Goal: Information Seeking & Learning: Learn about a topic

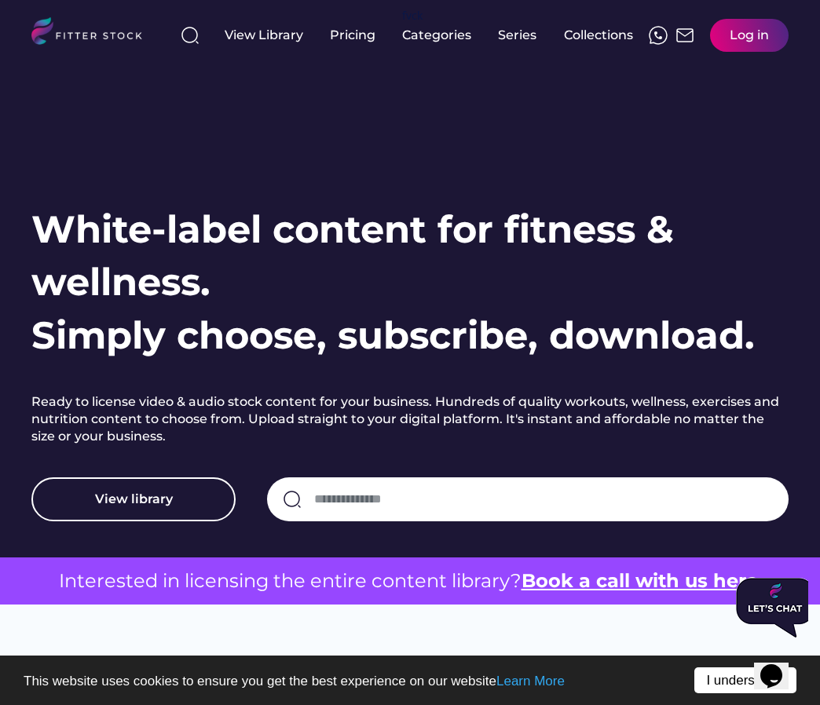
click at [733, 679] on link "I understand!" at bounding box center [745, 681] width 102 height 26
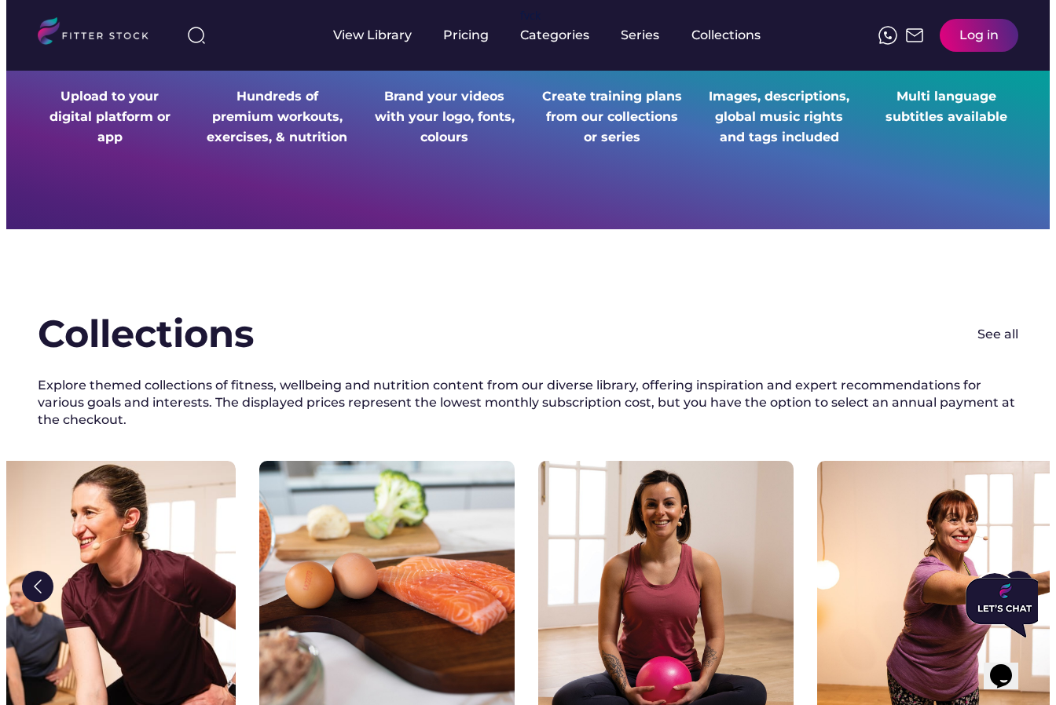
scroll to position [2052, 0]
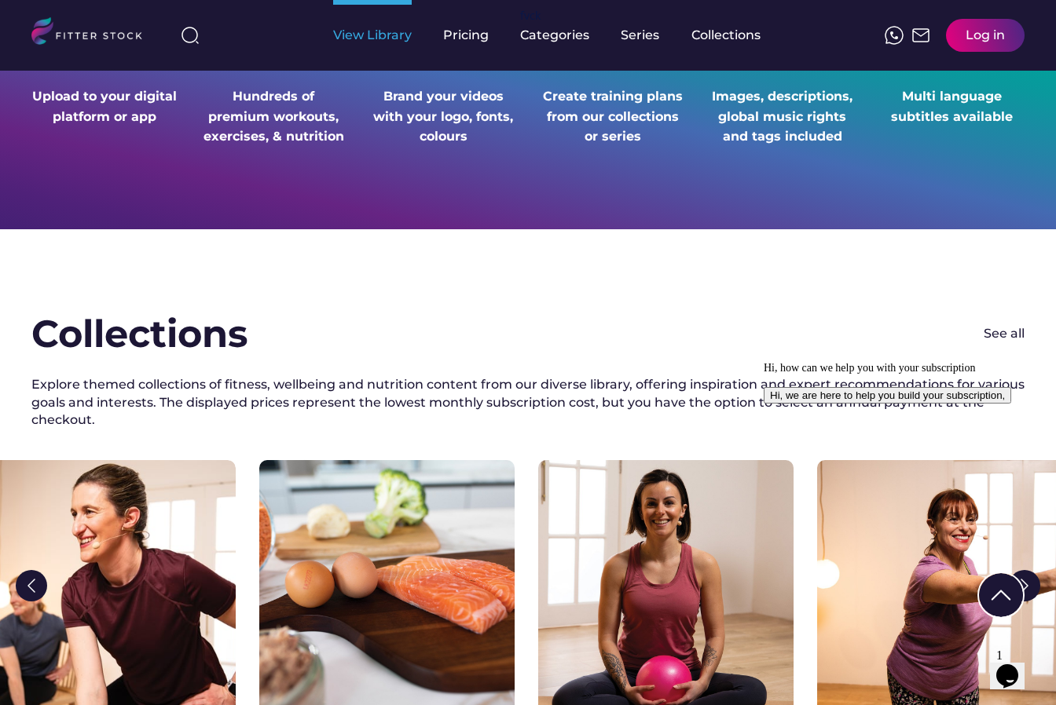
click at [365, 38] on div "View Library" at bounding box center [372, 35] width 79 height 17
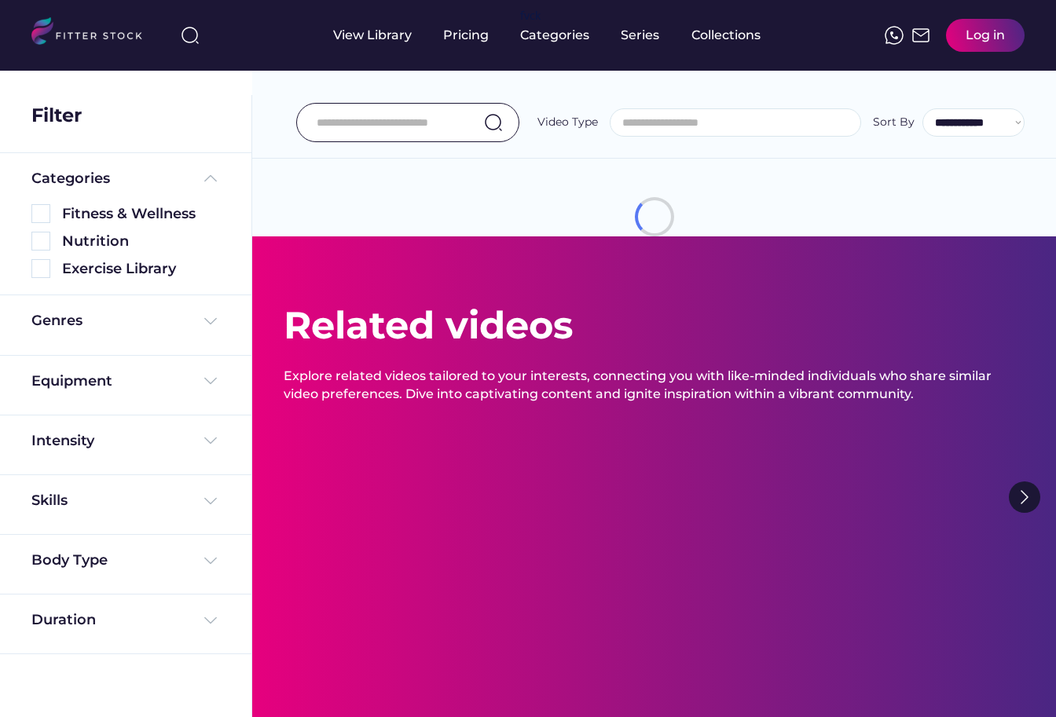
select select
select select "**********"
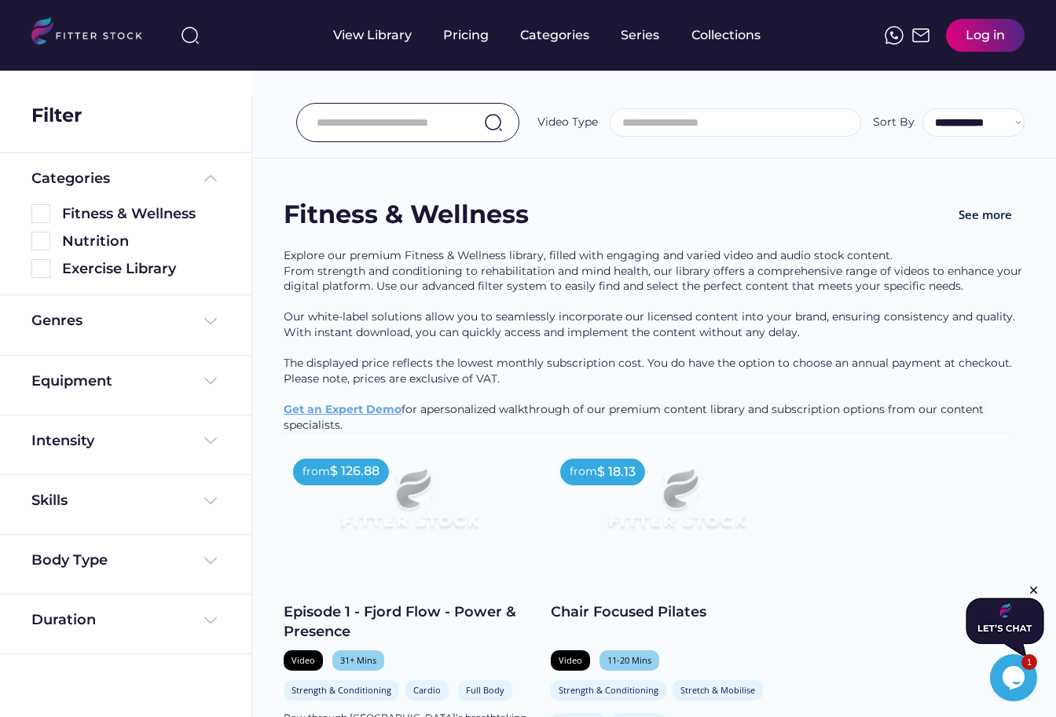
drag, startPoint x: 631, startPoint y: 353, endPoint x: 633, endPoint y: 334, distance: 19.8
click at [631, 353] on div "Explore our premium Fitness & Wellness library, filled with engaging and varied…" at bounding box center [654, 340] width 741 height 185
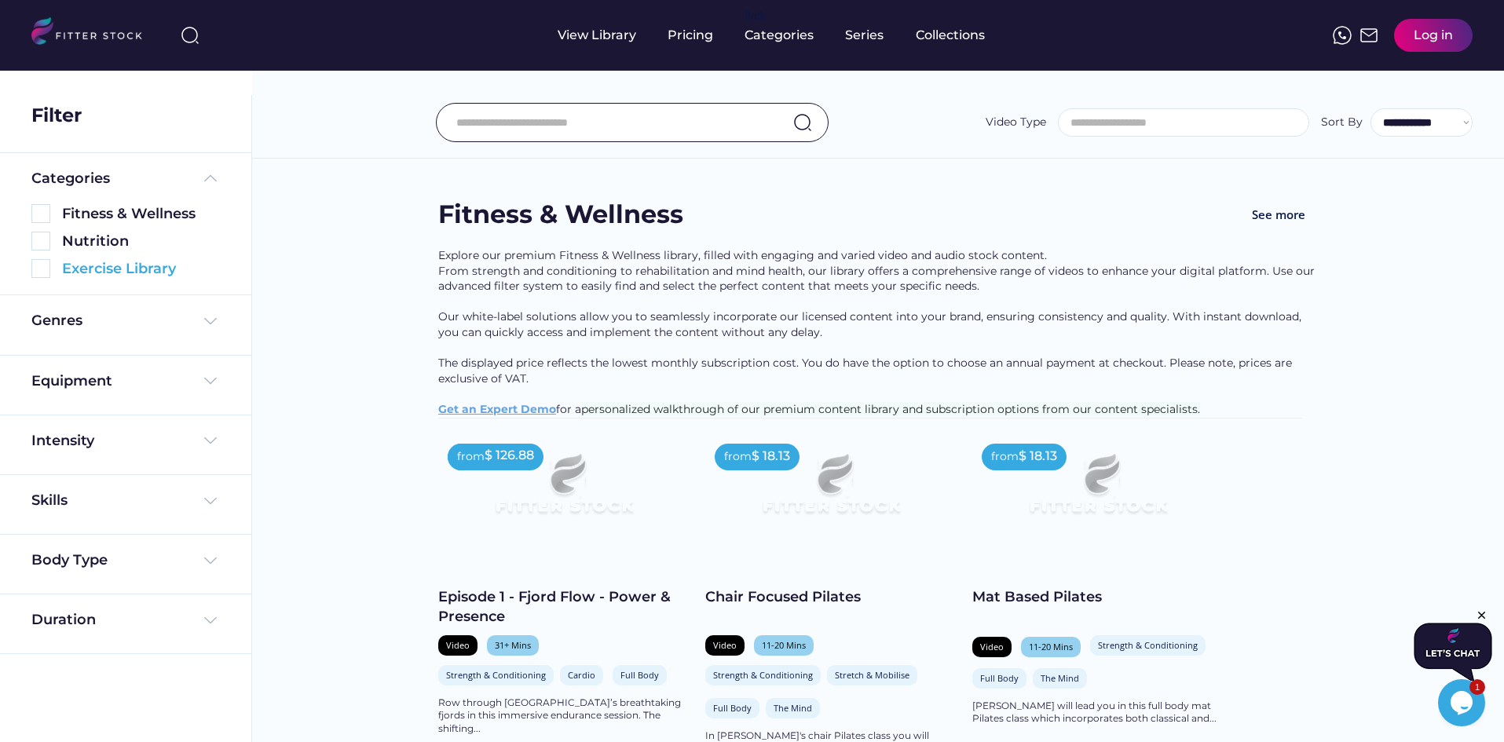
click at [43, 271] on img at bounding box center [40, 268] width 19 height 19
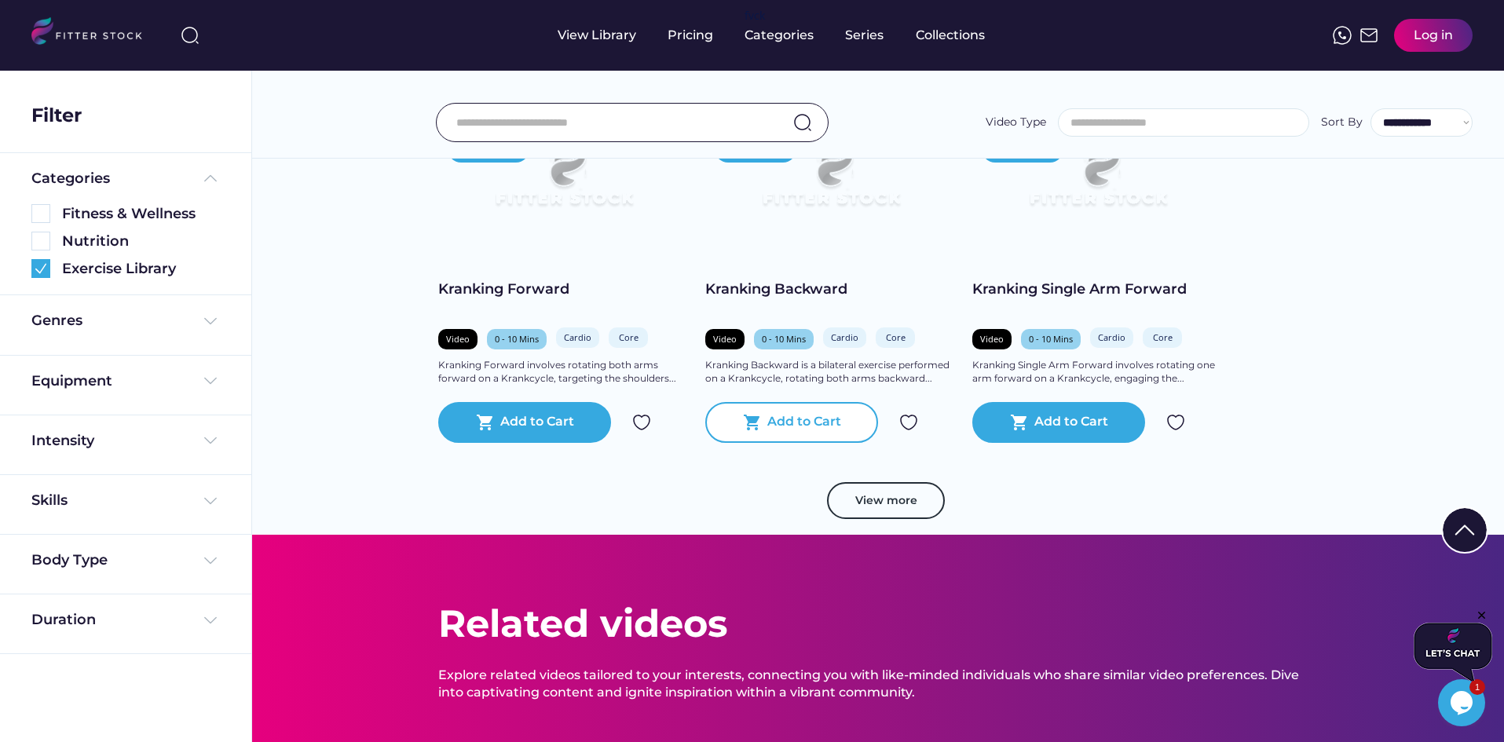
scroll to position [707, 0]
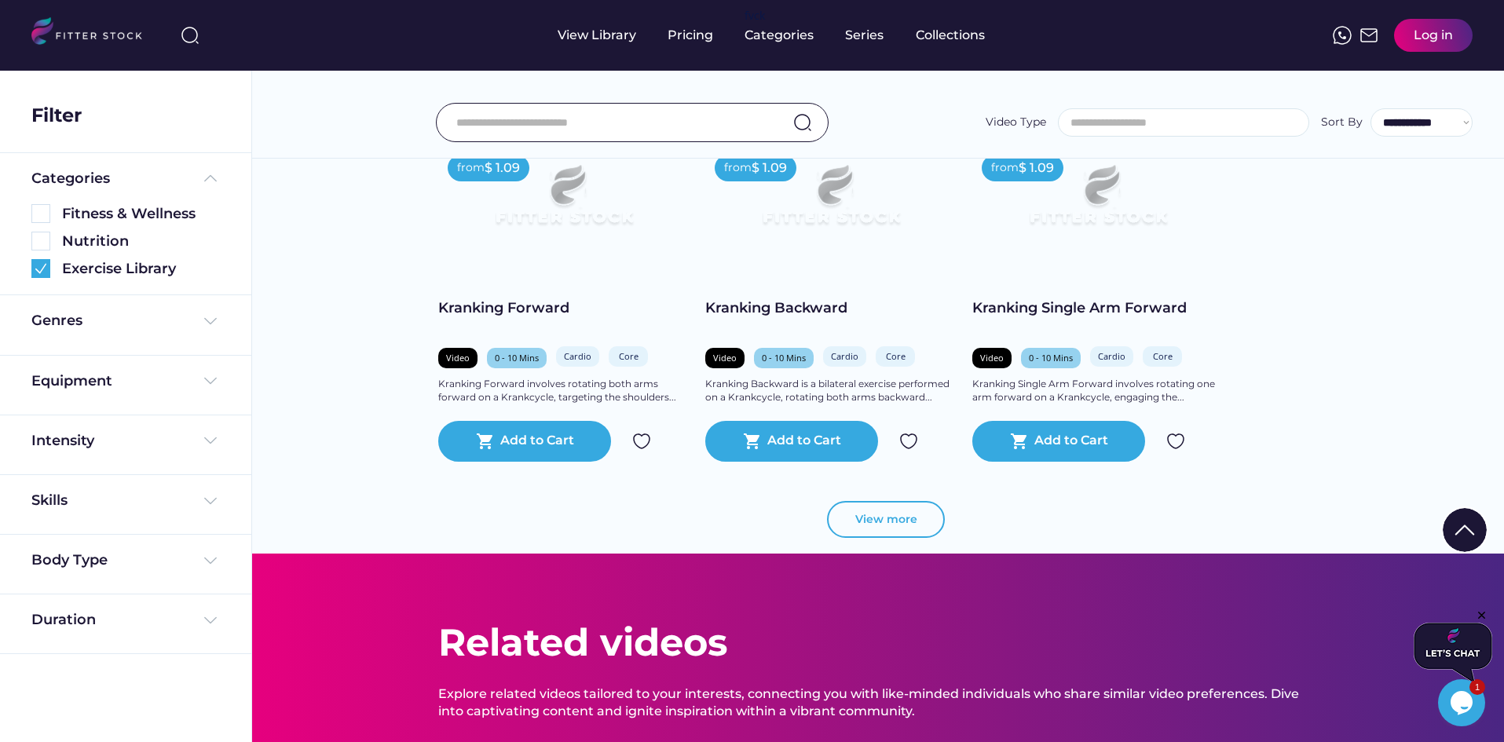
click at [883, 528] on button "View more" at bounding box center [886, 520] width 118 height 38
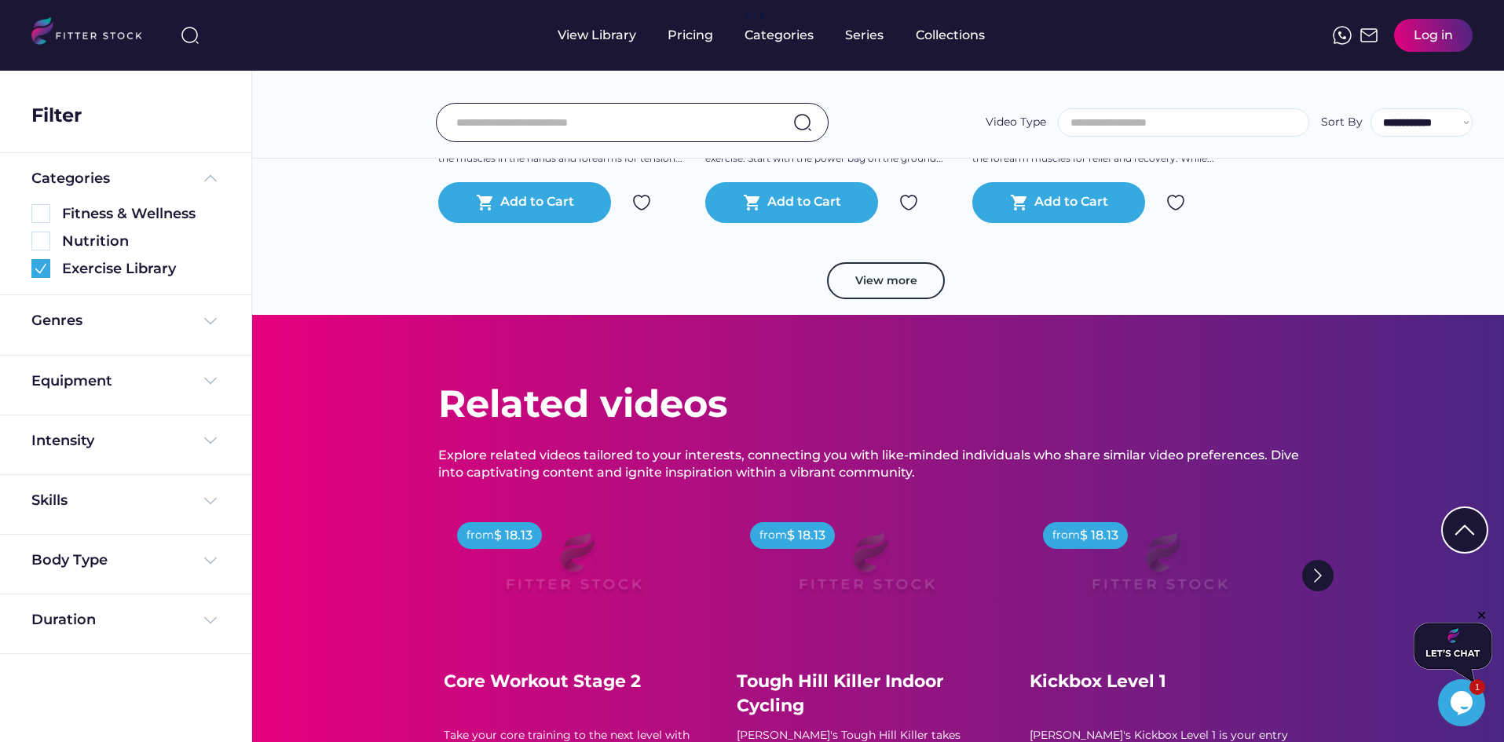
scroll to position [1571, 0]
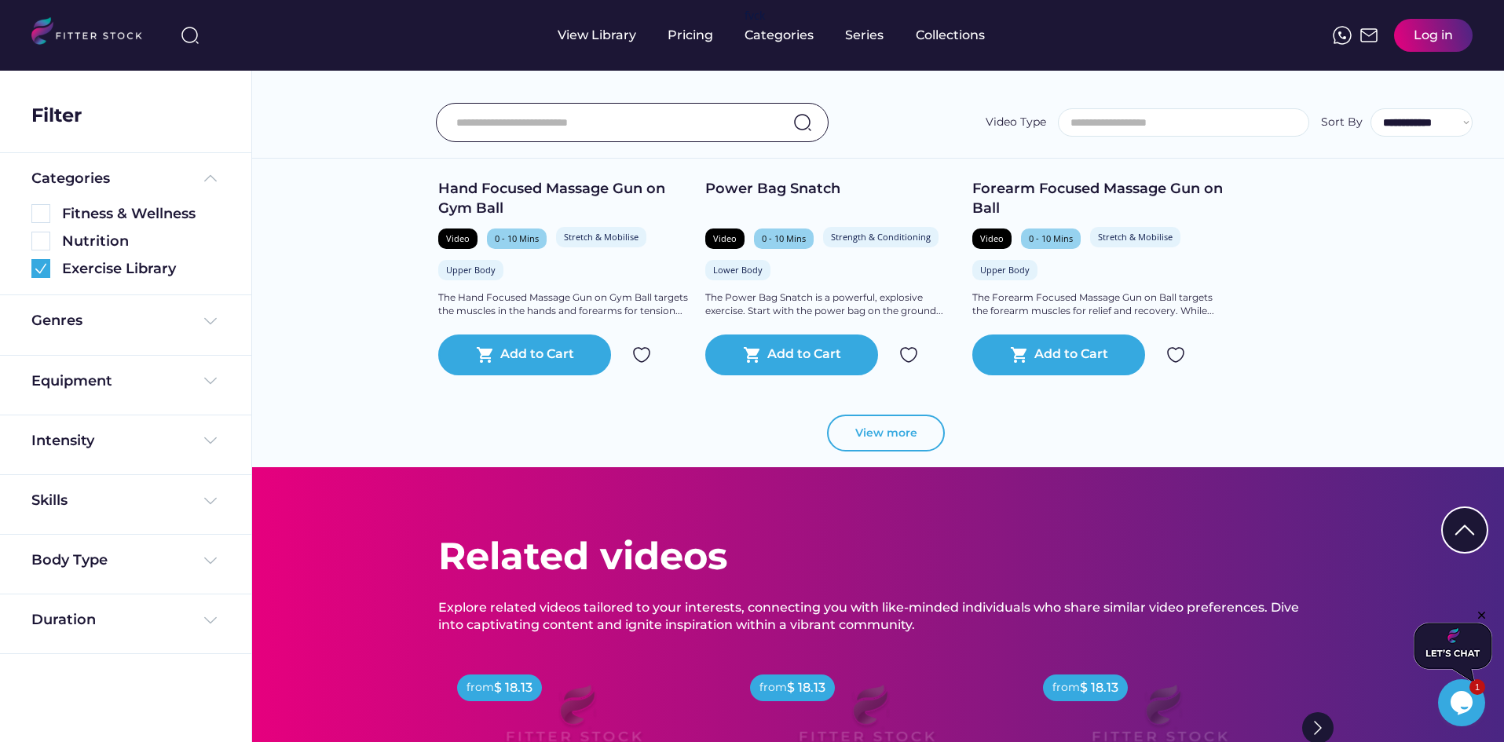
click at [903, 431] on button "View more" at bounding box center [886, 434] width 118 height 38
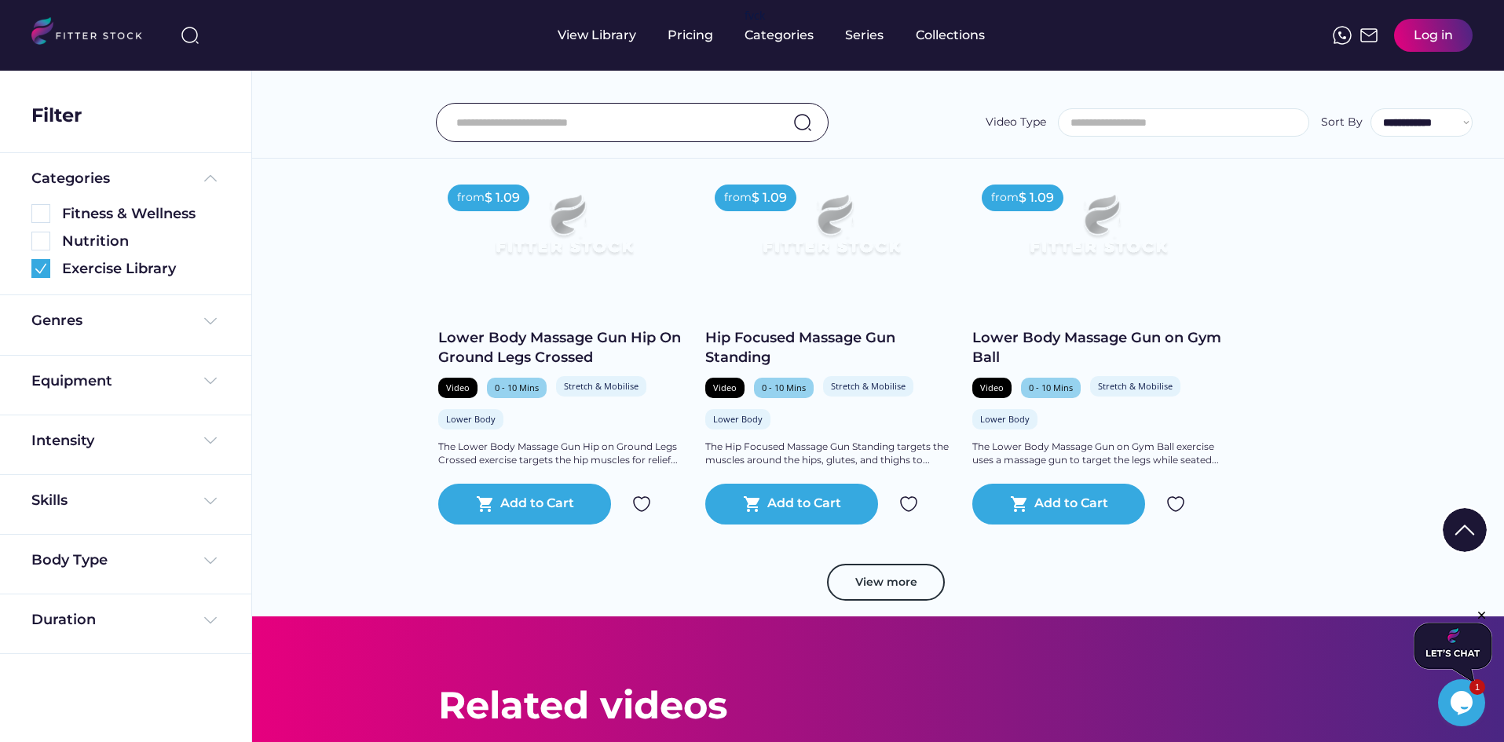
scroll to position [2435, 0]
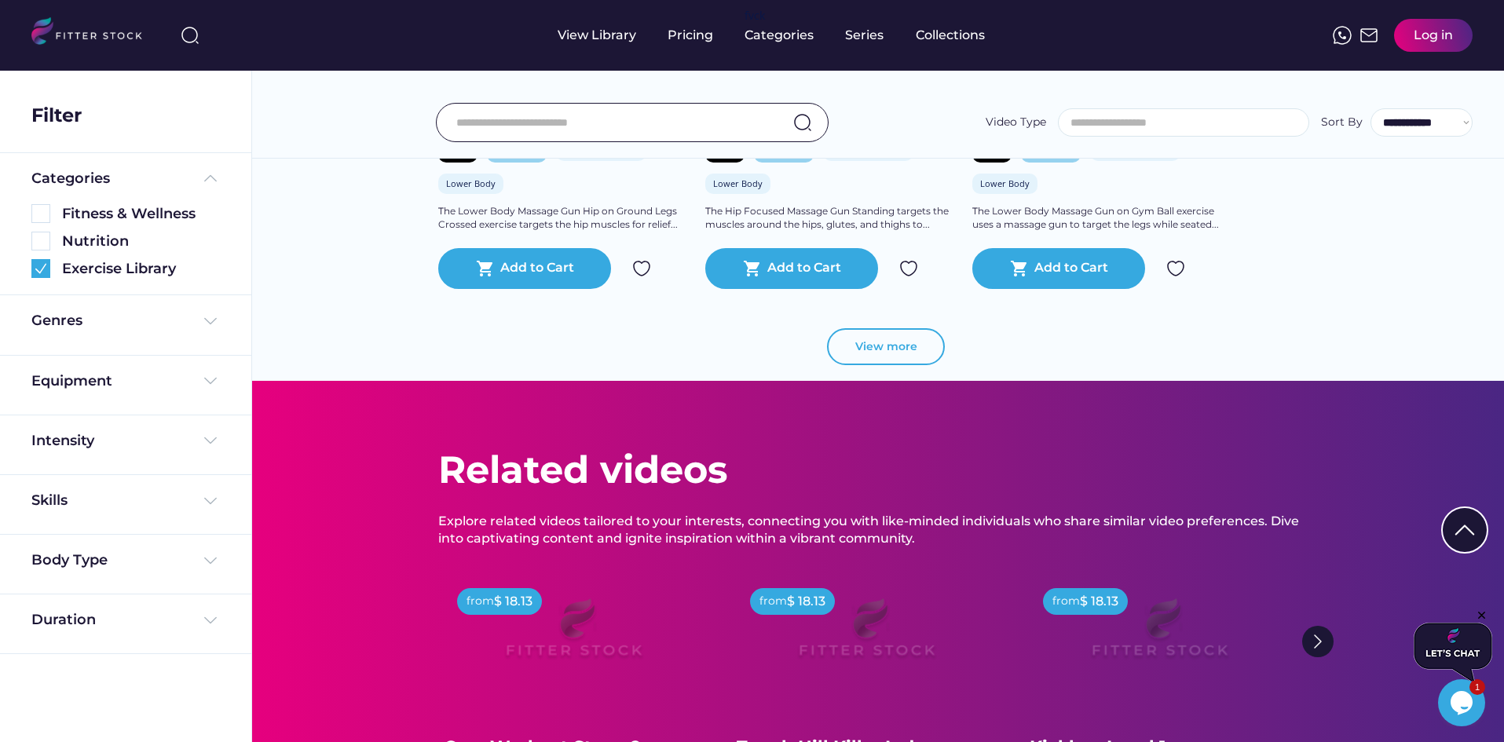
click at [867, 353] on button "View more" at bounding box center [886, 347] width 118 height 38
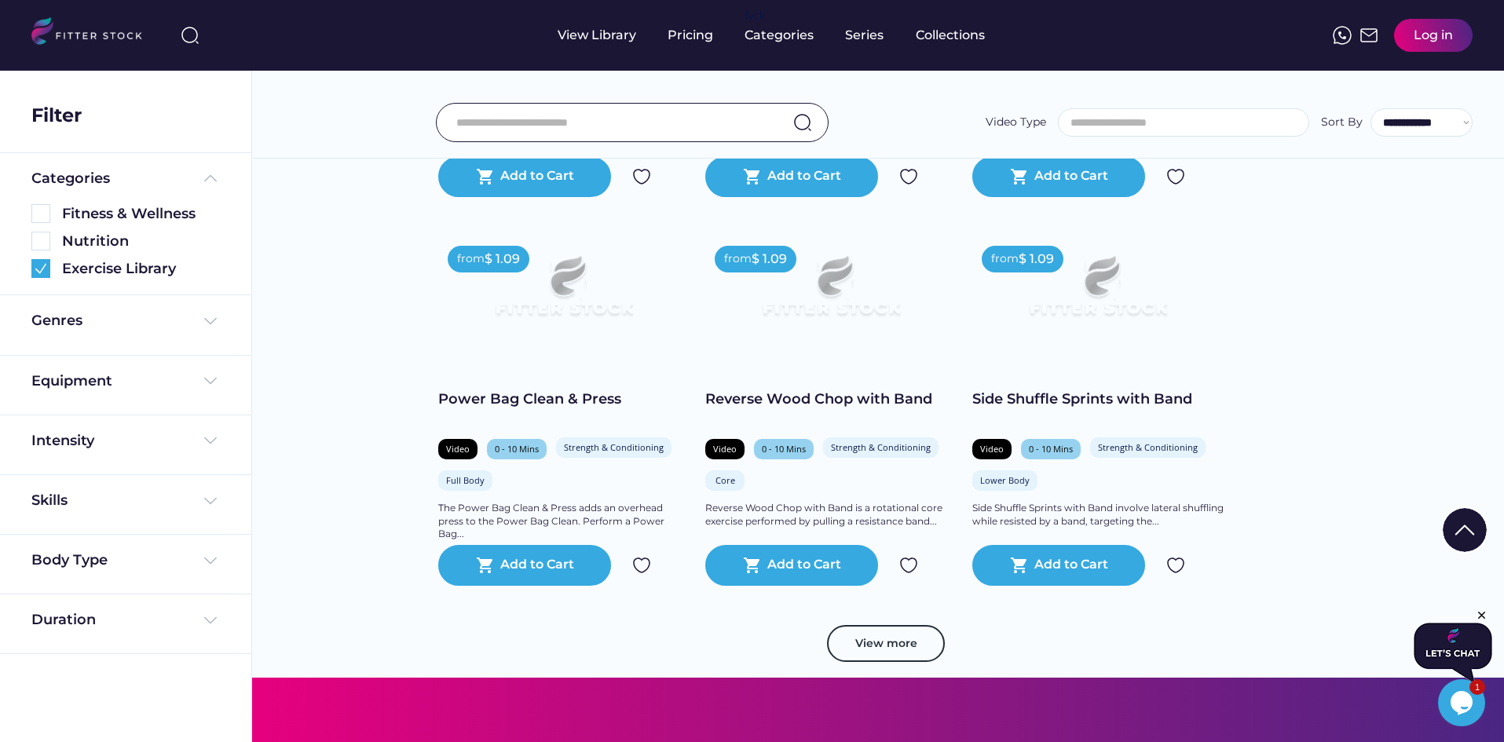
scroll to position [2985, 0]
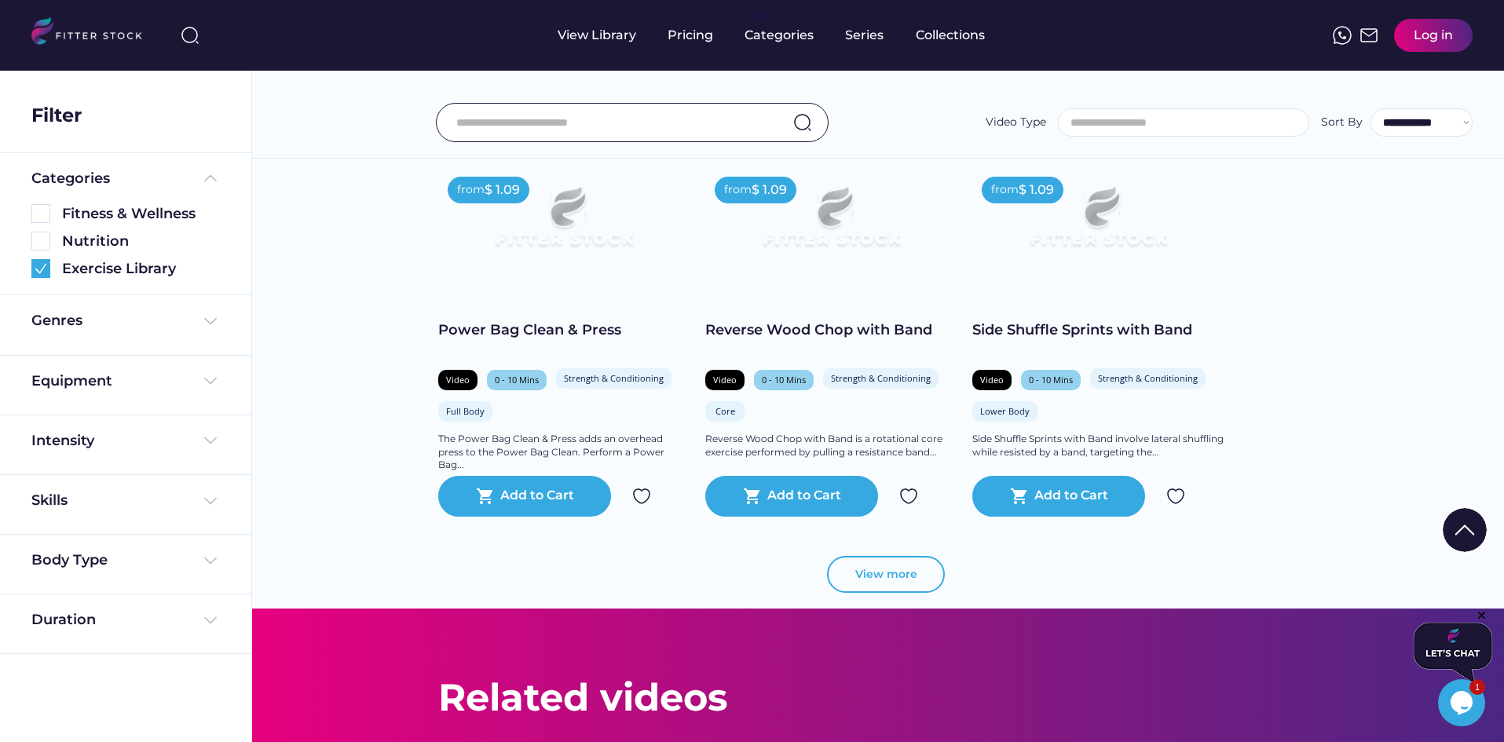
click at [877, 566] on button "View more" at bounding box center [886, 575] width 118 height 38
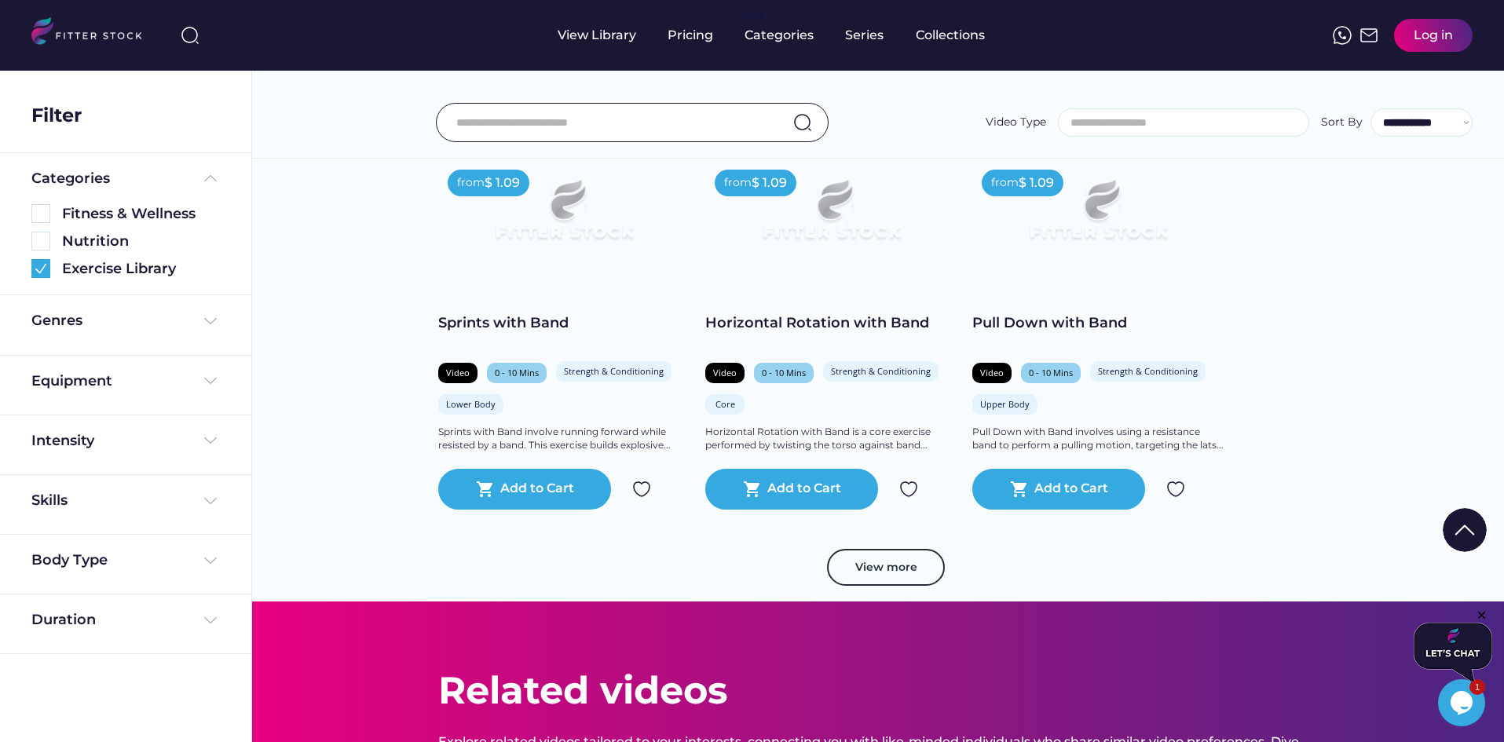
scroll to position [3770, 0]
click at [877, 579] on button "View more" at bounding box center [886, 567] width 118 height 38
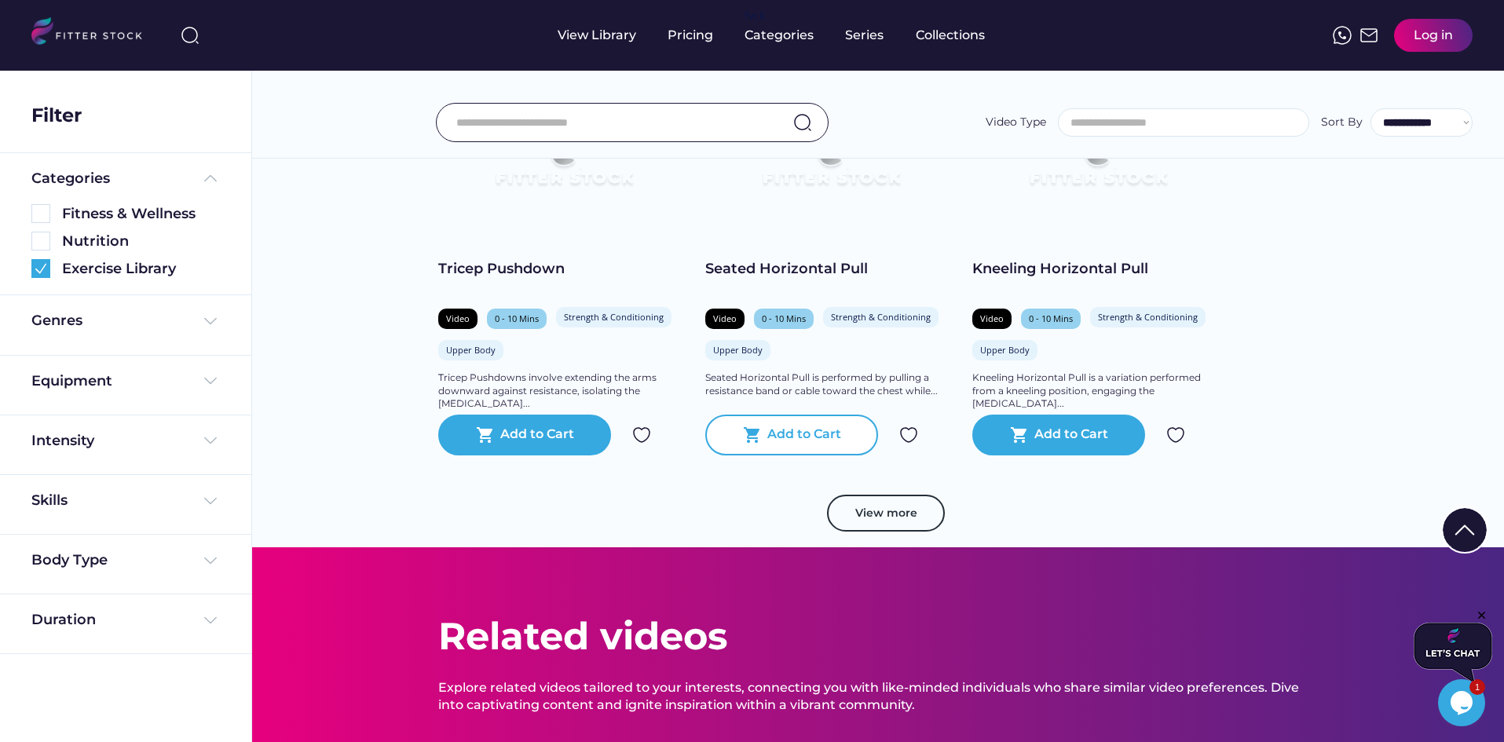
scroll to position [4634, 0]
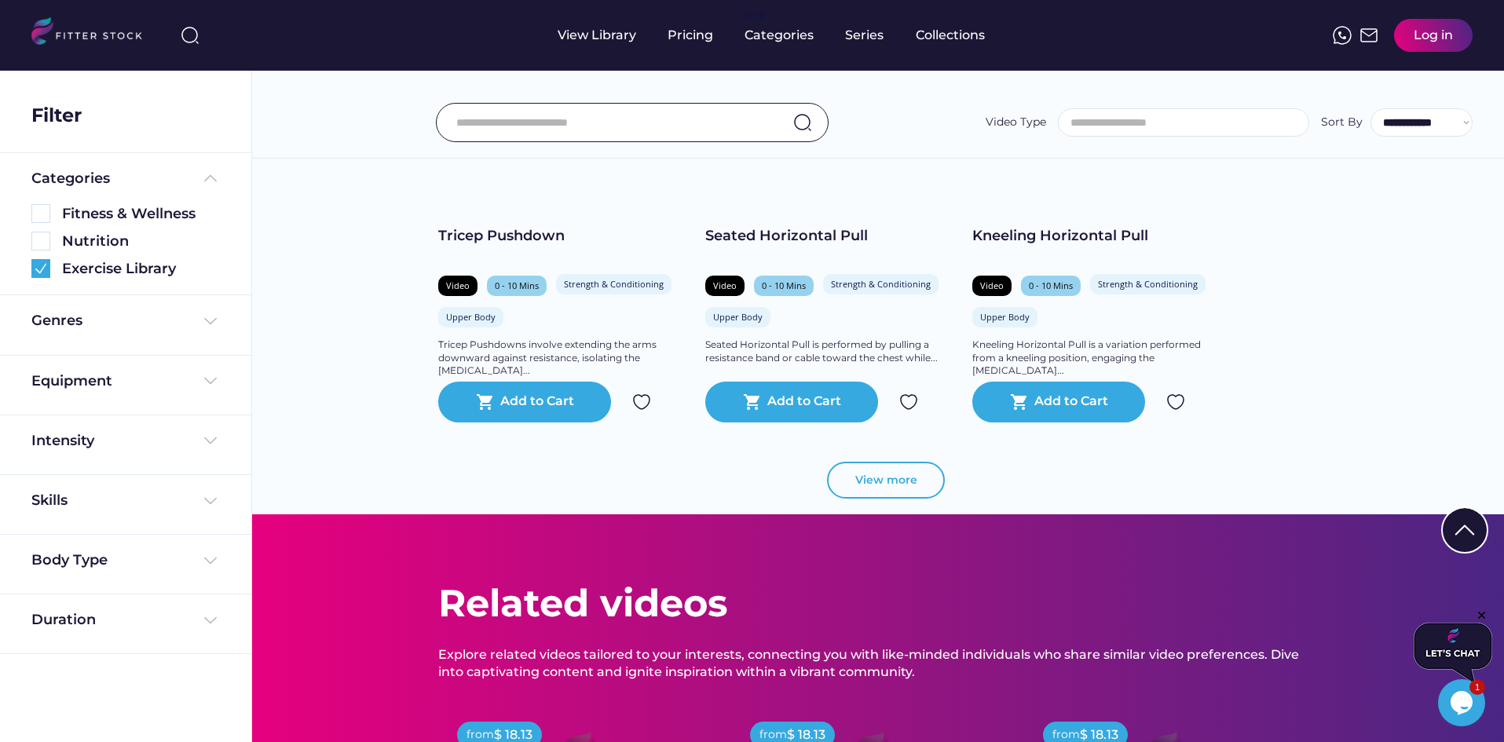
click at [864, 486] on button "View more" at bounding box center [886, 481] width 118 height 38
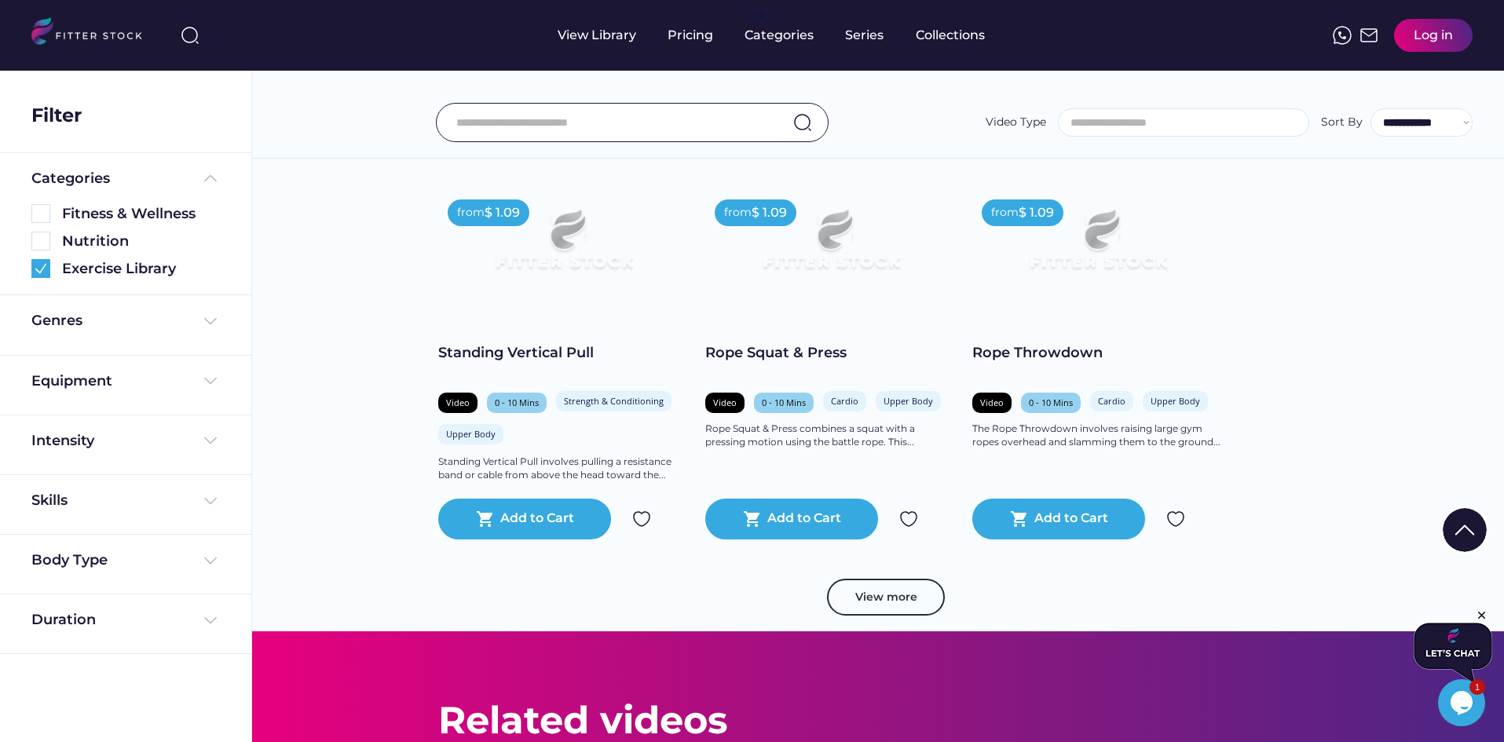
scroll to position [5420, 0]
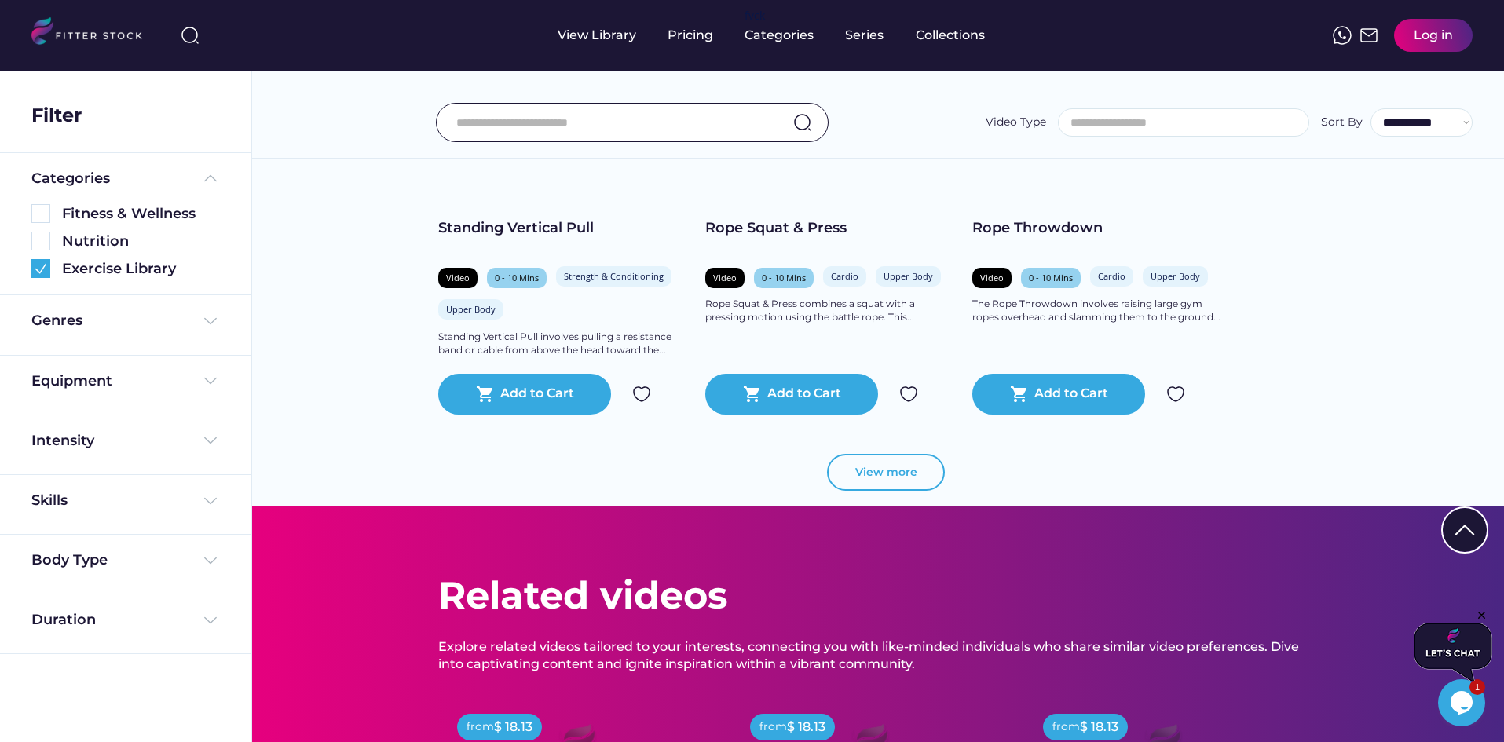
click at [868, 476] on button "View more" at bounding box center [886, 473] width 118 height 38
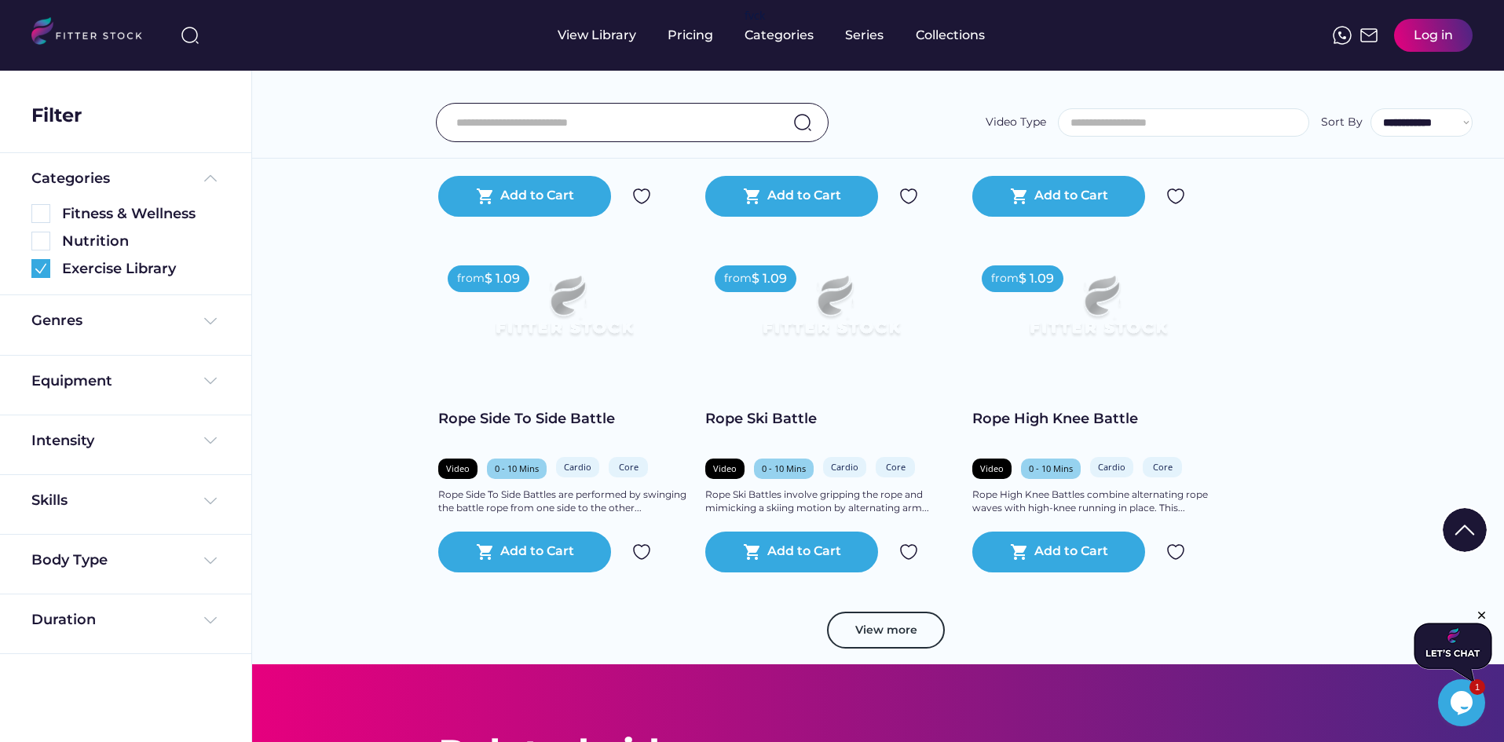
scroll to position [6048, 0]
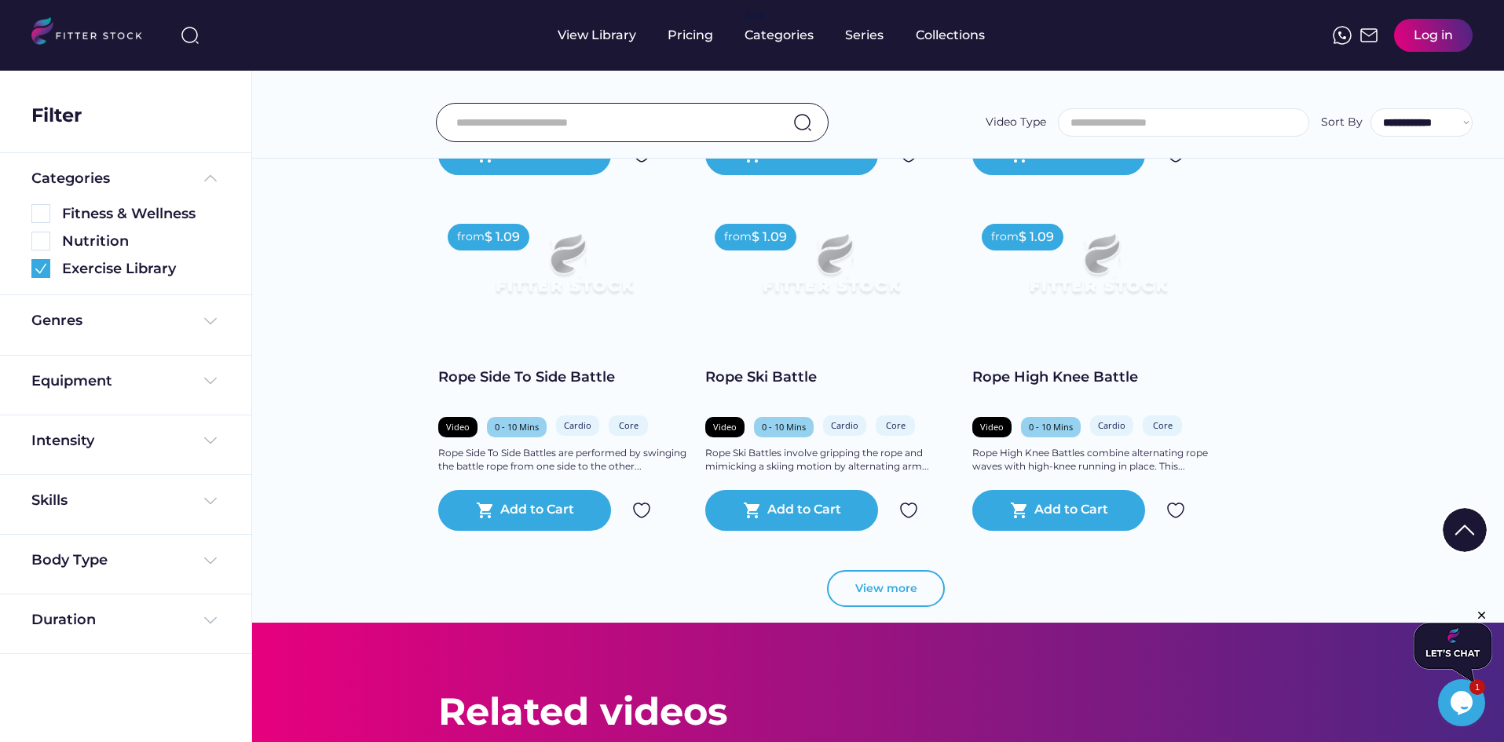
click at [861, 599] on button "View more" at bounding box center [886, 589] width 118 height 38
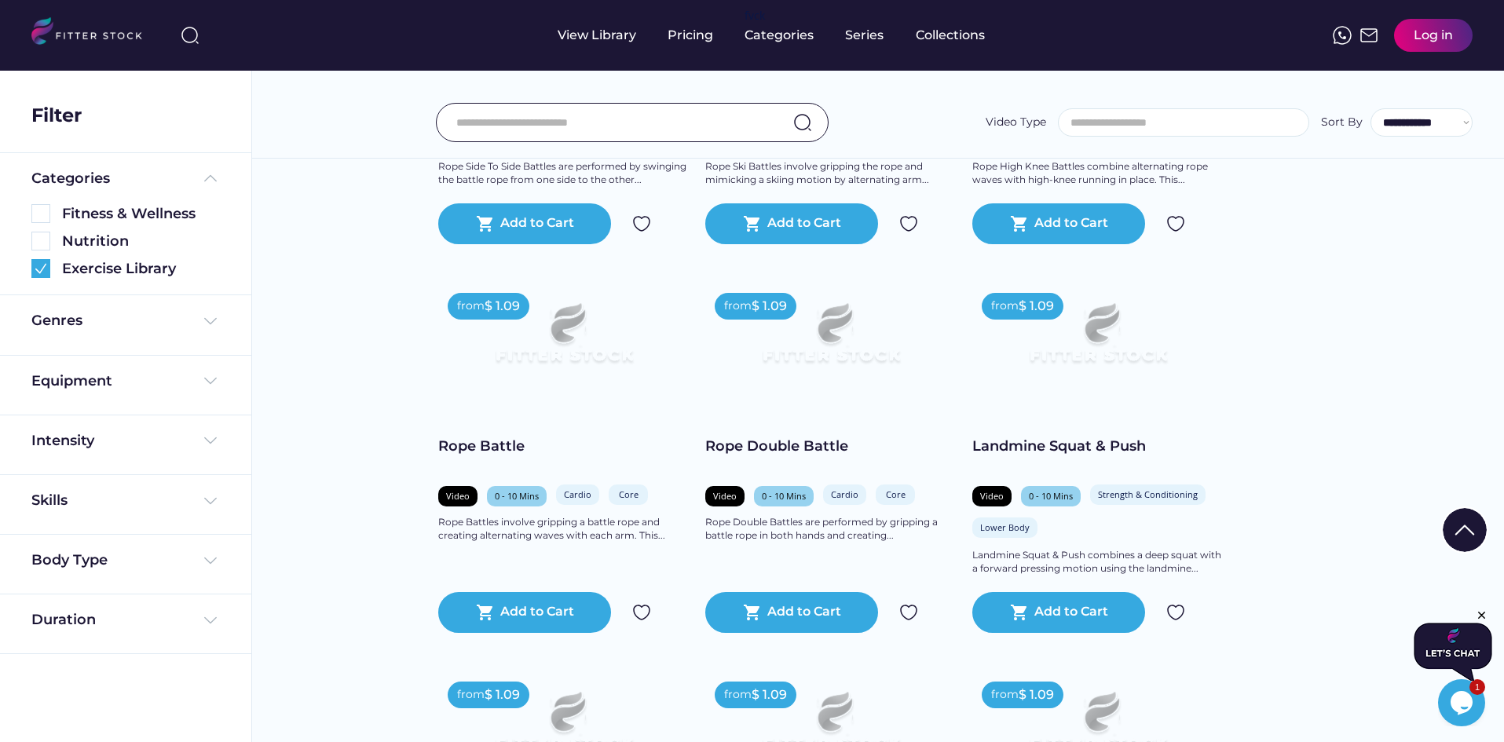
scroll to position [6362, 0]
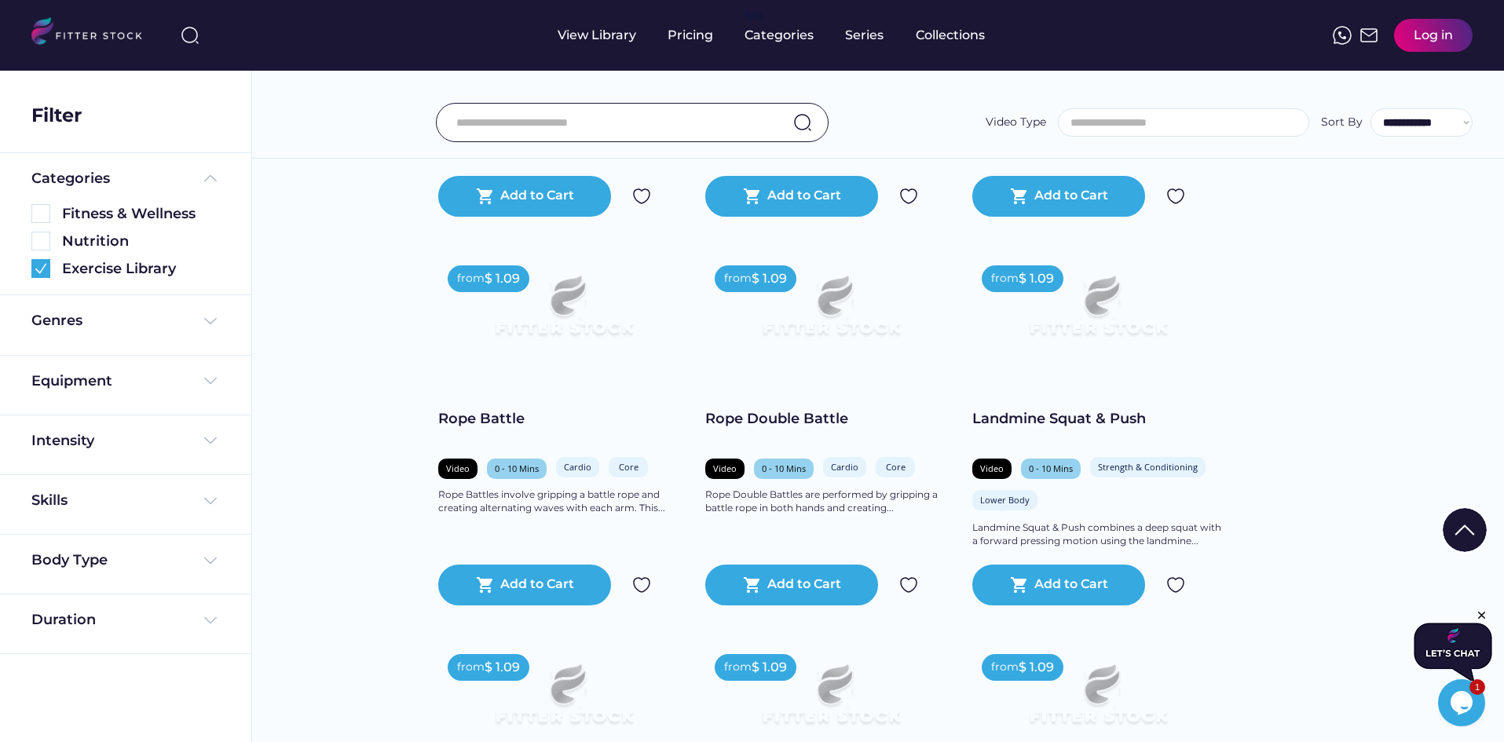
click at [1007, 368] on img at bounding box center [1098, 312] width 201 height 113
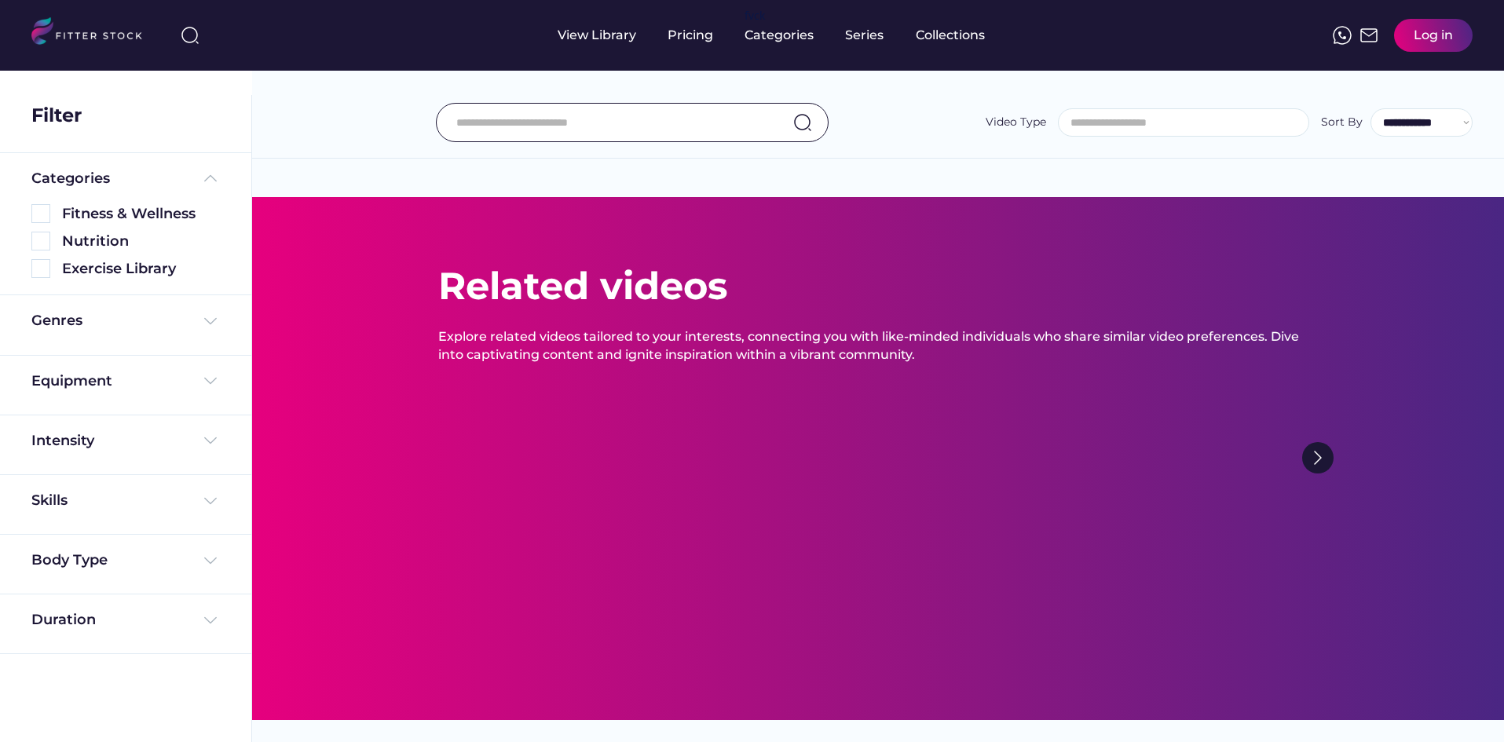
select select
select select "**********"
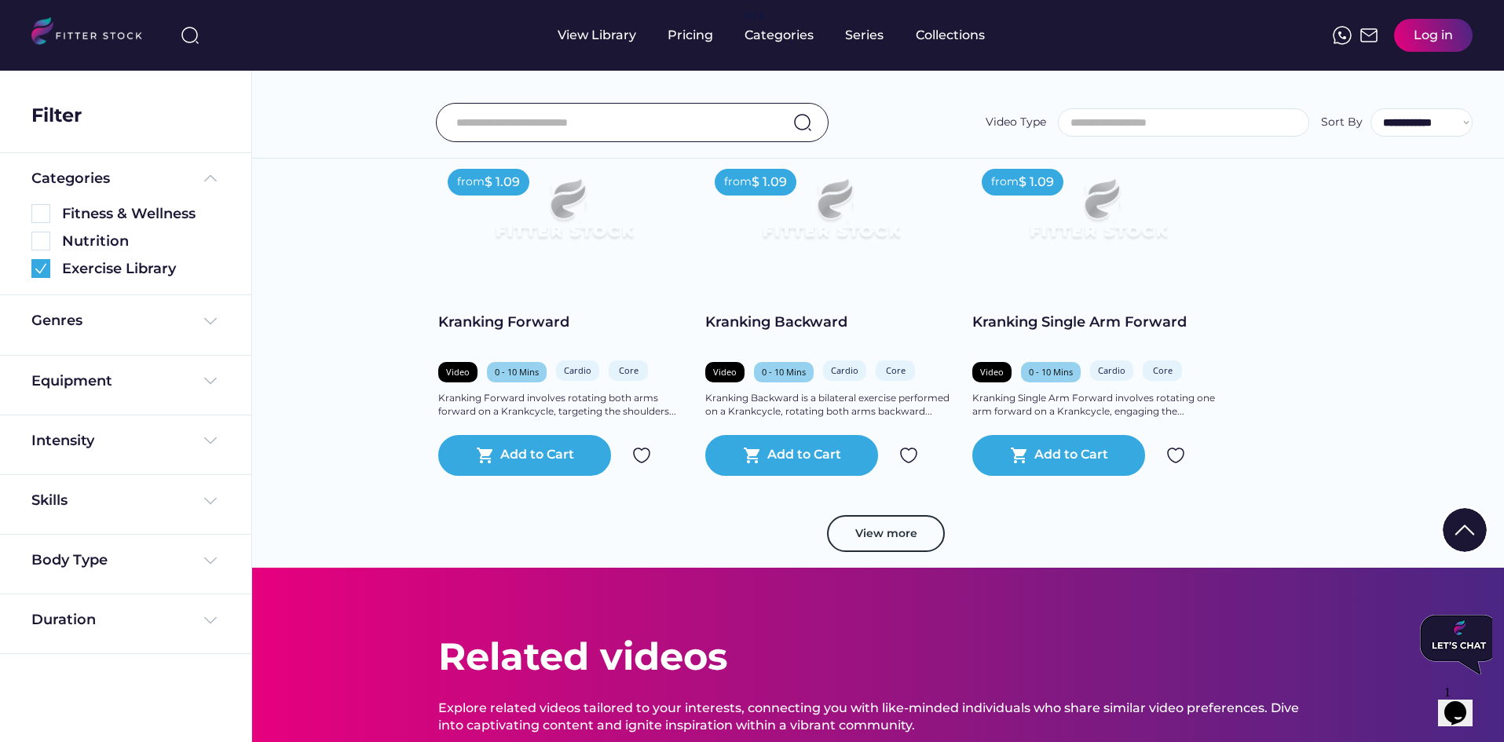
scroll to position [760, 0]
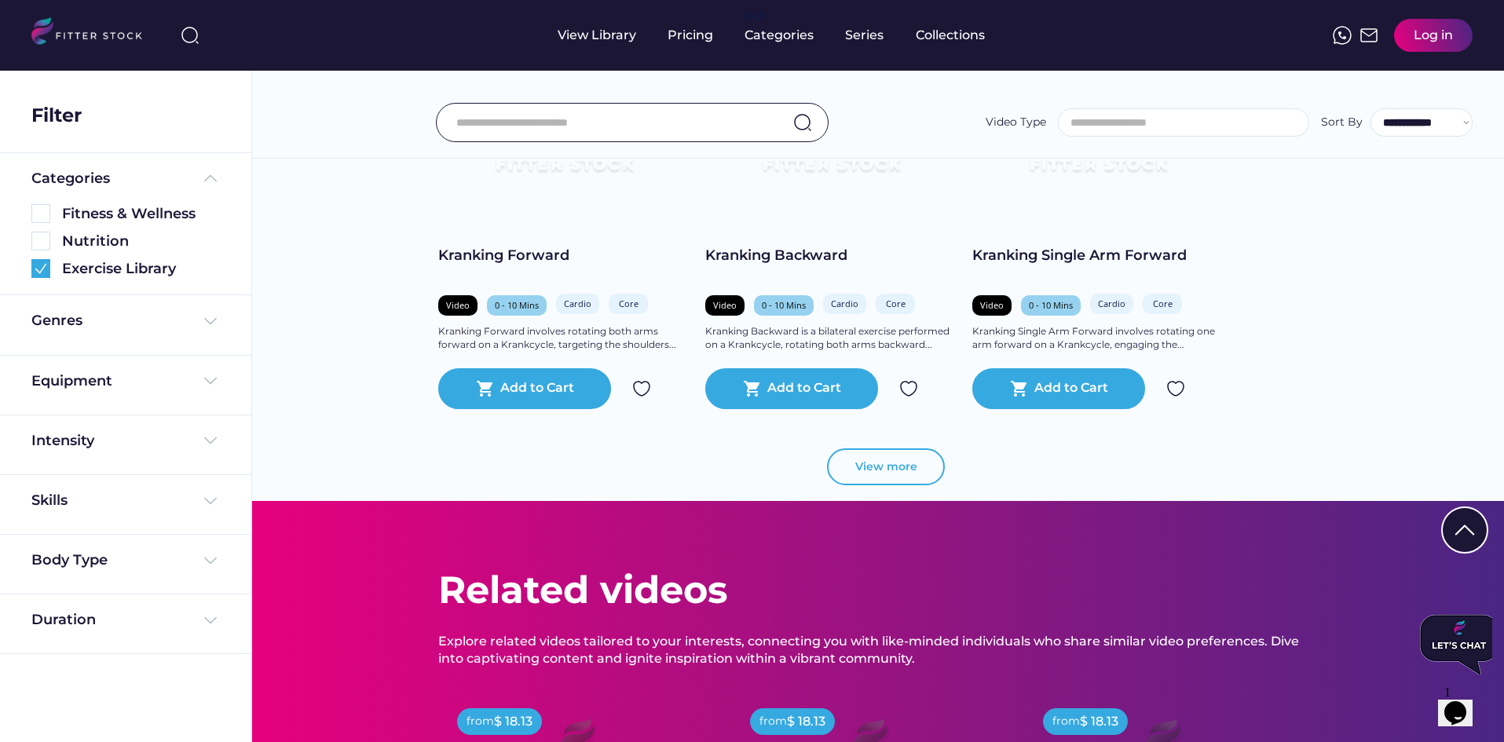
click at [855, 477] on button "View more" at bounding box center [886, 467] width 118 height 38
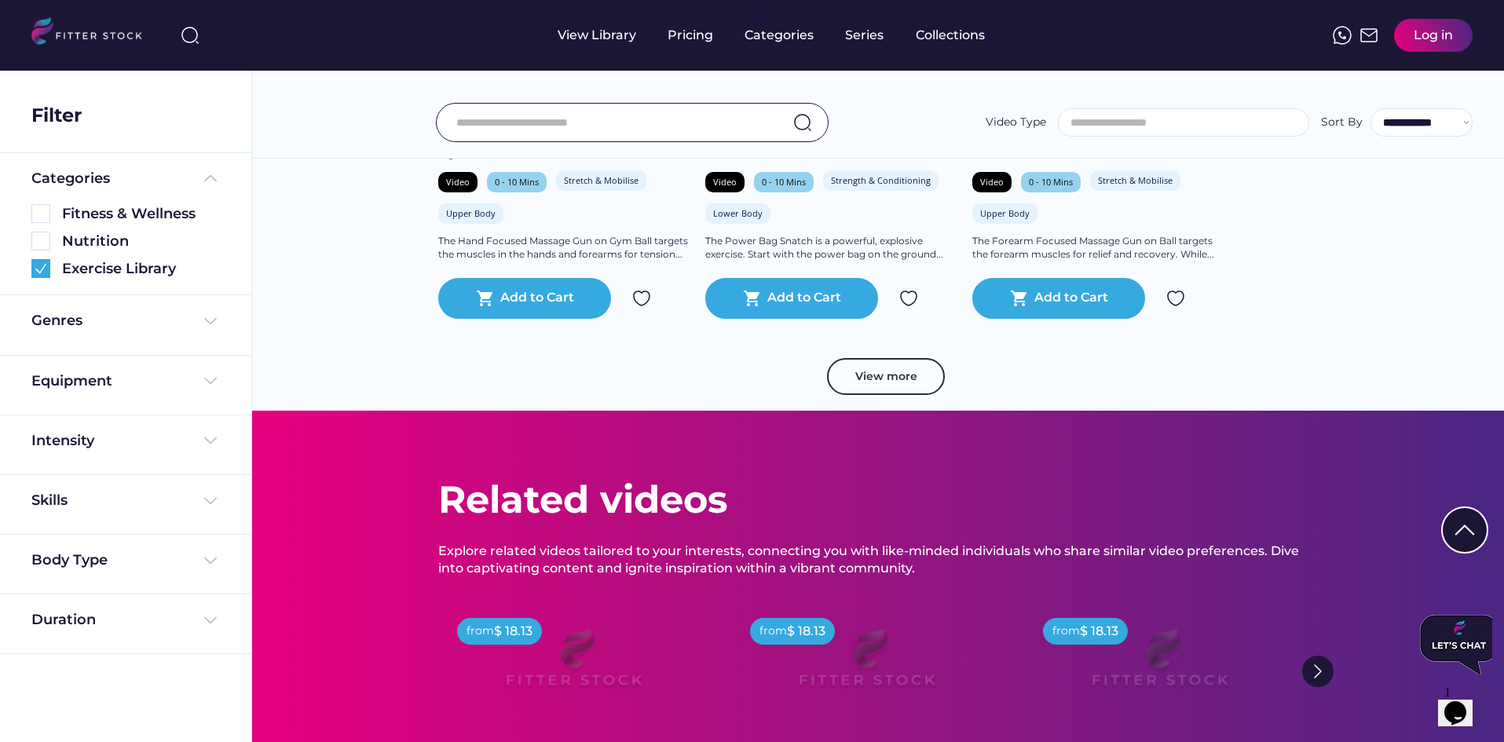
scroll to position [1624, 0]
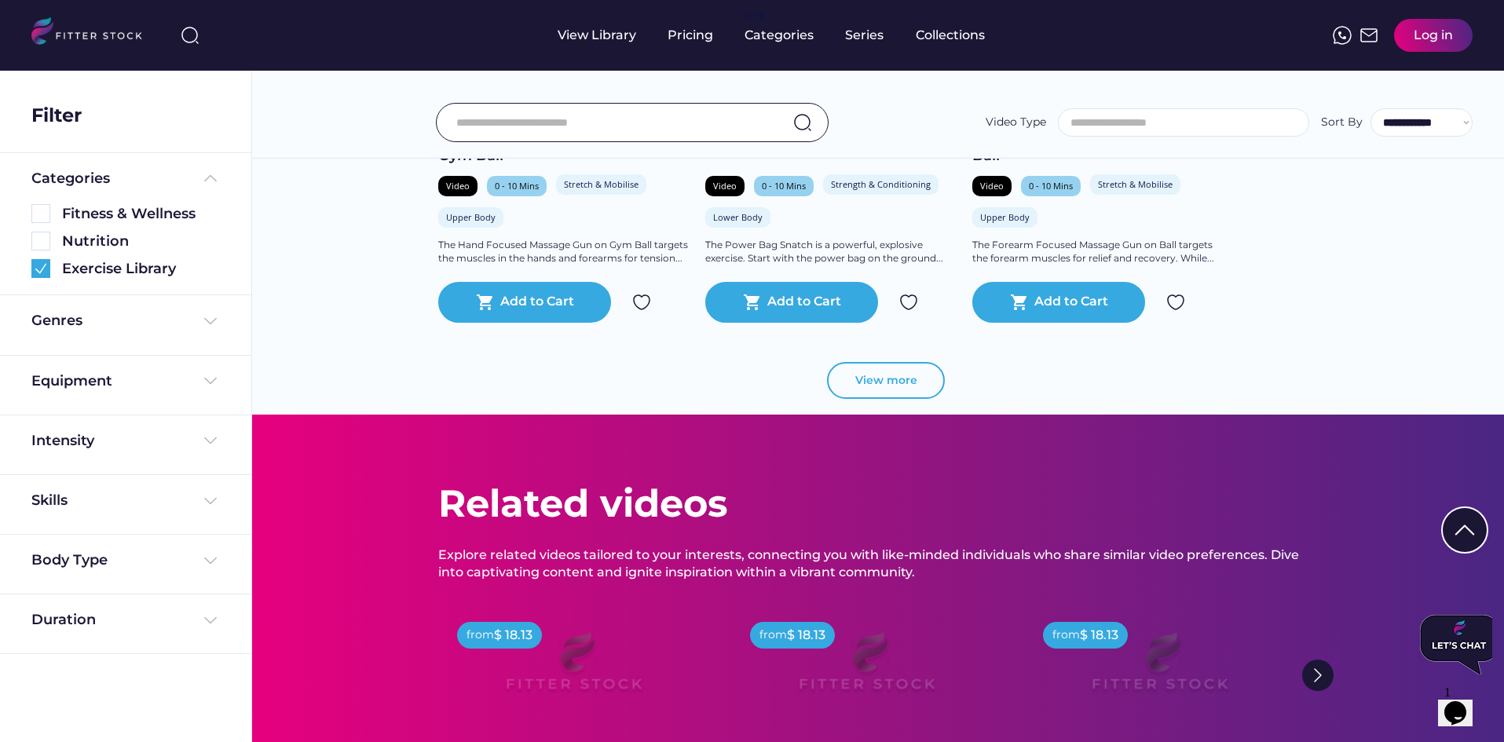
click at [877, 367] on button "View more" at bounding box center [886, 381] width 118 height 38
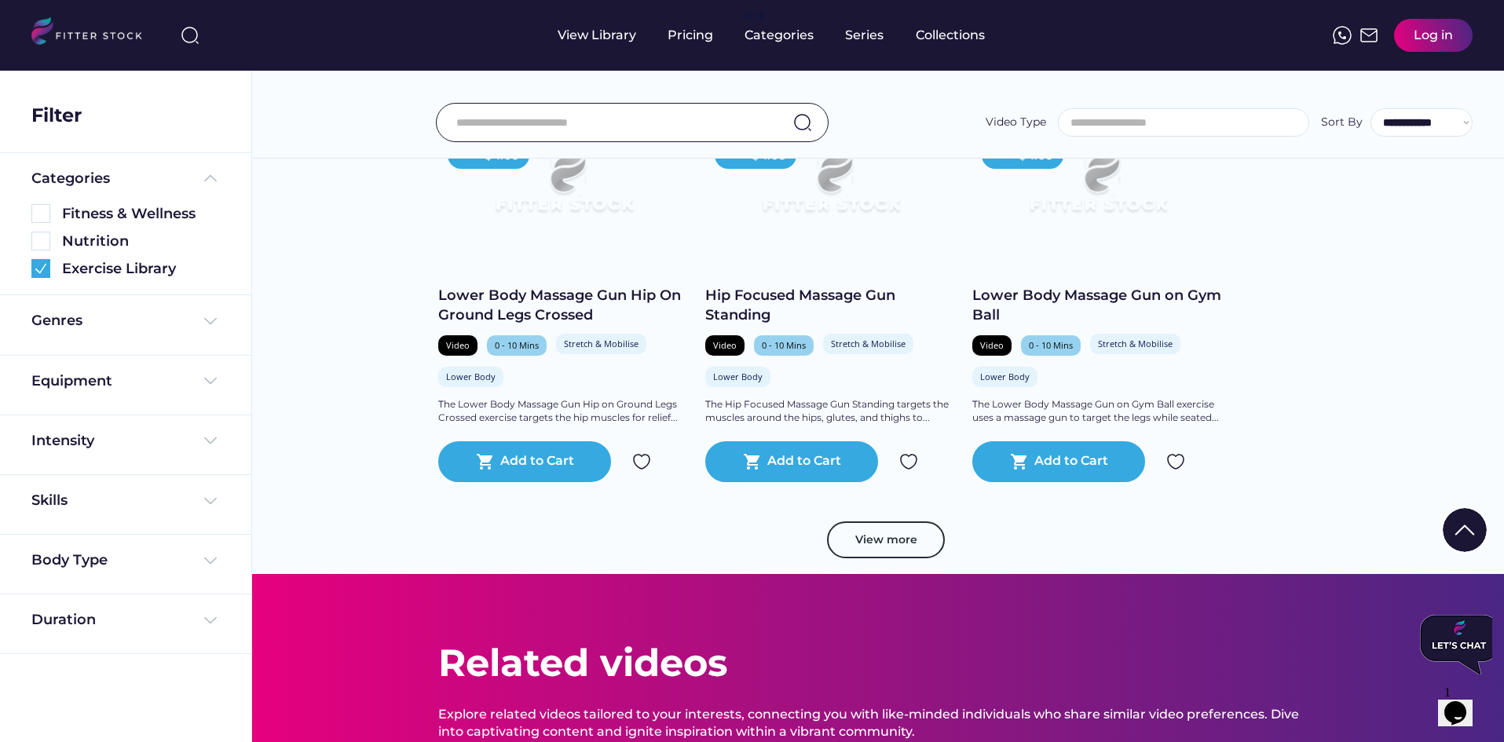
scroll to position [2409, 0]
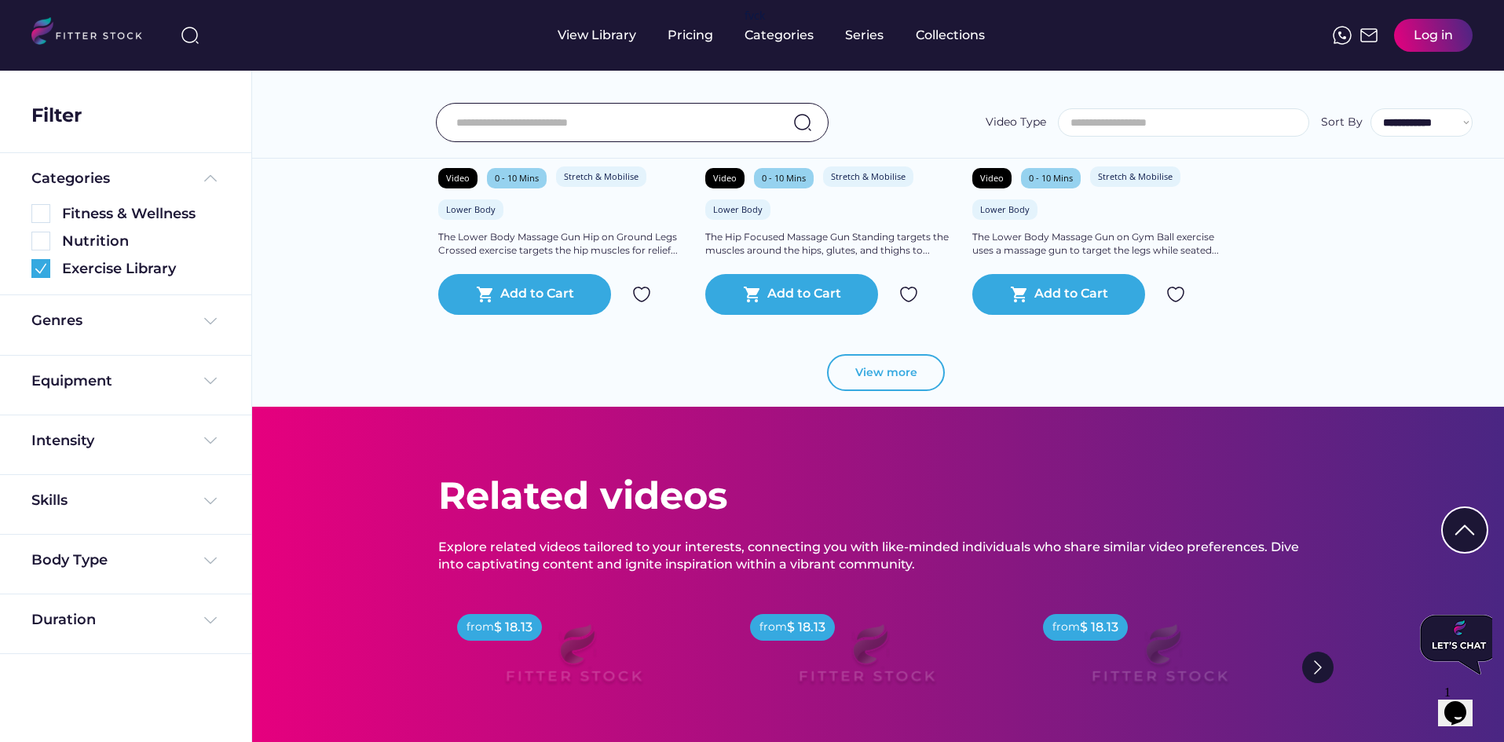
click at [886, 362] on button "View more" at bounding box center [886, 373] width 118 height 38
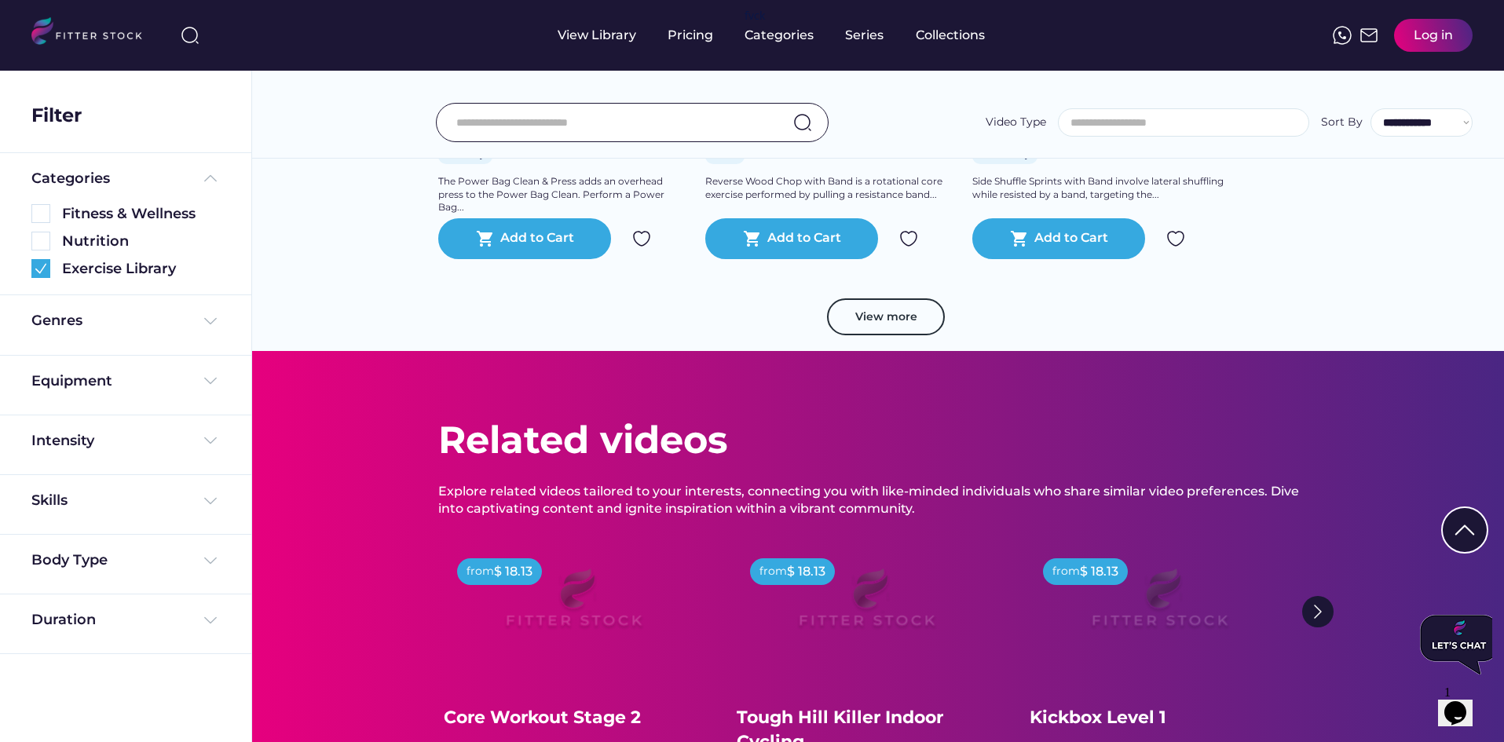
scroll to position [3194, 0]
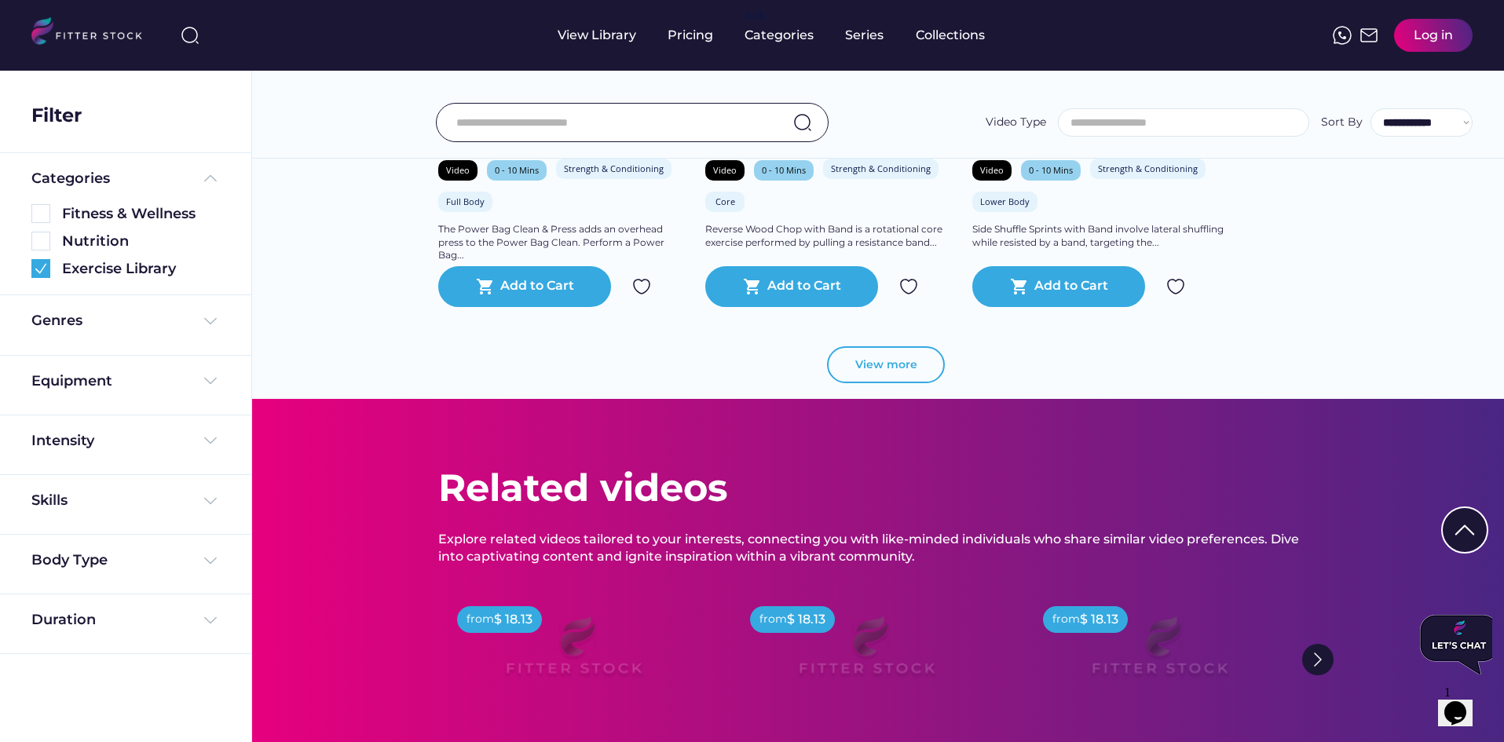
click at [859, 361] on button "View more" at bounding box center [886, 365] width 118 height 38
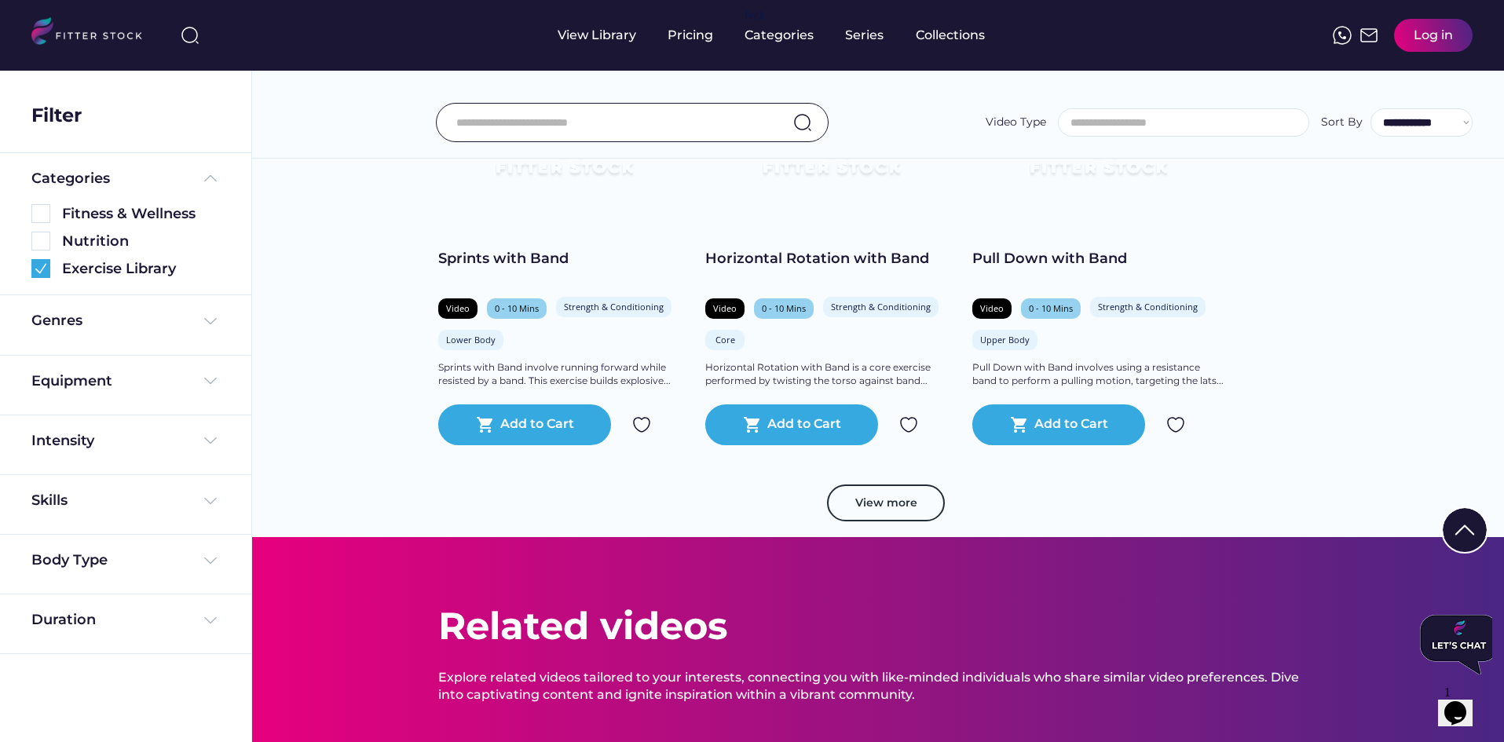
scroll to position [4058, 0]
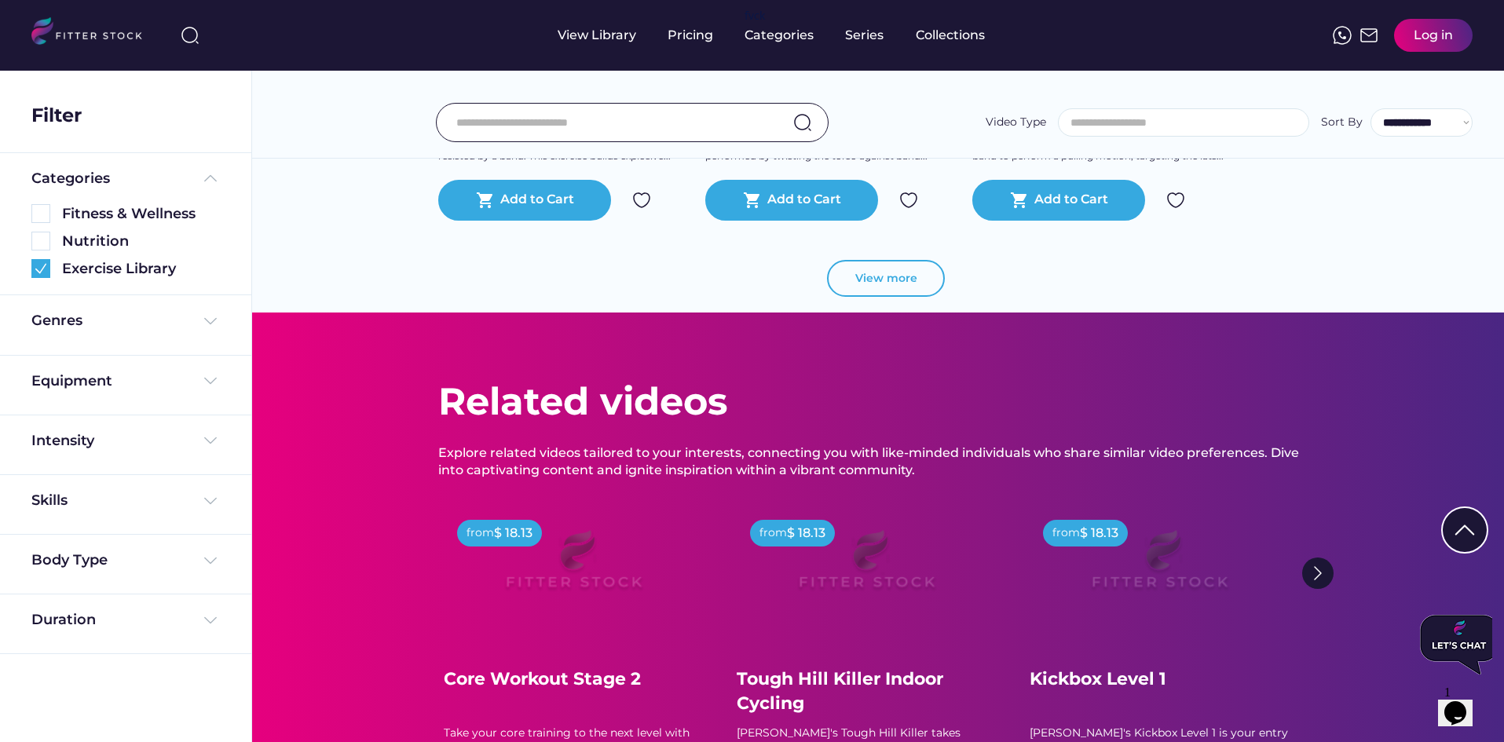
click at [862, 288] on button "View more" at bounding box center [886, 279] width 118 height 38
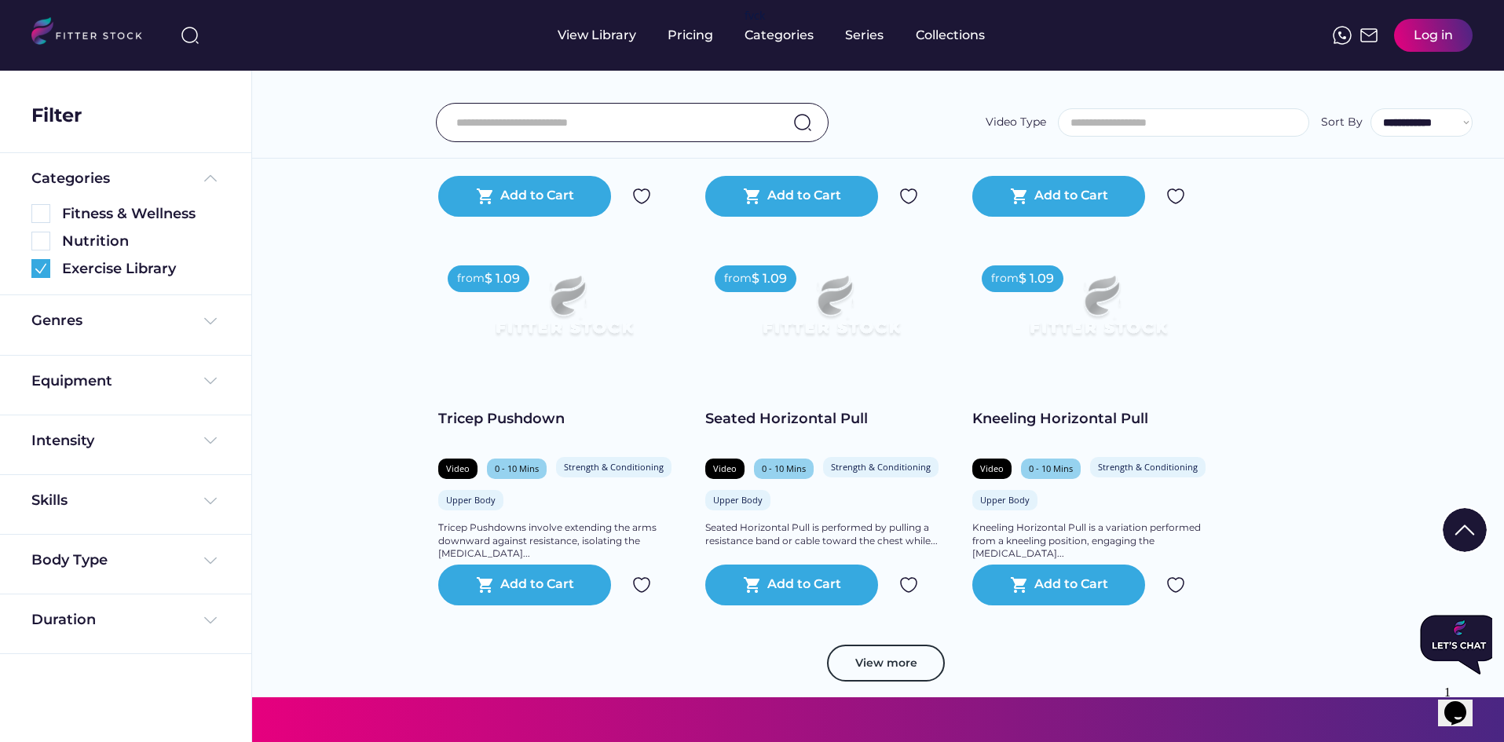
scroll to position [4687, 0]
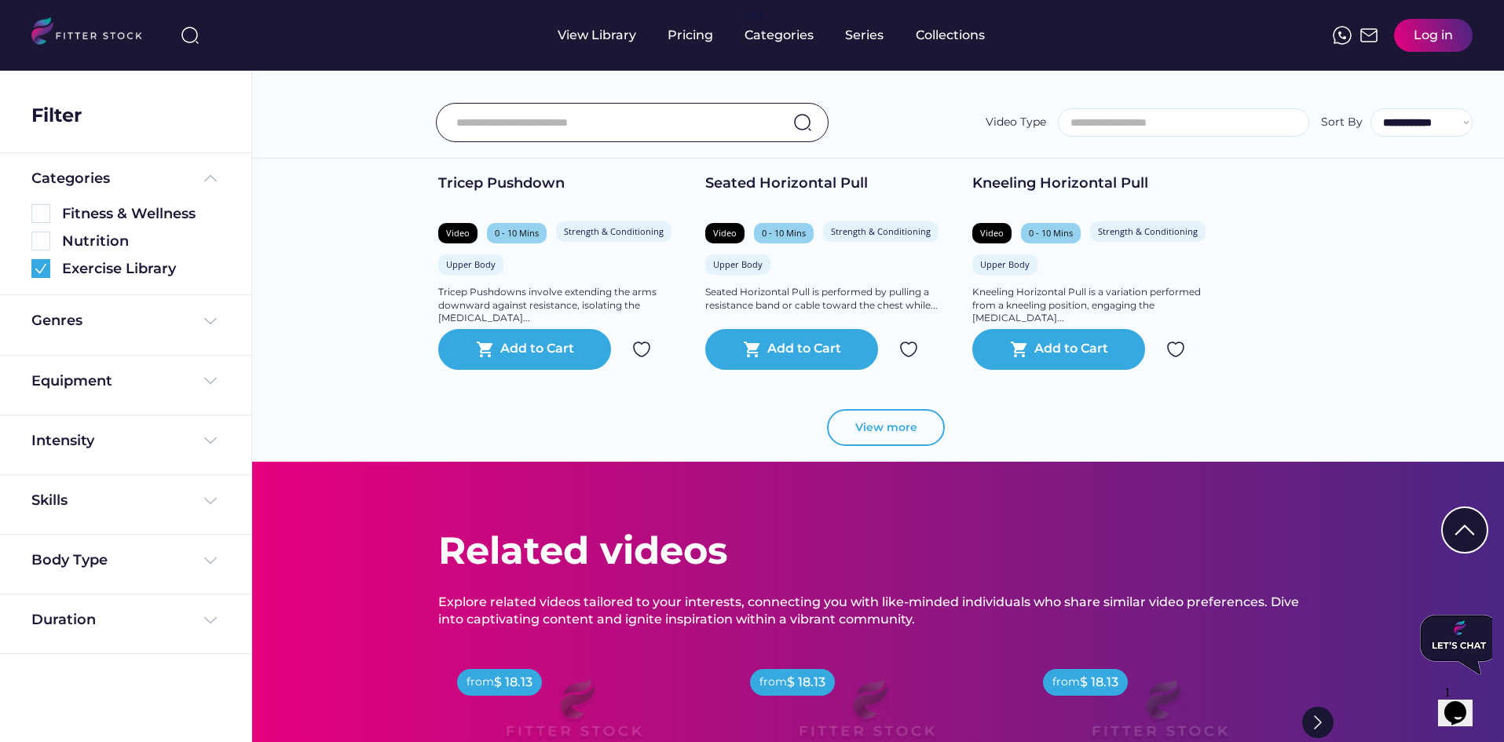
click at [856, 424] on button "View more" at bounding box center [886, 428] width 118 height 38
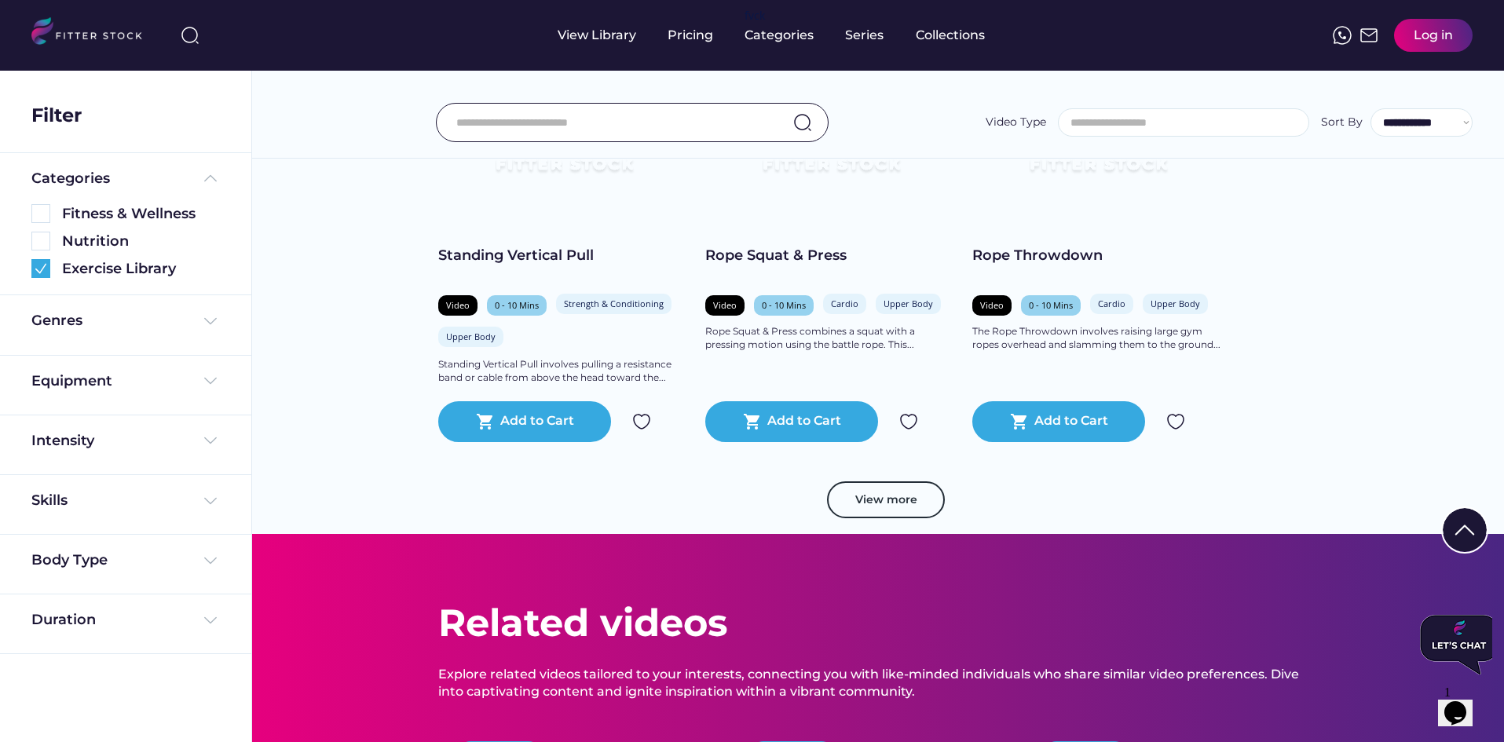
scroll to position [5472, 0]
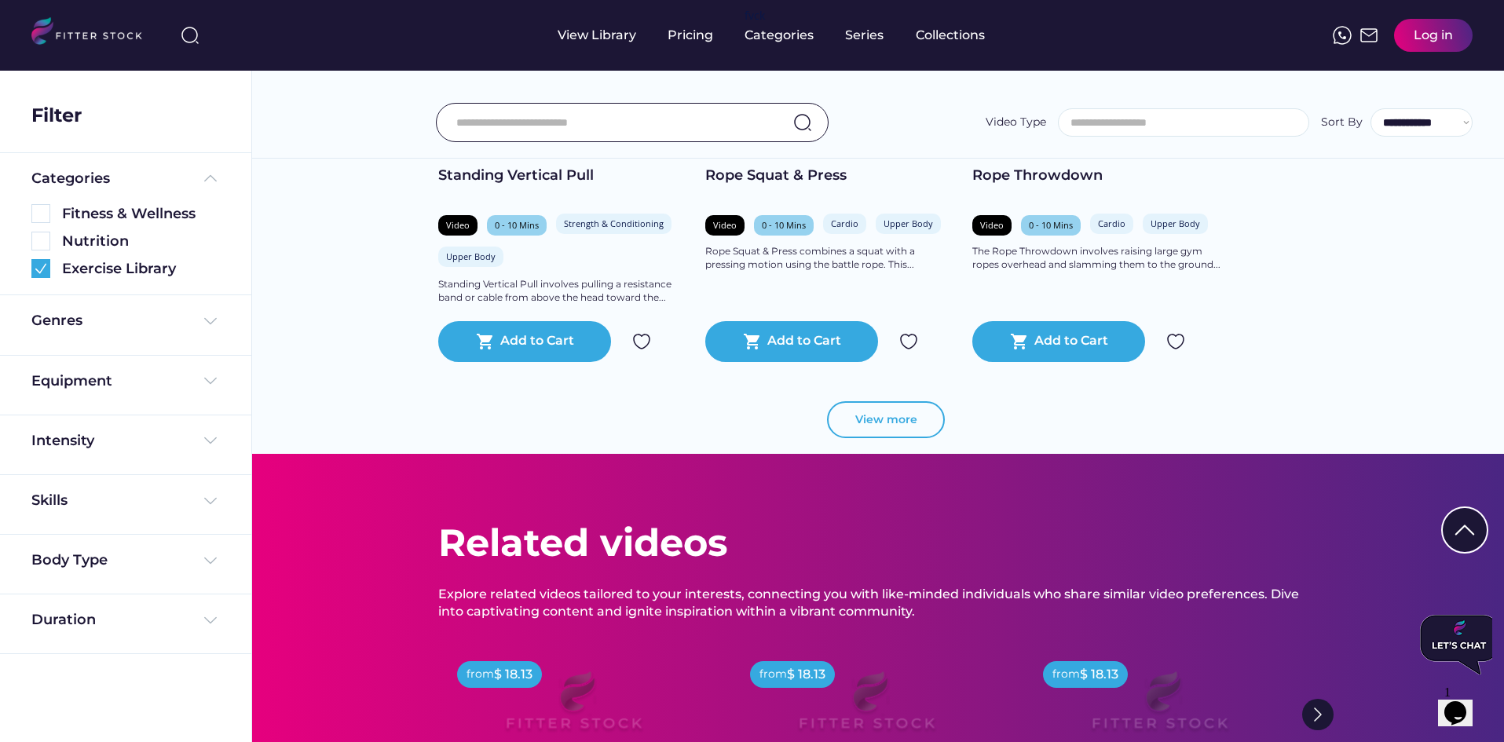
click at [858, 411] on button "View more" at bounding box center [886, 420] width 118 height 38
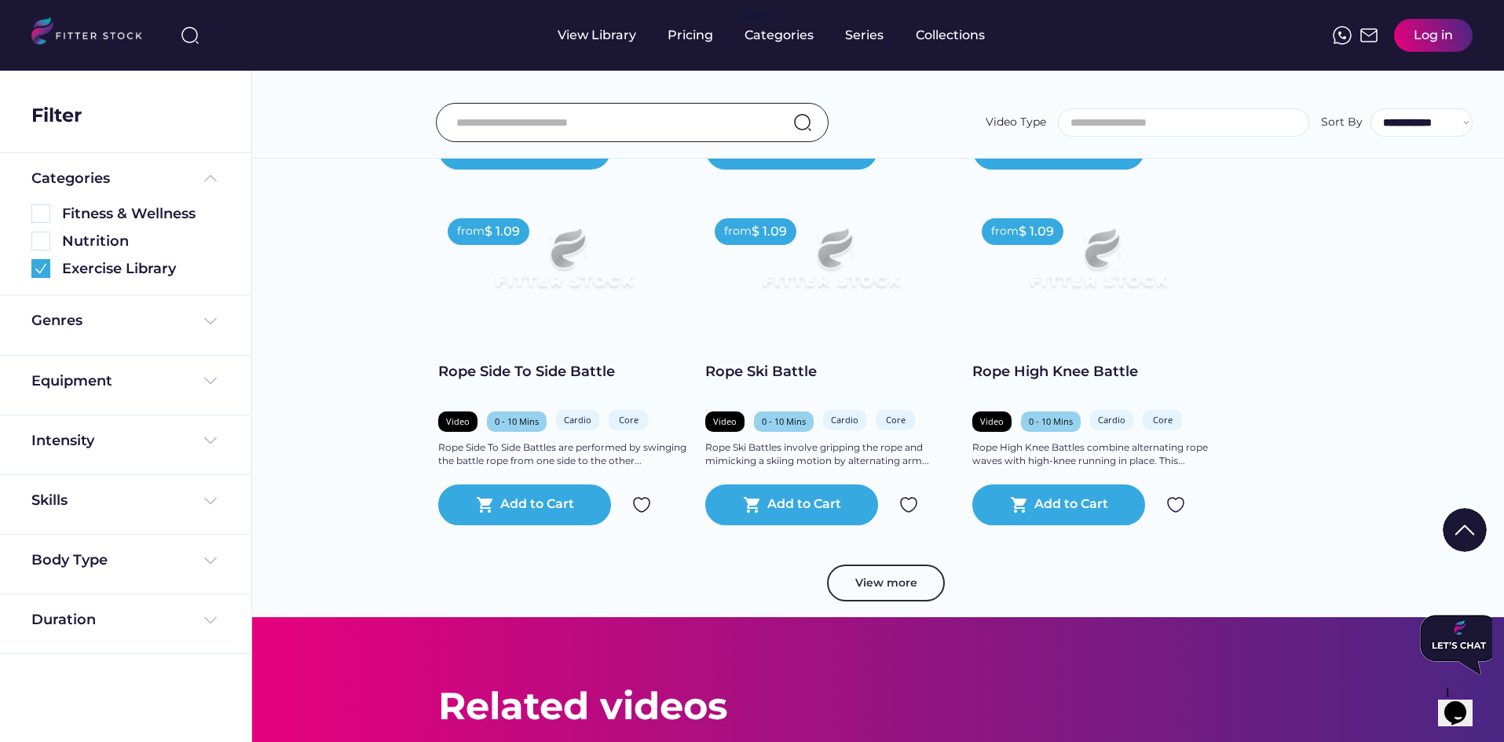
scroll to position [6179, 0]
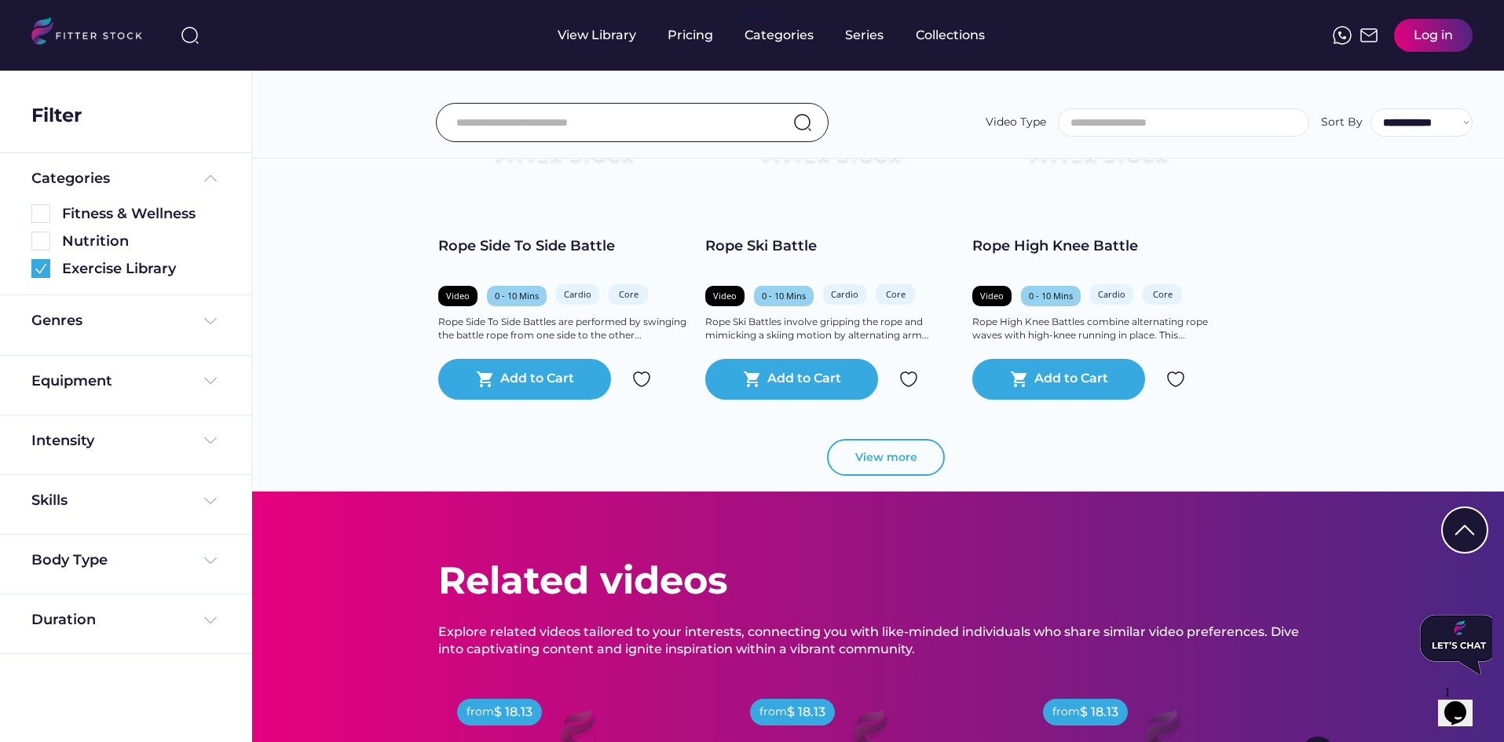
click at [850, 442] on button "View more" at bounding box center [886, 458] width 118 height 38
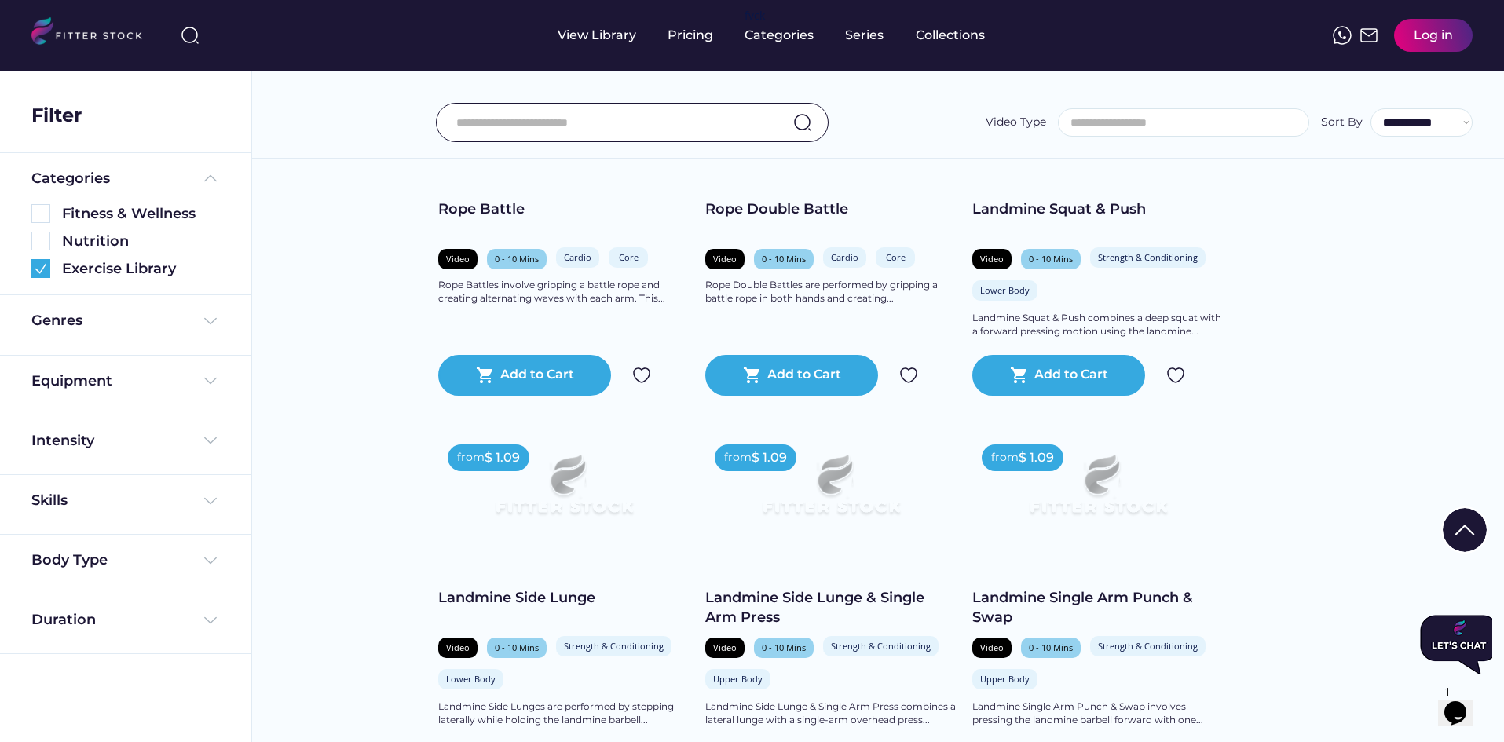
scroll to position [6886, 0]
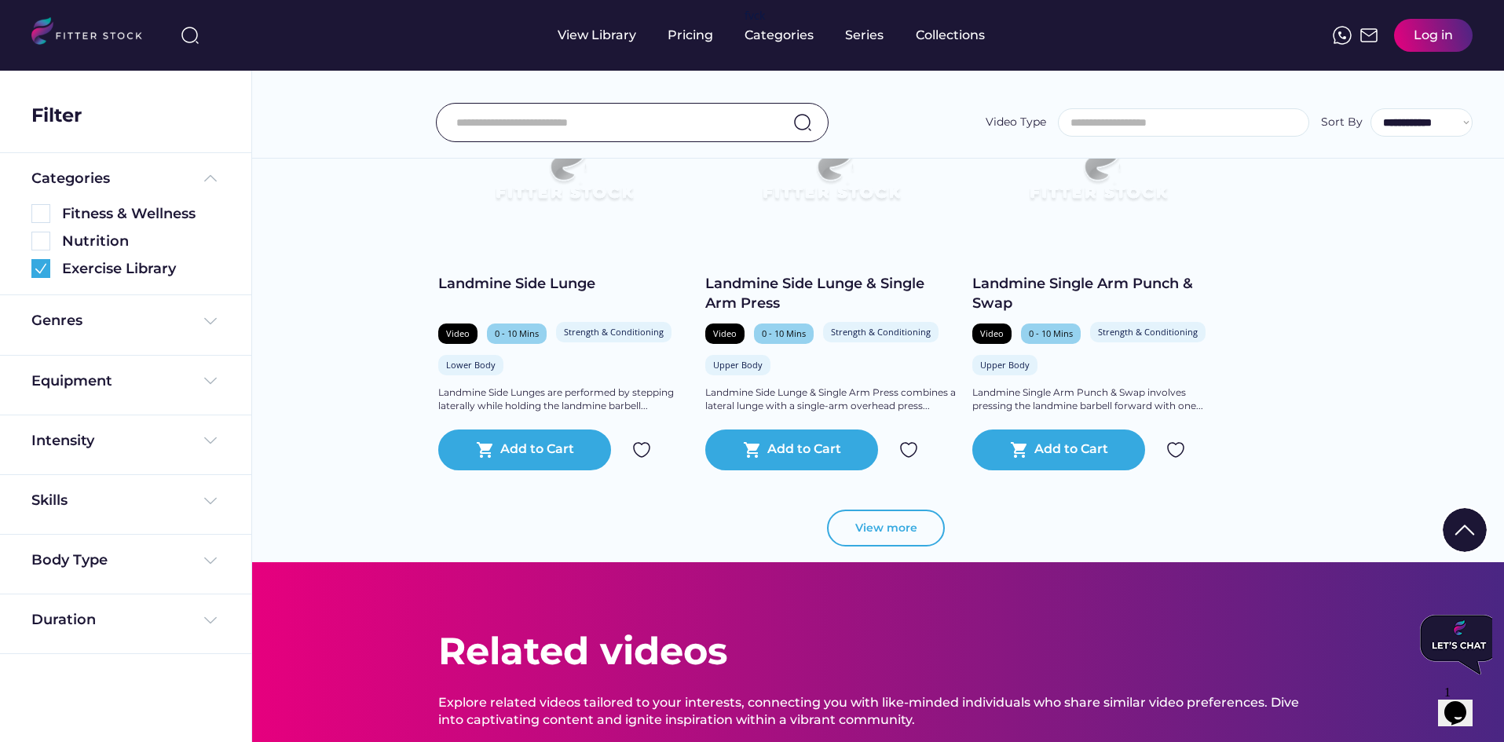
click at [879, 525] on button "View more" at bounding box center [886, 529] width 118 height 38
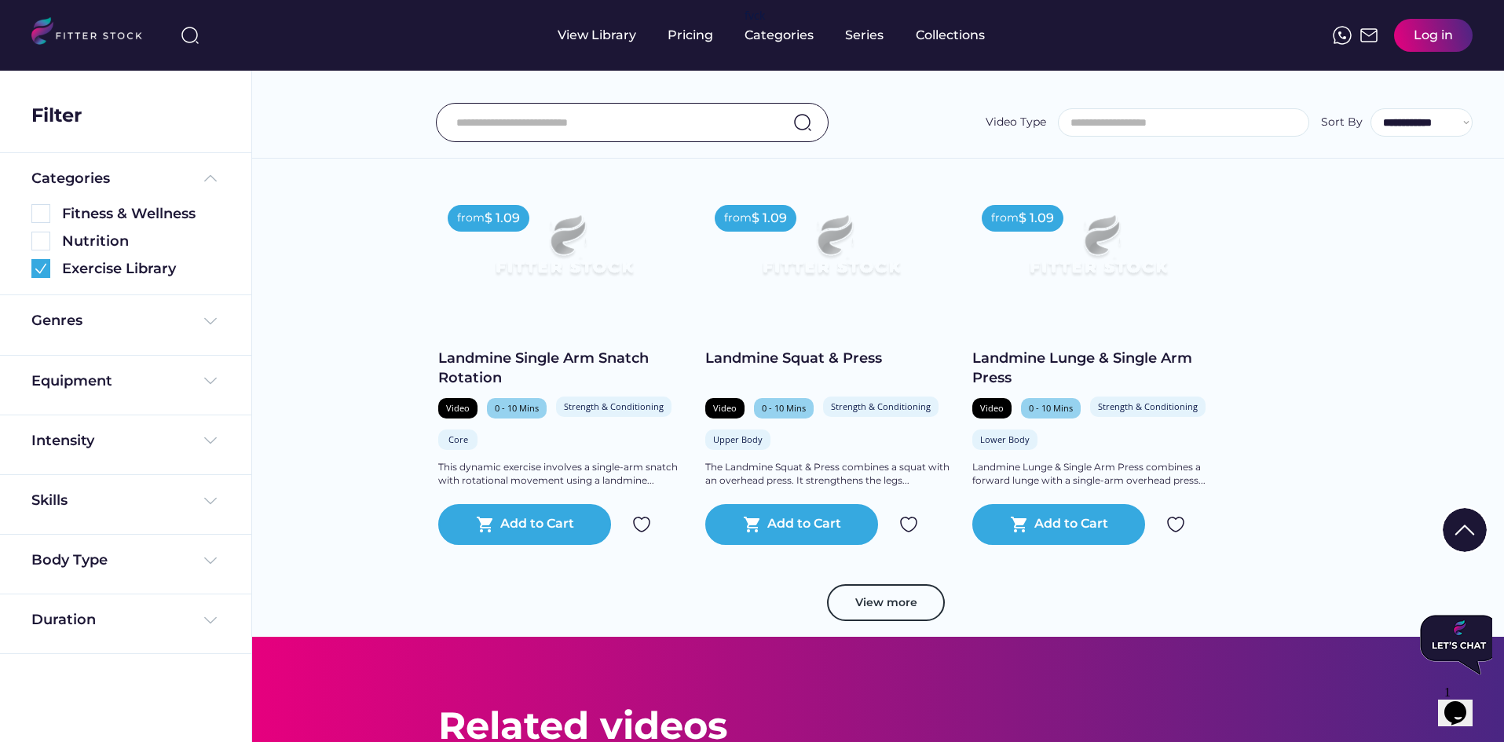
scroll to position [7672, 0]
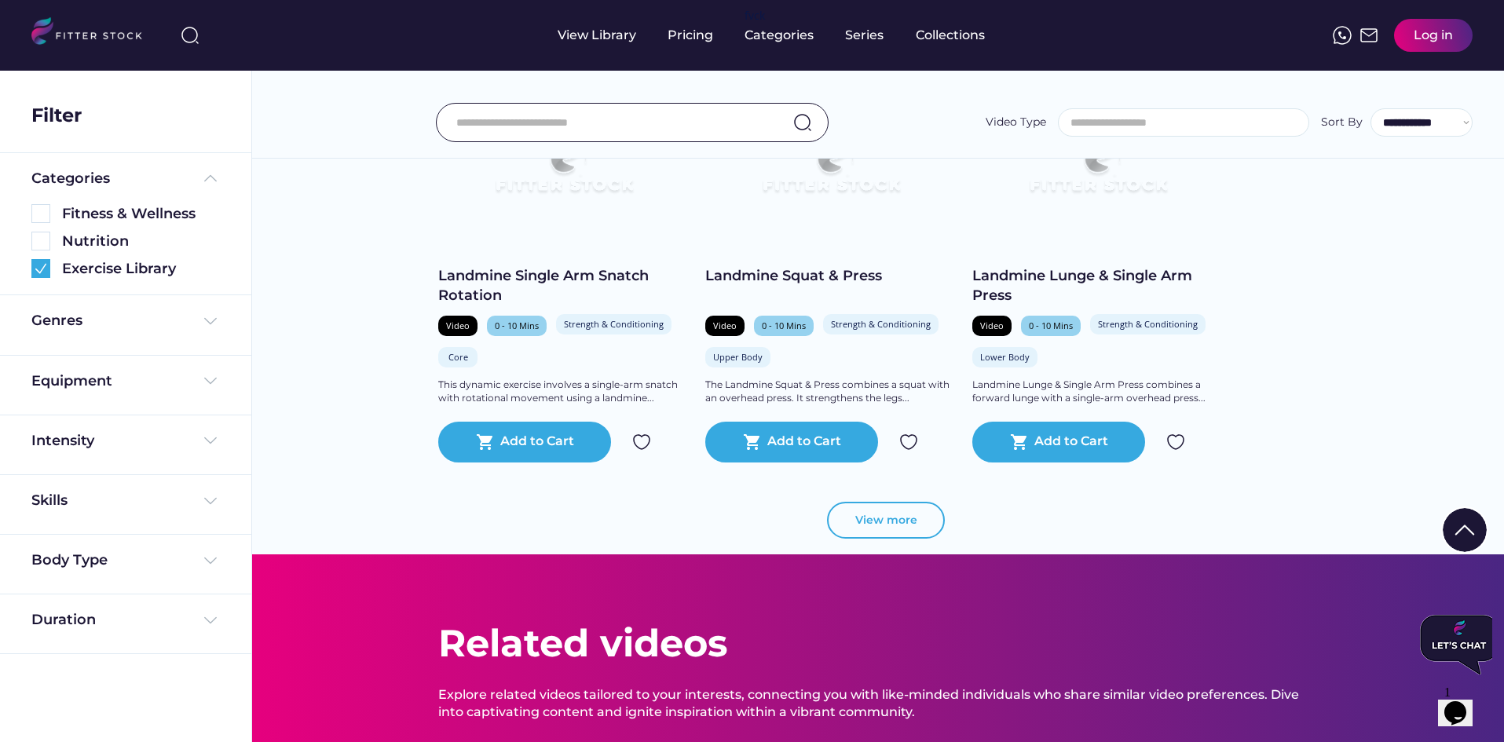
click at [869, 514] on button "View more" at bounding box center [886, 521] width 118 height 38
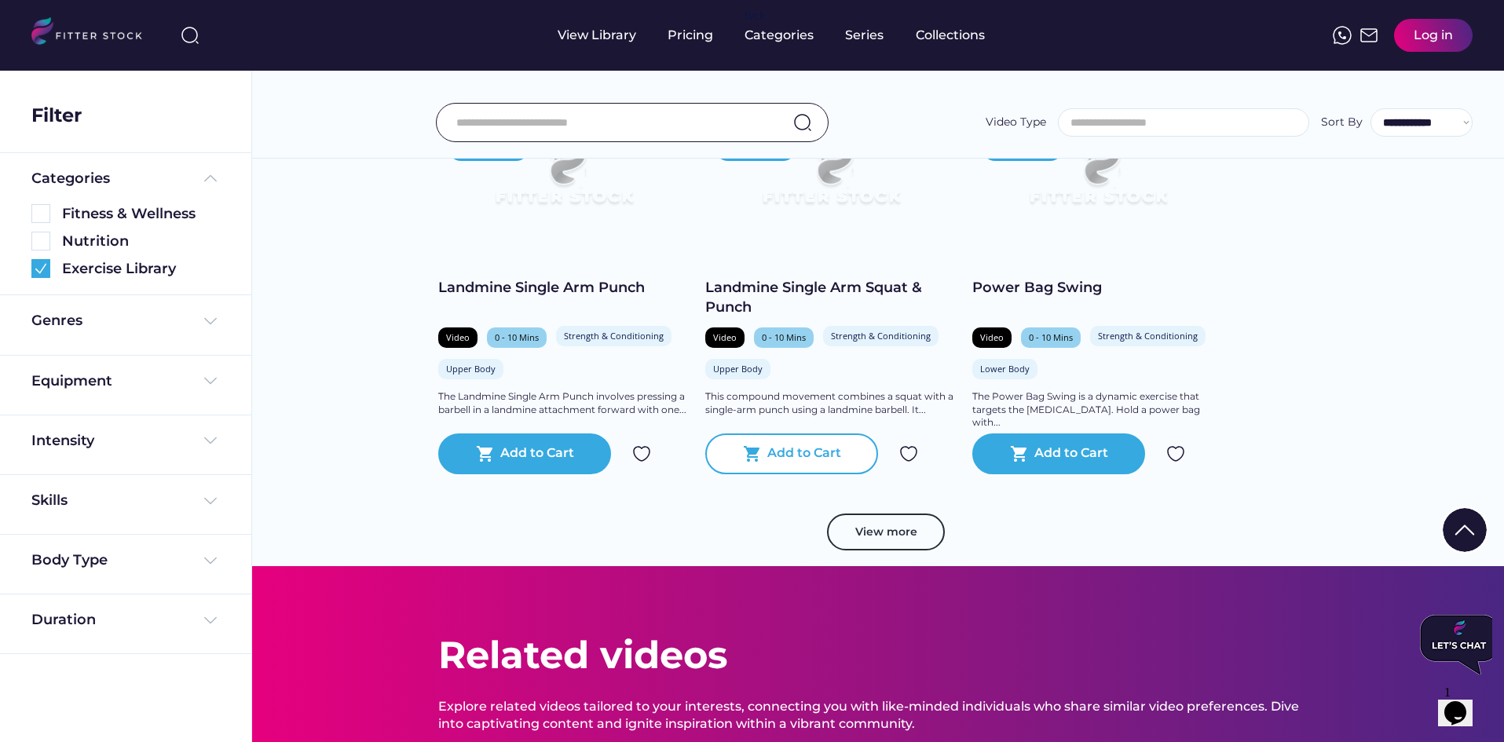
scroll to position [8457, 0]
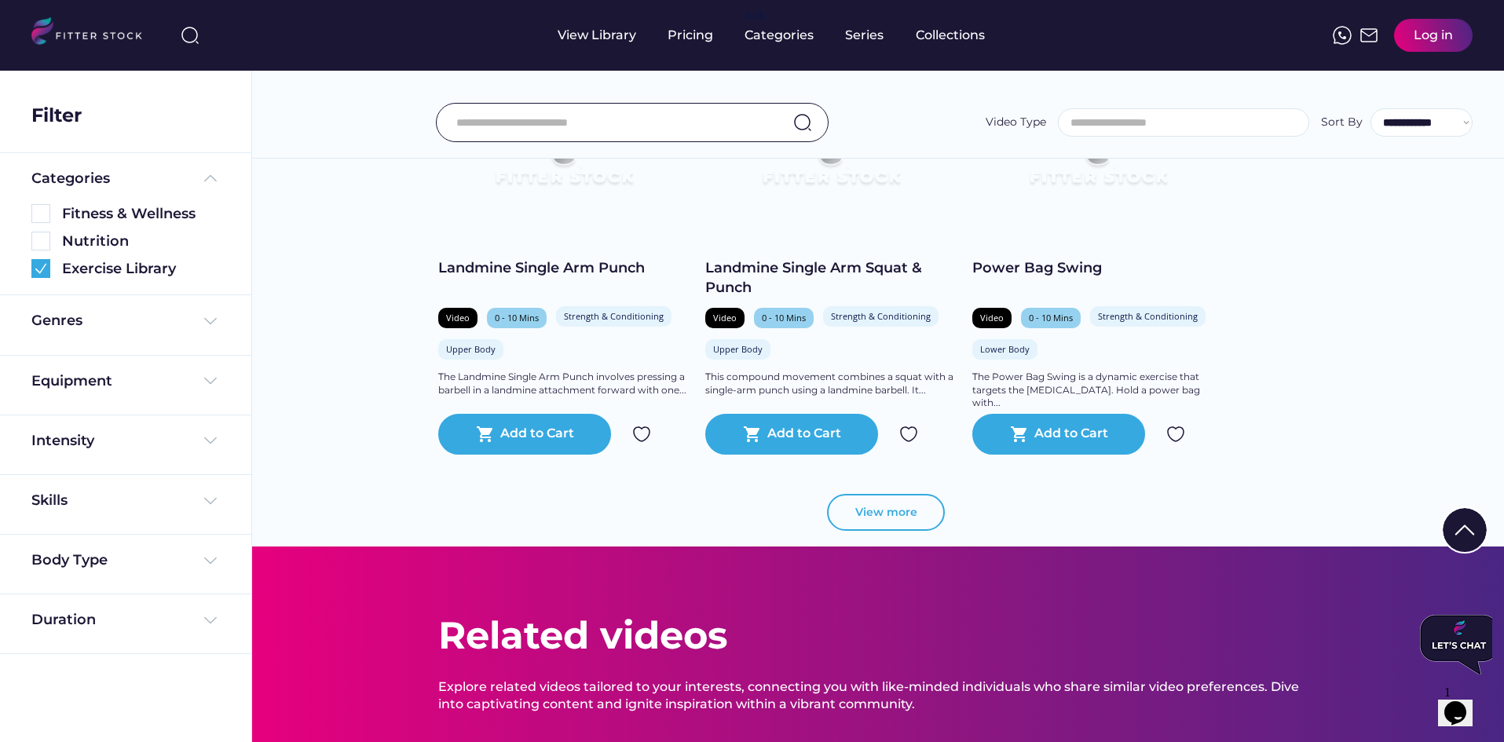
click at [858, 510] on button "View more" at bounding box center [886, 513] width 118 height 38
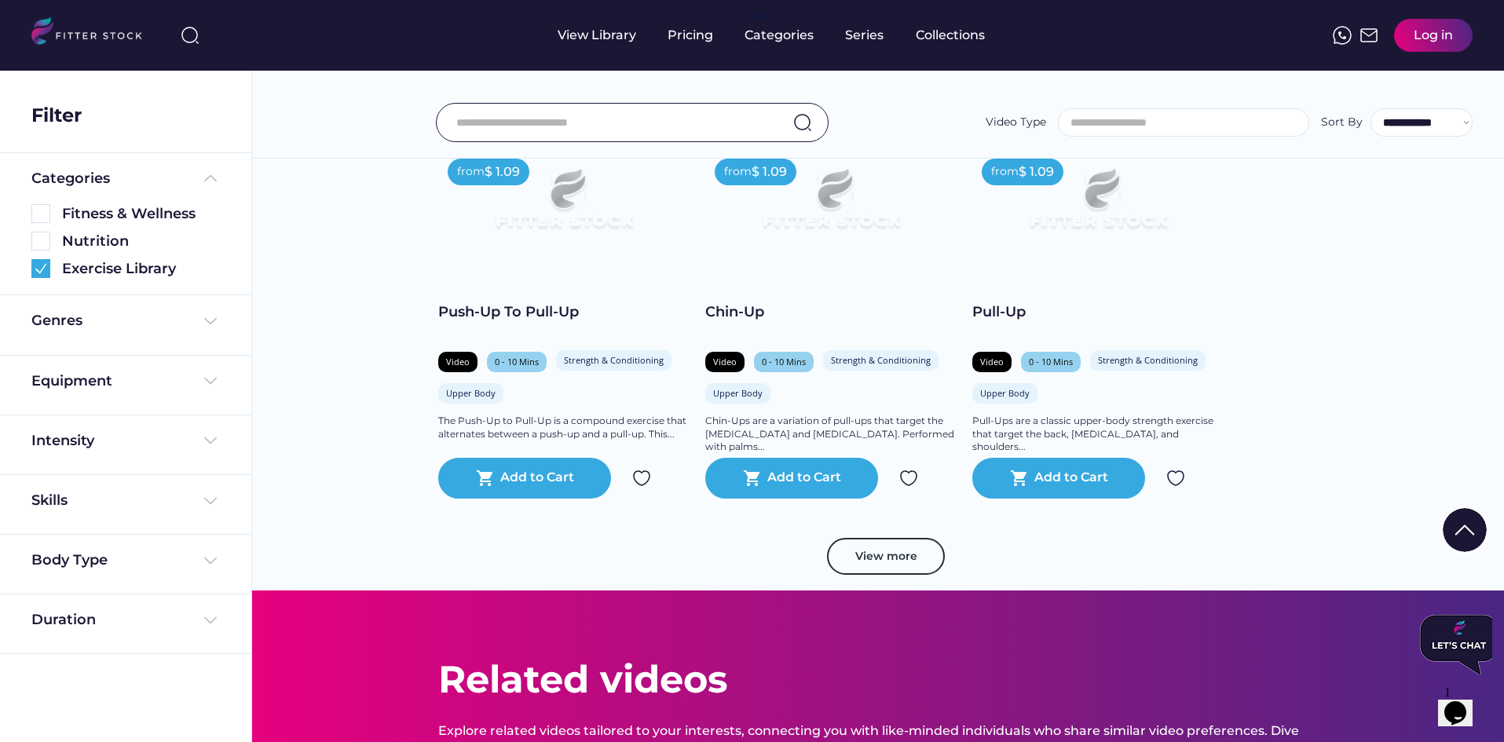
scroll to position [9321, 0]
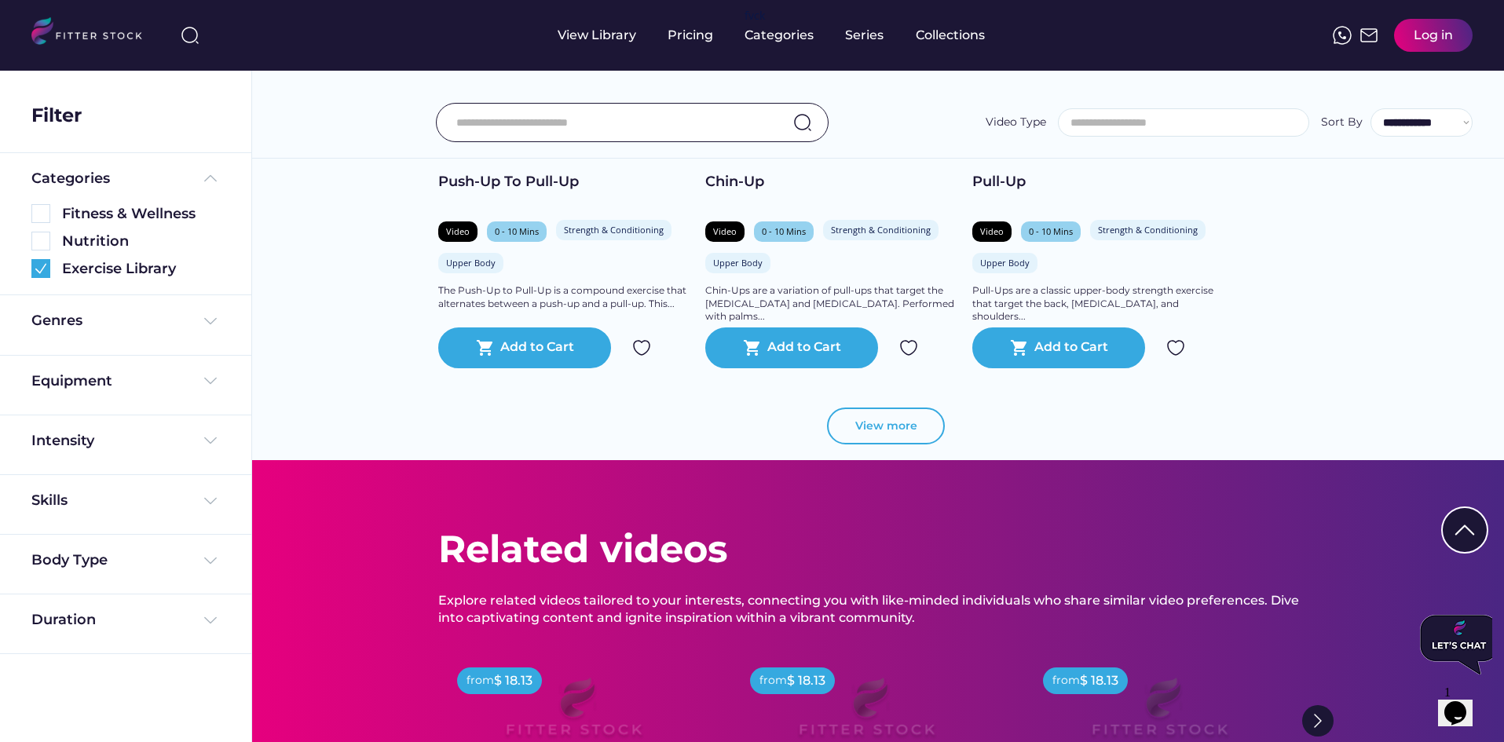
click at [876, 423] on button "View more" at bounding box center [886, 427] width 118 height 38
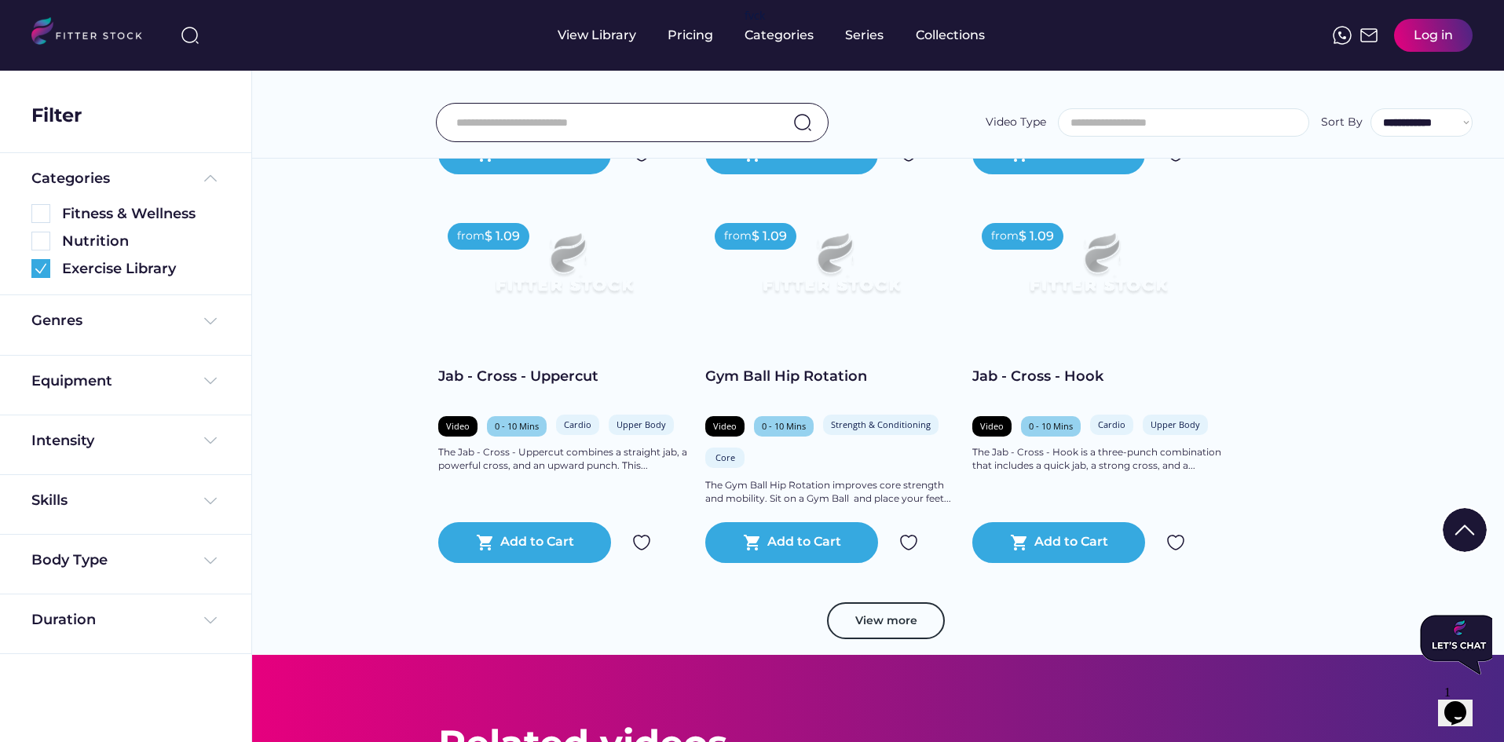
scroll to position [10106, 0]
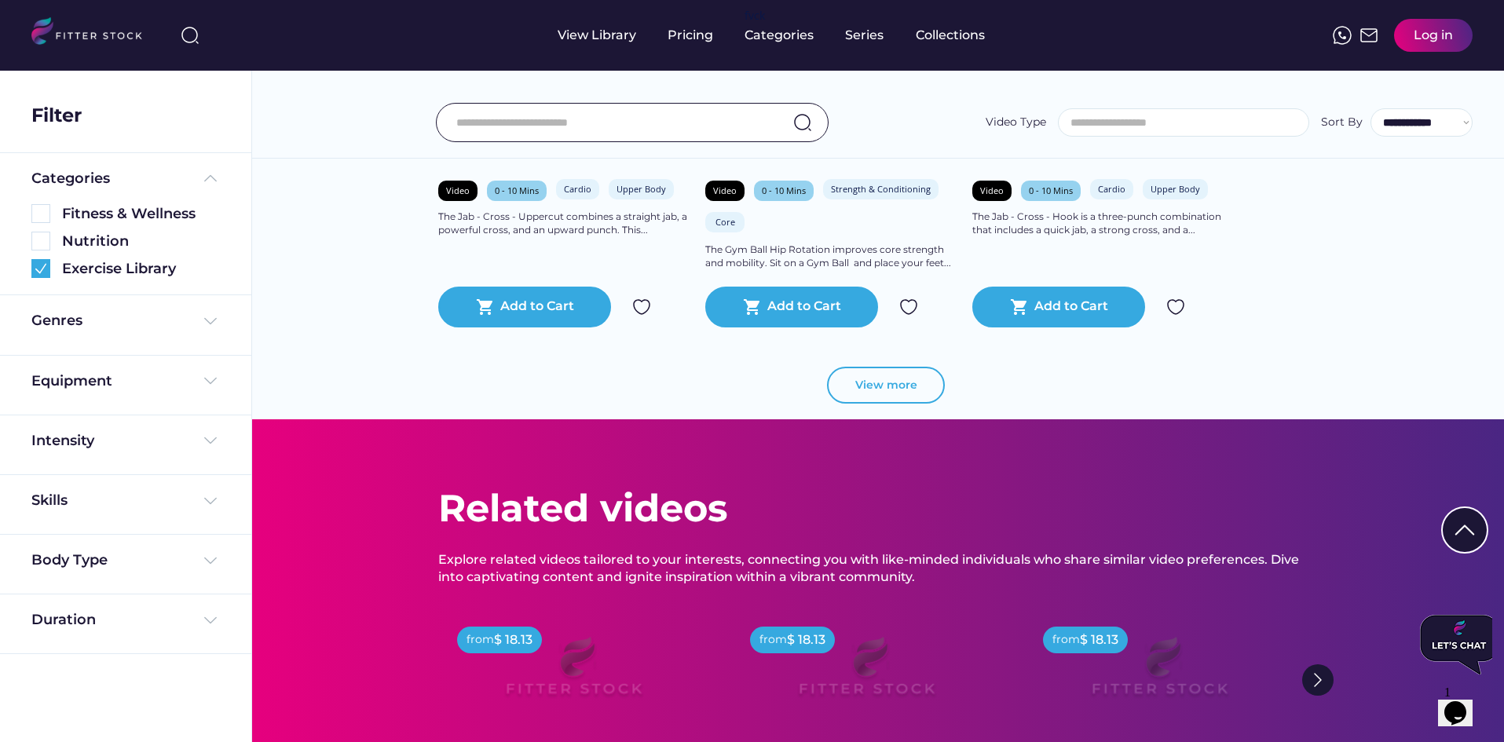
click at [870, 384] on button "View more" at bounding box center [886, 386] width 118 height 38
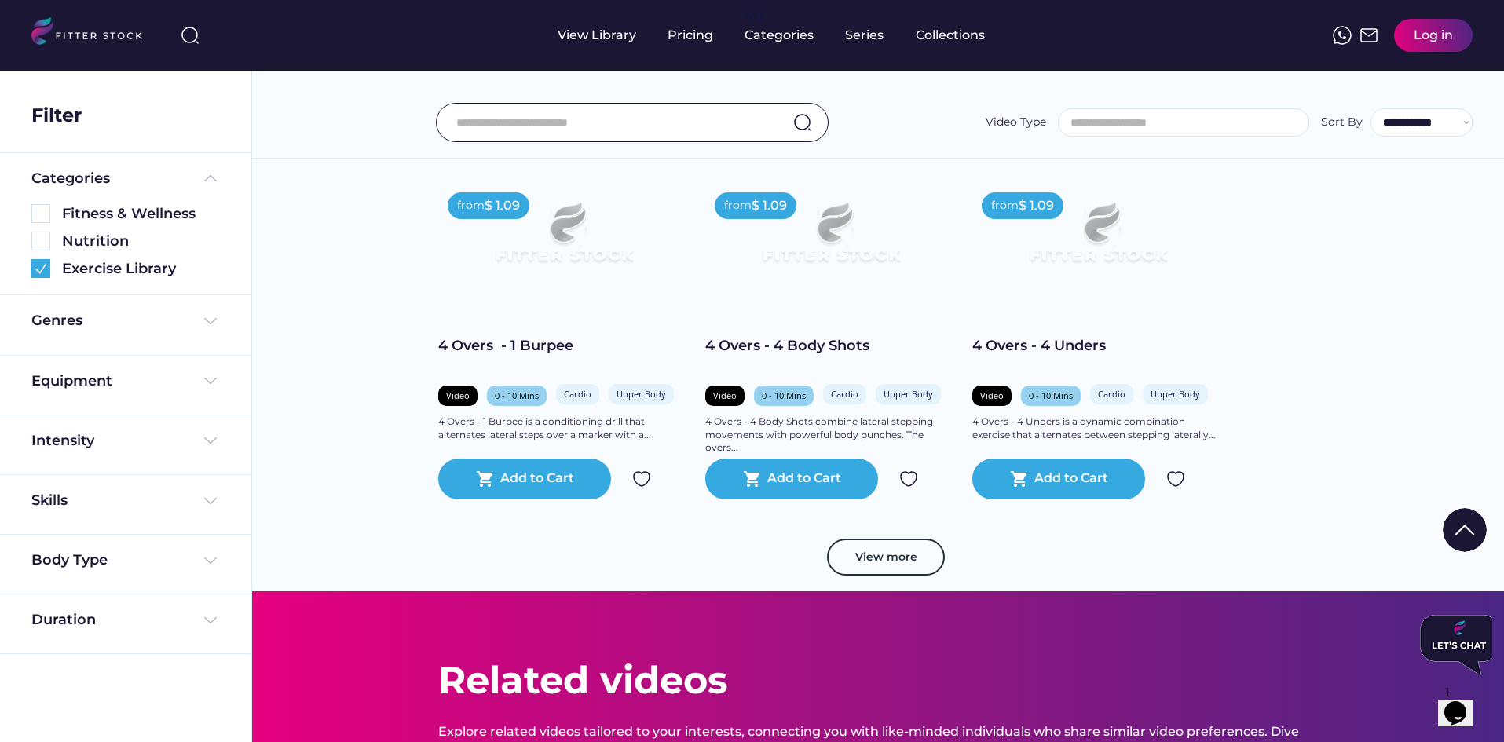
scroll to position [10735, 0]
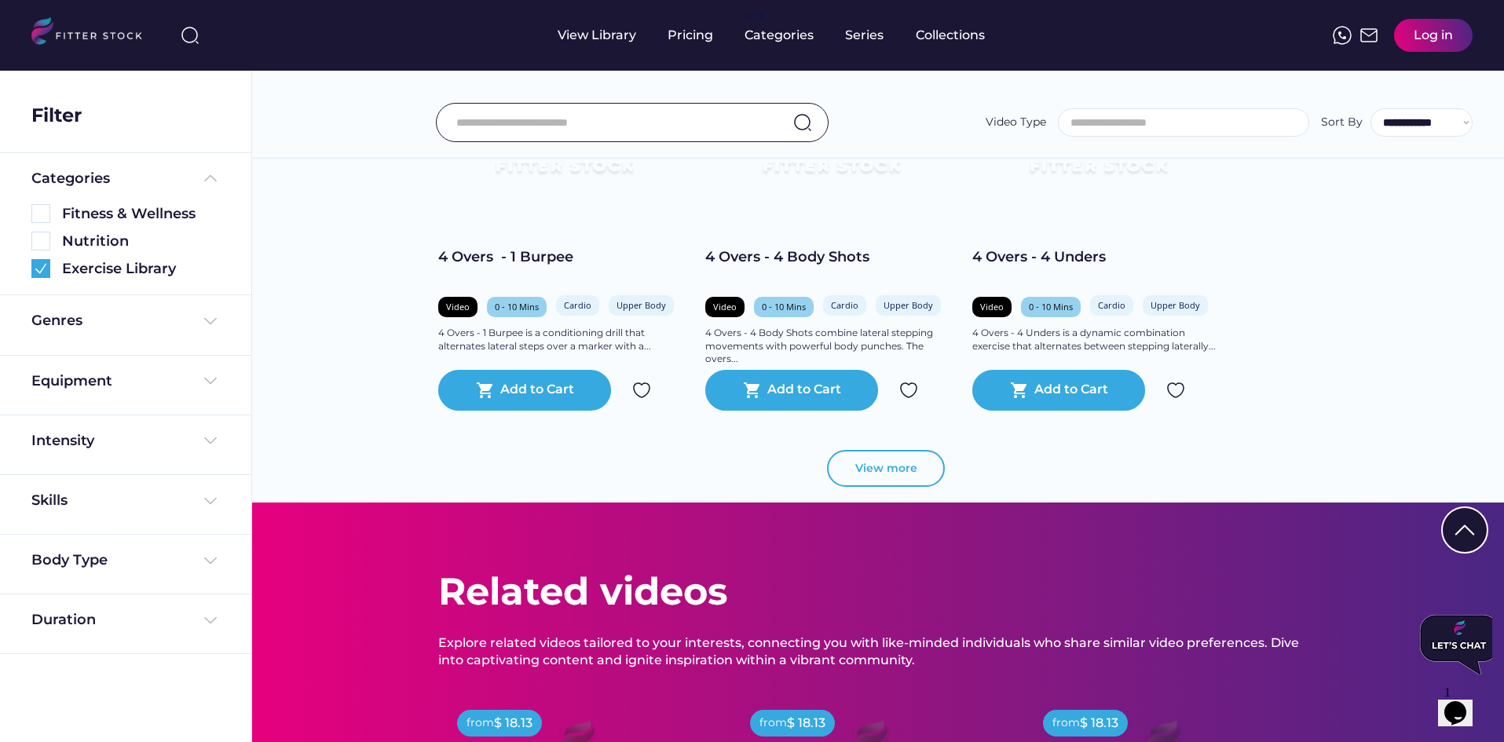
click at [848, 472] on button "View more" at bounding box center [886, 469] width 118 height 38
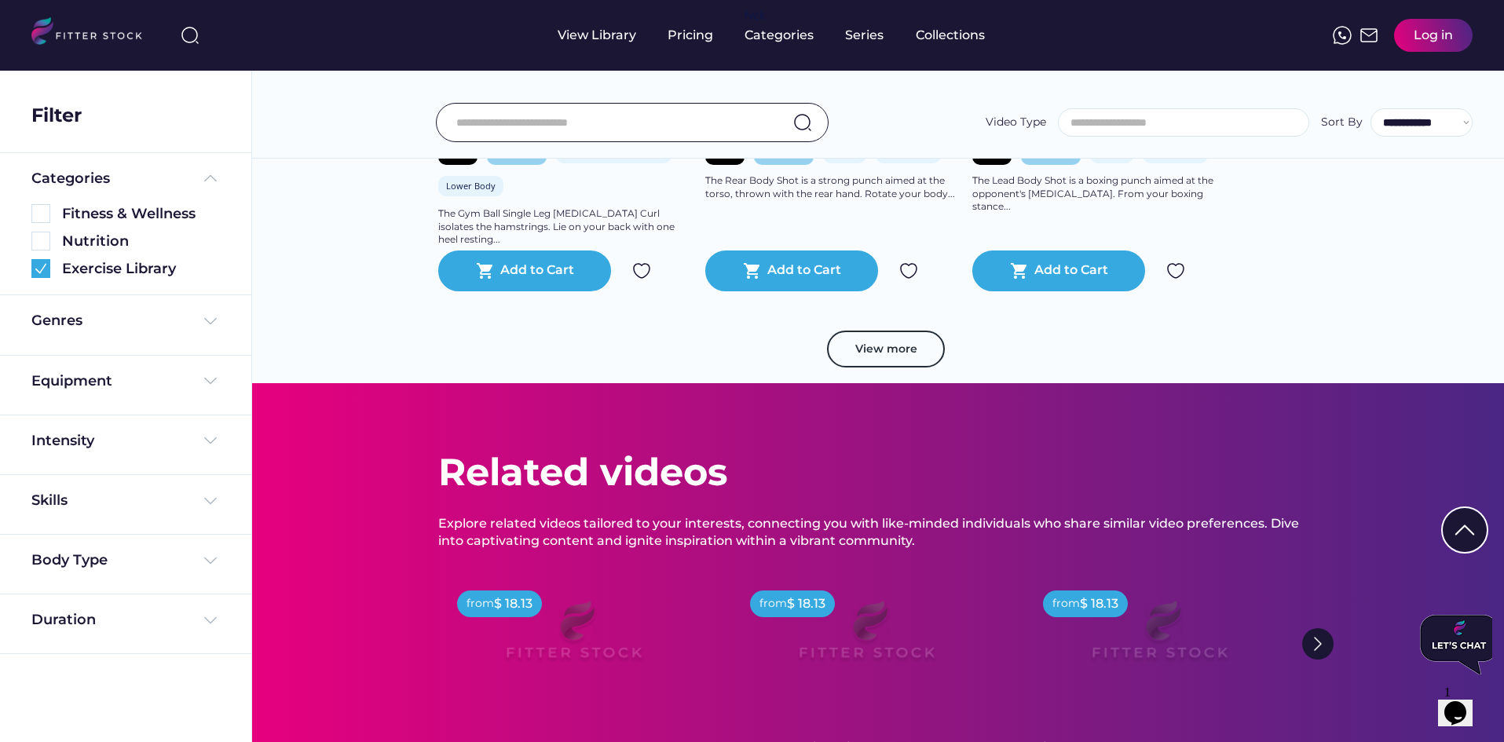
scroll to position [11442, 0]
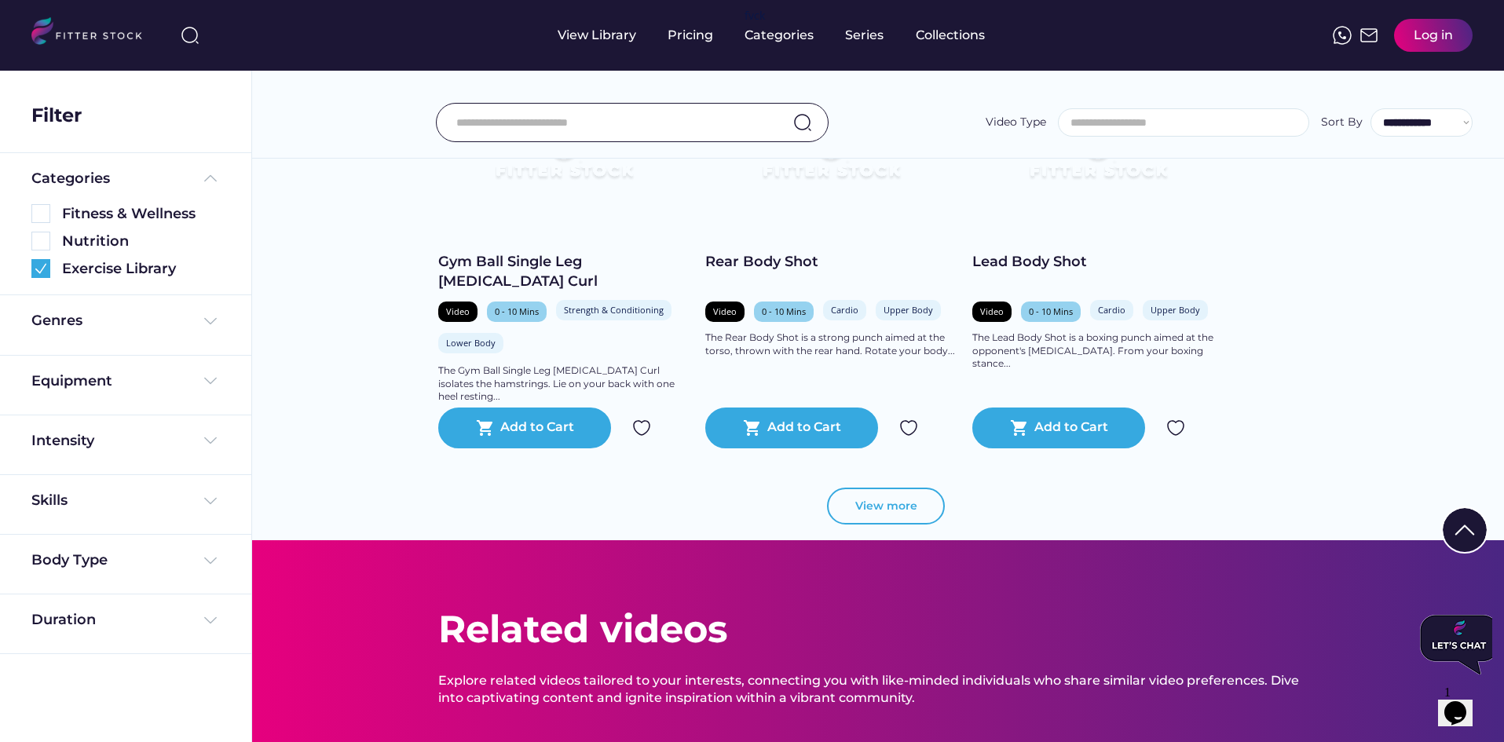
click at [853, 508] on button "View more" at bounding box center [886, 507] width 118 height 38
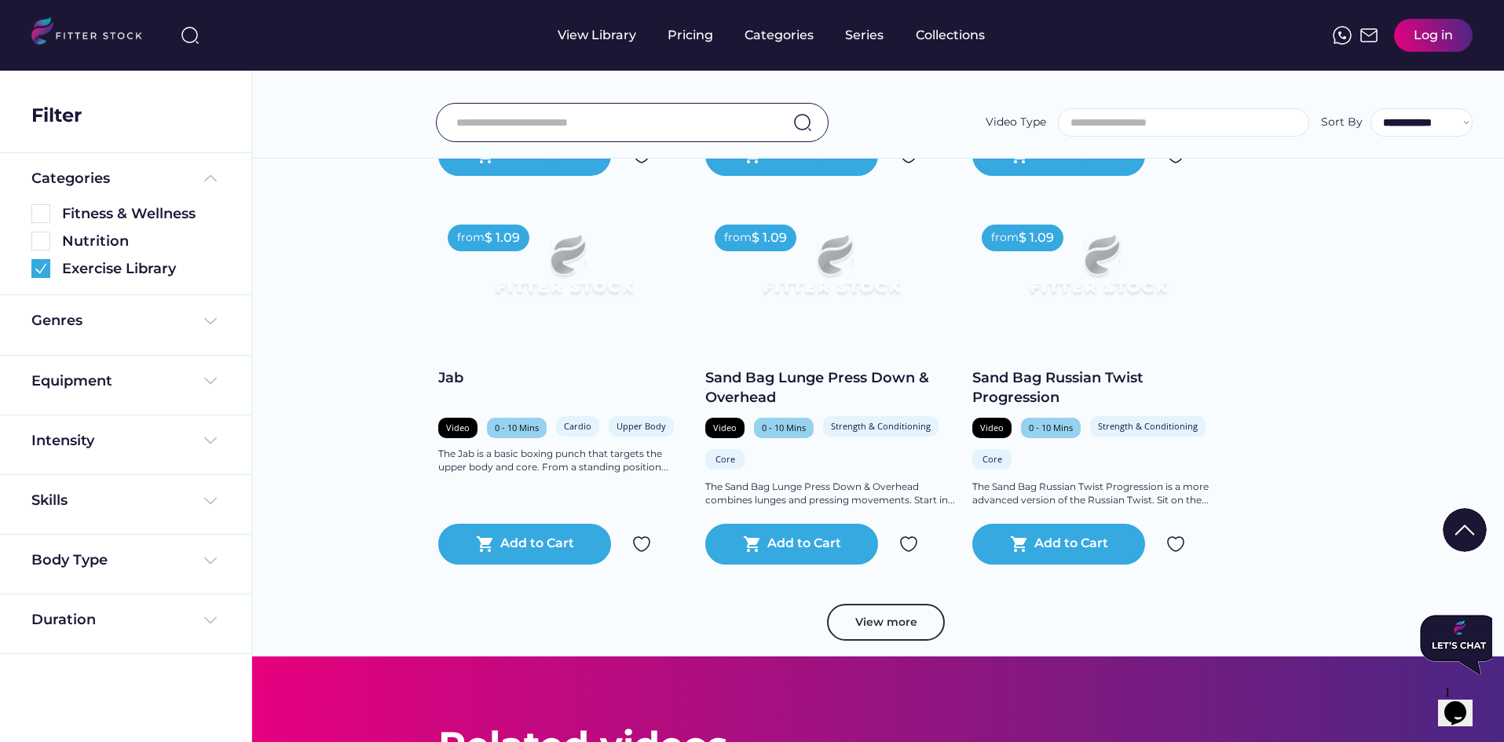
scroll to position [12306, 0]
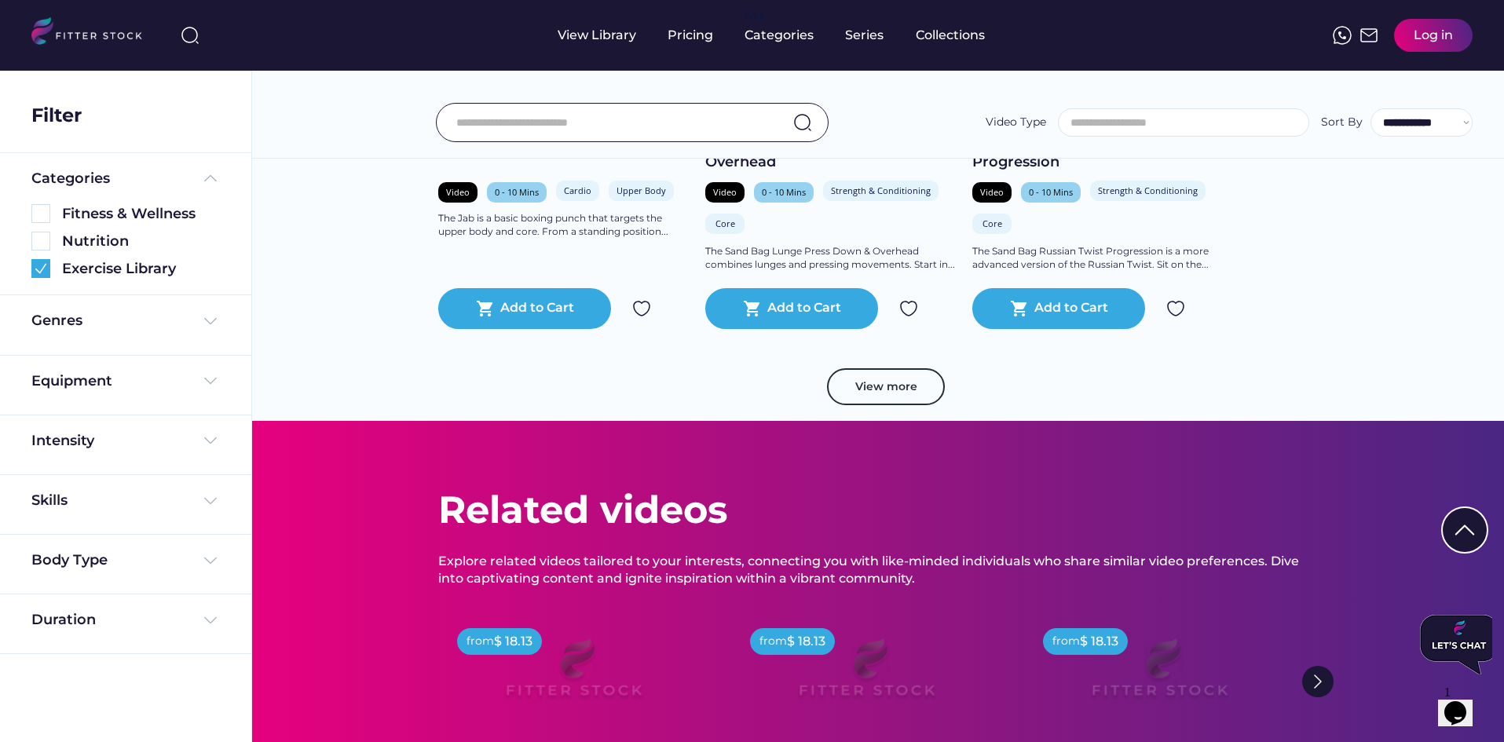
click at [873, 395] on button "View more" at bounding box center [886, 387] width 118 height 38
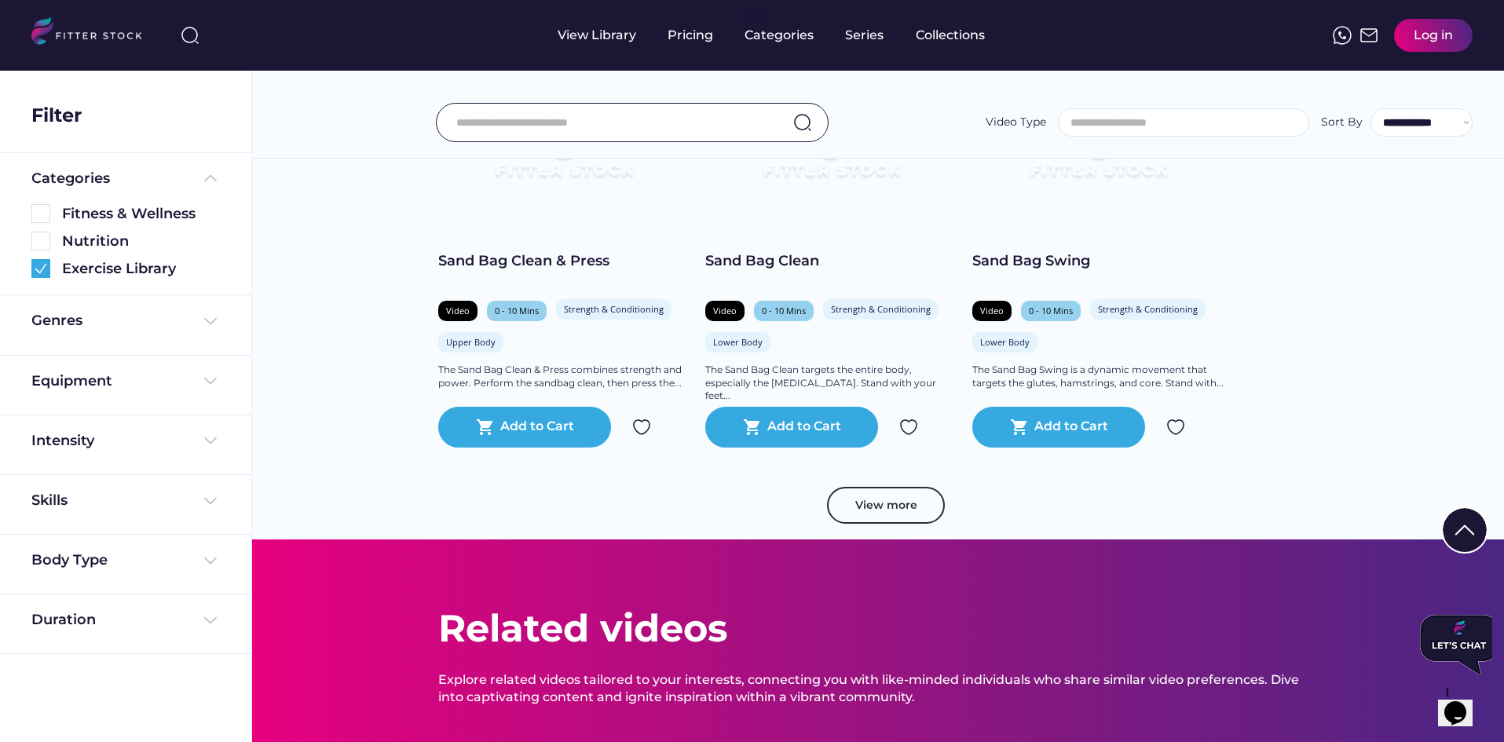
scroll to position [13091, 0]
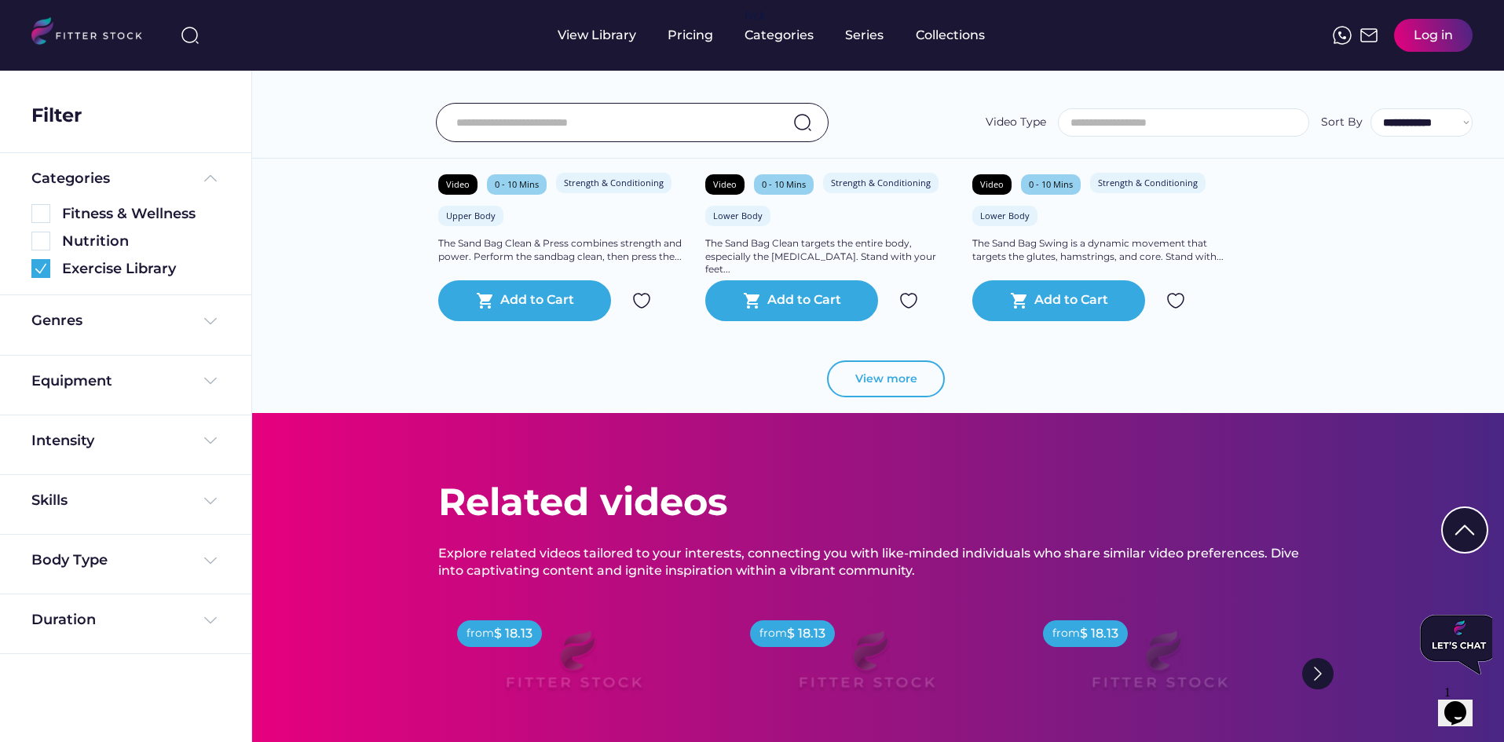
click at [866, 390] on button "View more" at bounding box center [886, 380] width 118 height 38
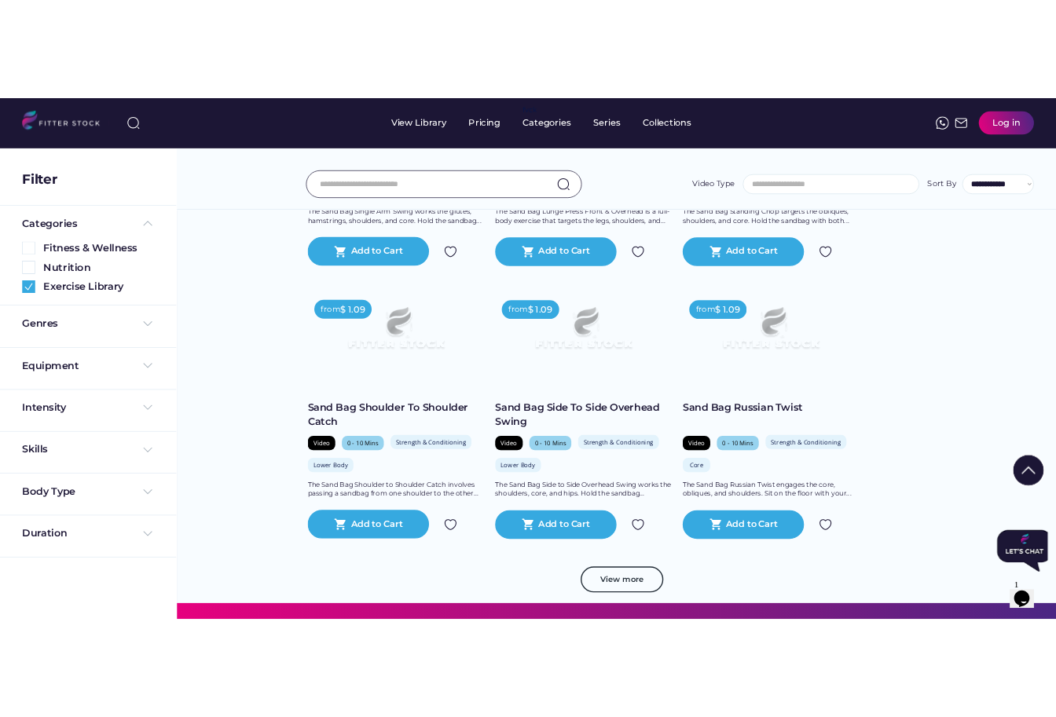
scroll to position [19940, 0]
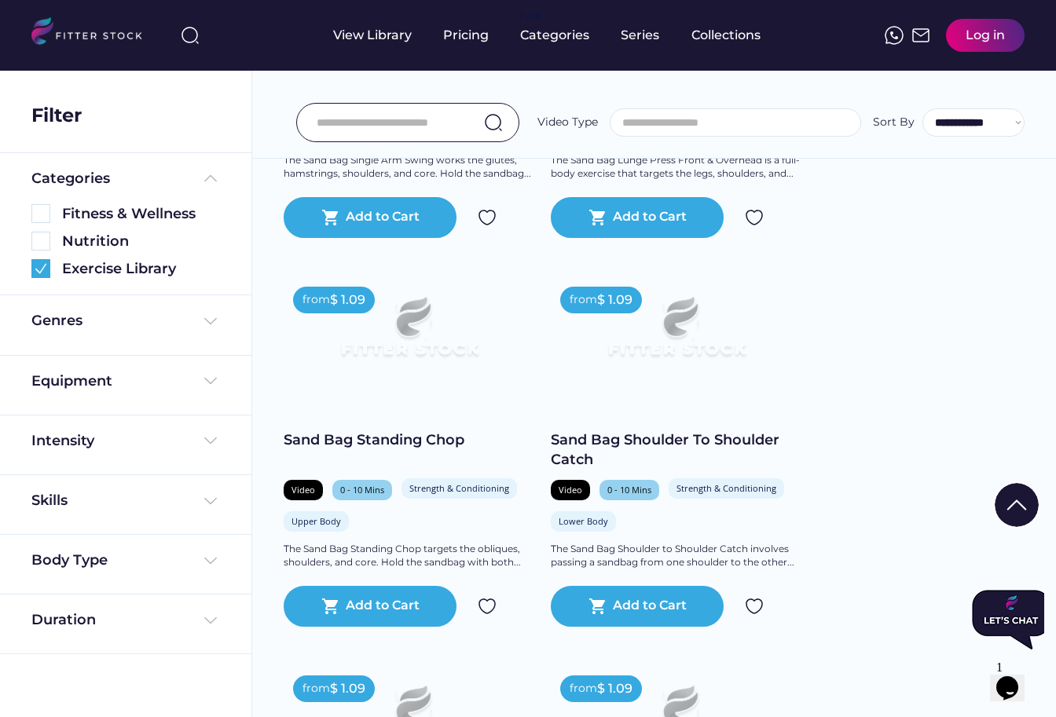
drag, startPoint x: 888, startPoint y: 307, endPoint x: 855, endPoint y: 326, distance: 38.0
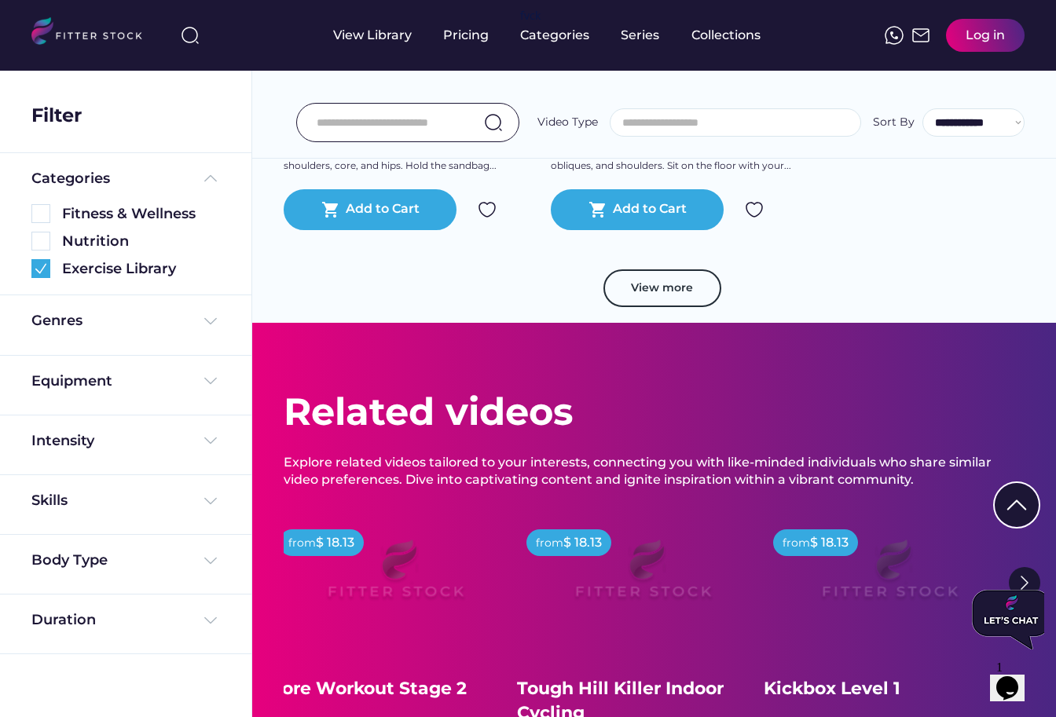
scroll to position [20489, 0]
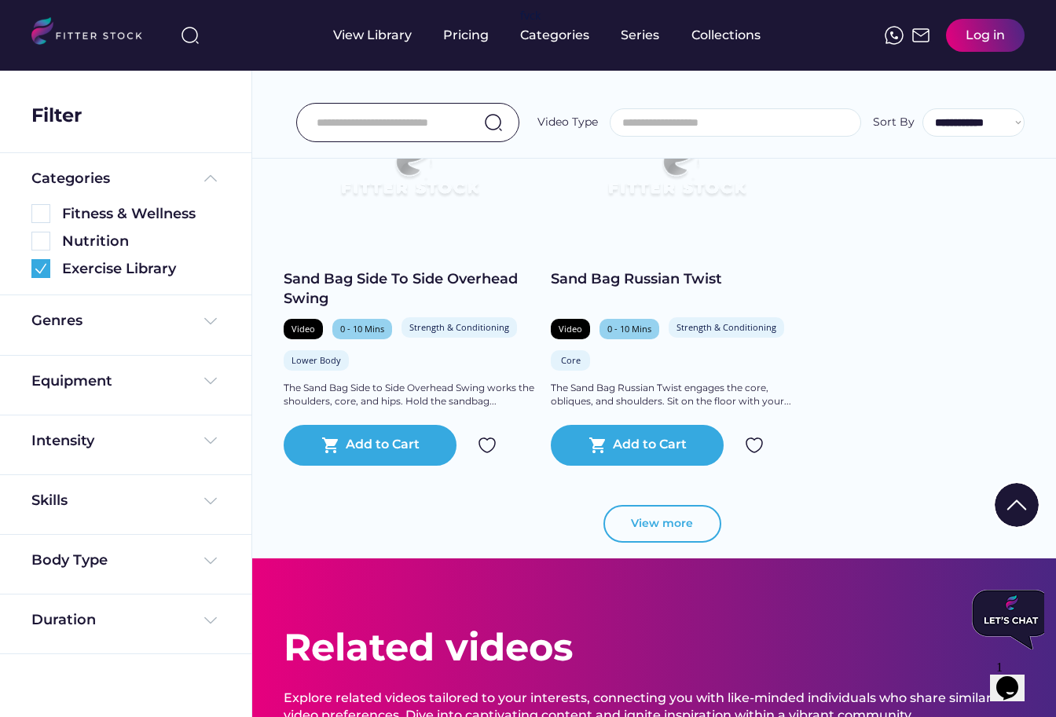
click at [630, 531] on button "View more" at bounding box center [662, 524] width 118 height 38
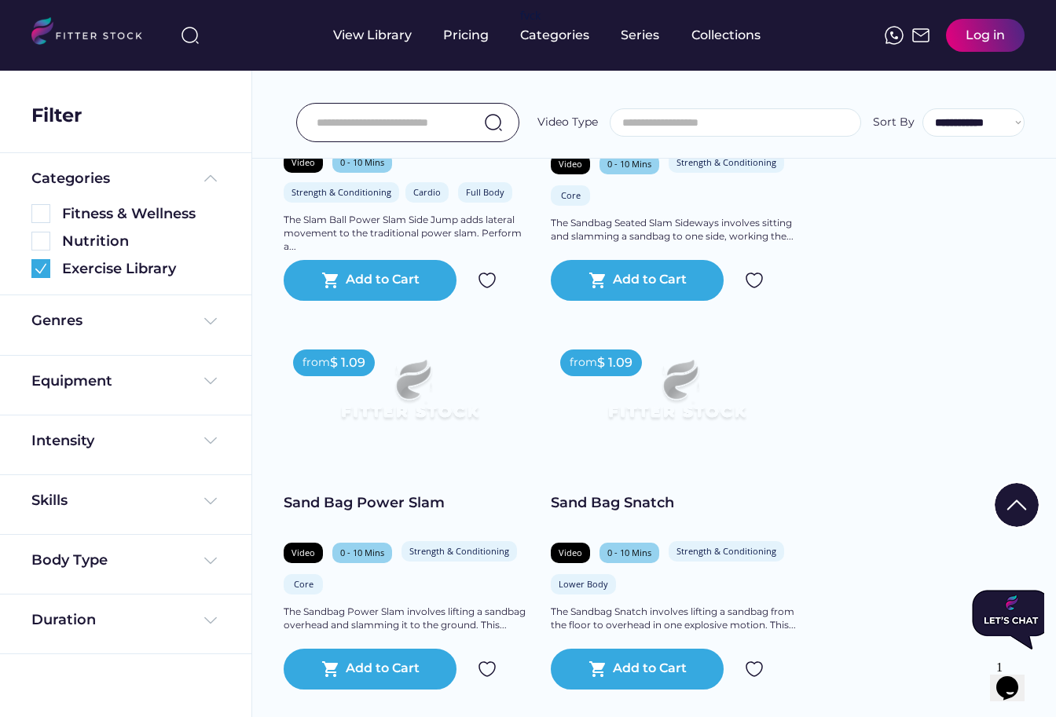
scroll to position [21668, 0]
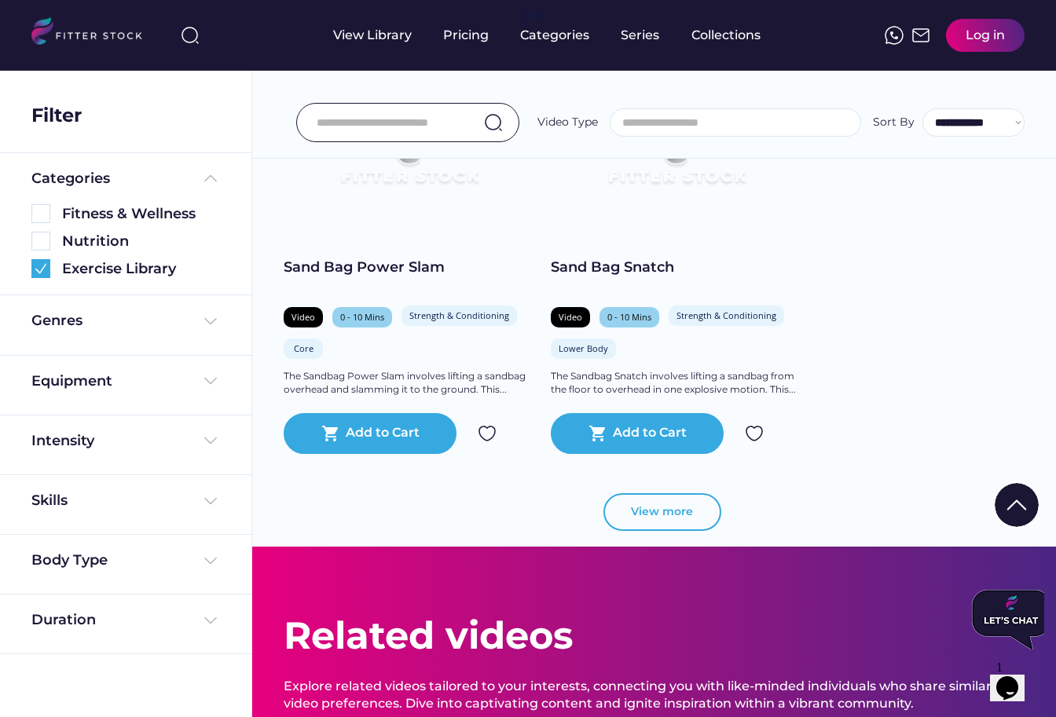
click at [637, 512] on button "View more" at bounding box center [662, 512] width 118 height 38
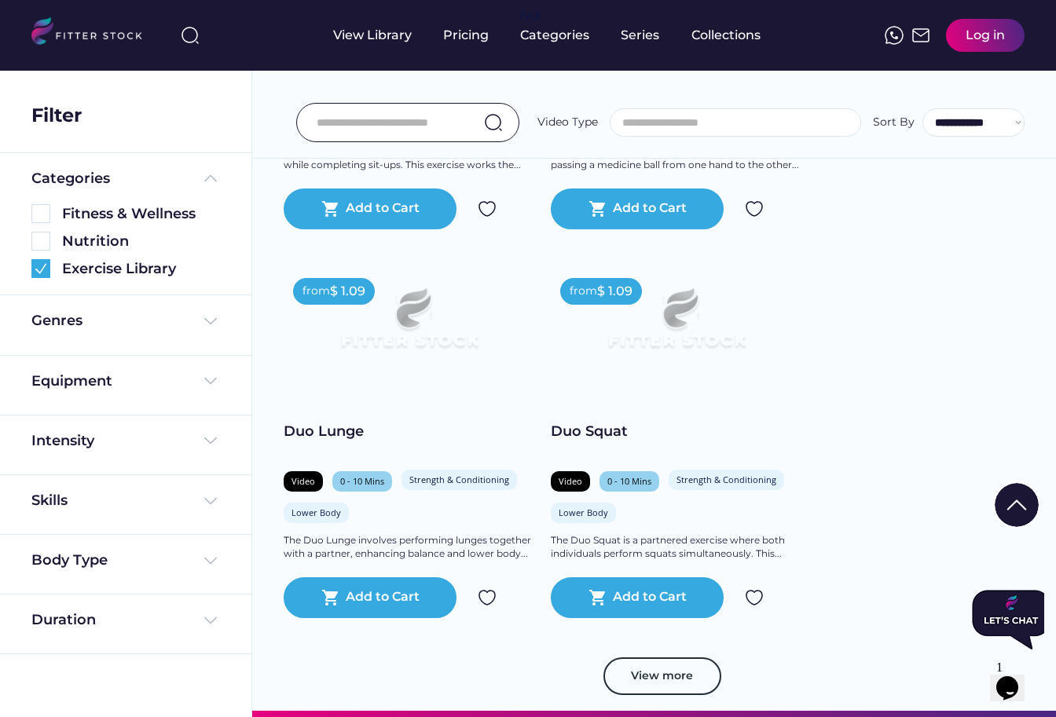
scroll to position [22689, 0]
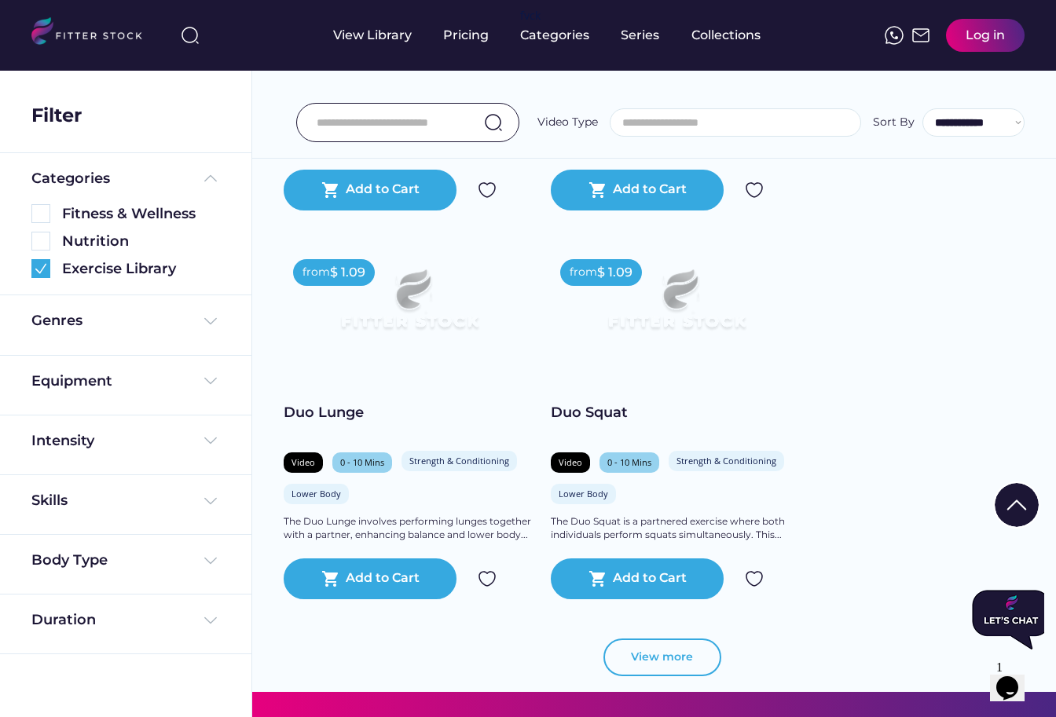
click at [650, 660] on button "View more" at bounding box center [662, 658] width 118 height 38
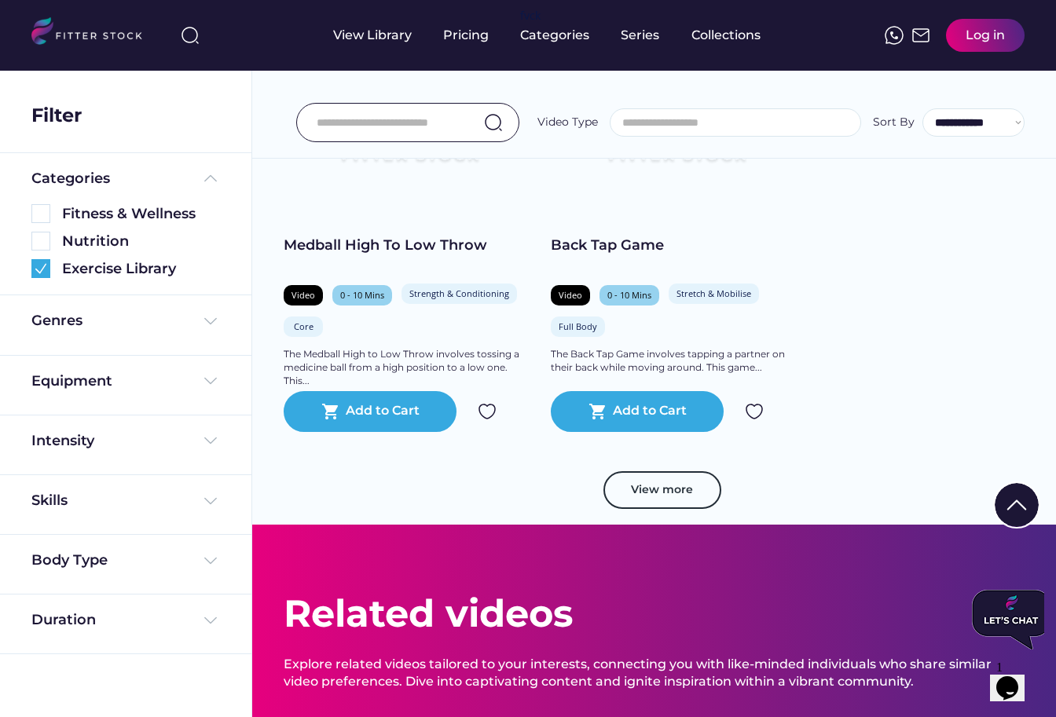
scroll to position [24024, 0]
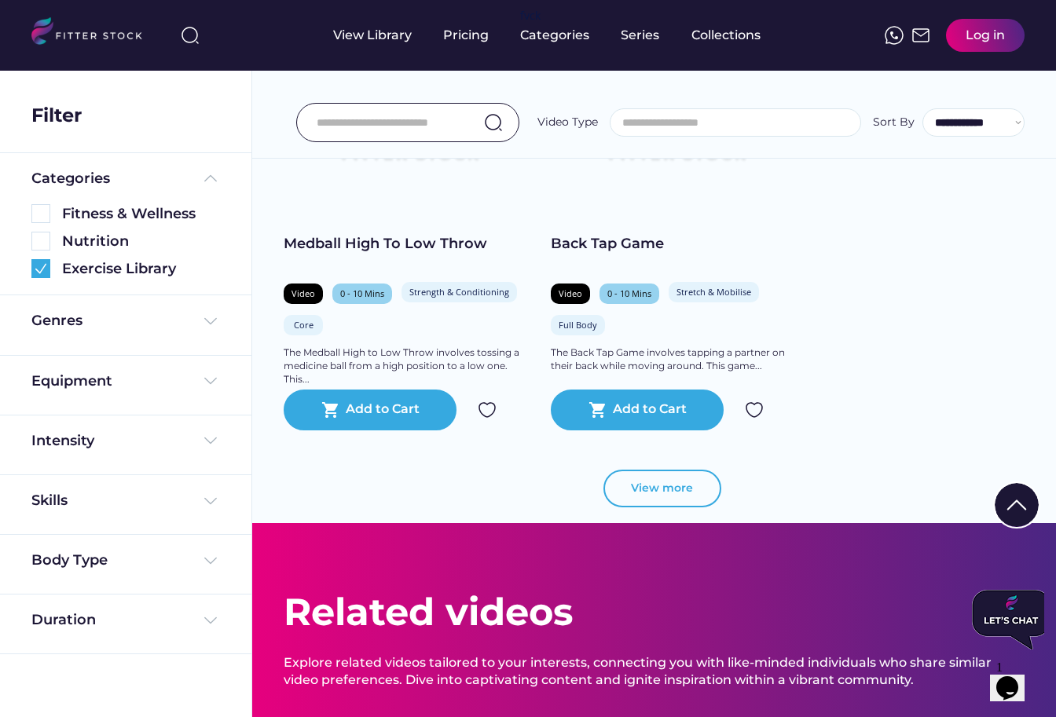
click at [627, 491] on button "View more" at bounding box center [662, 489] width 118 height 38
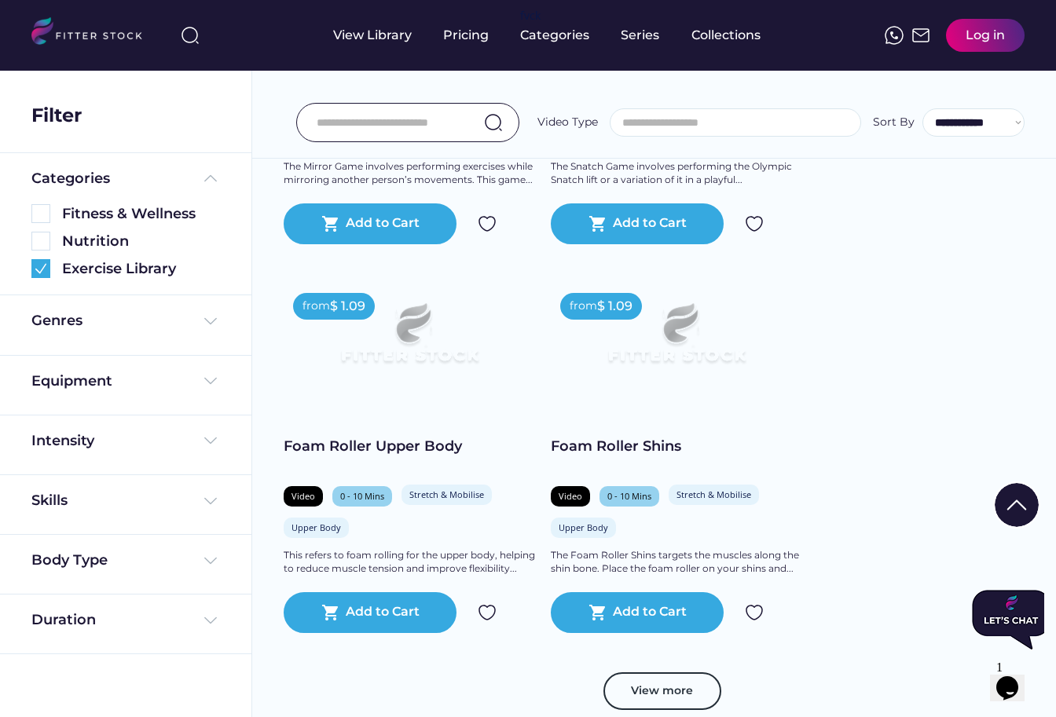
scroll to position [25045, 0]
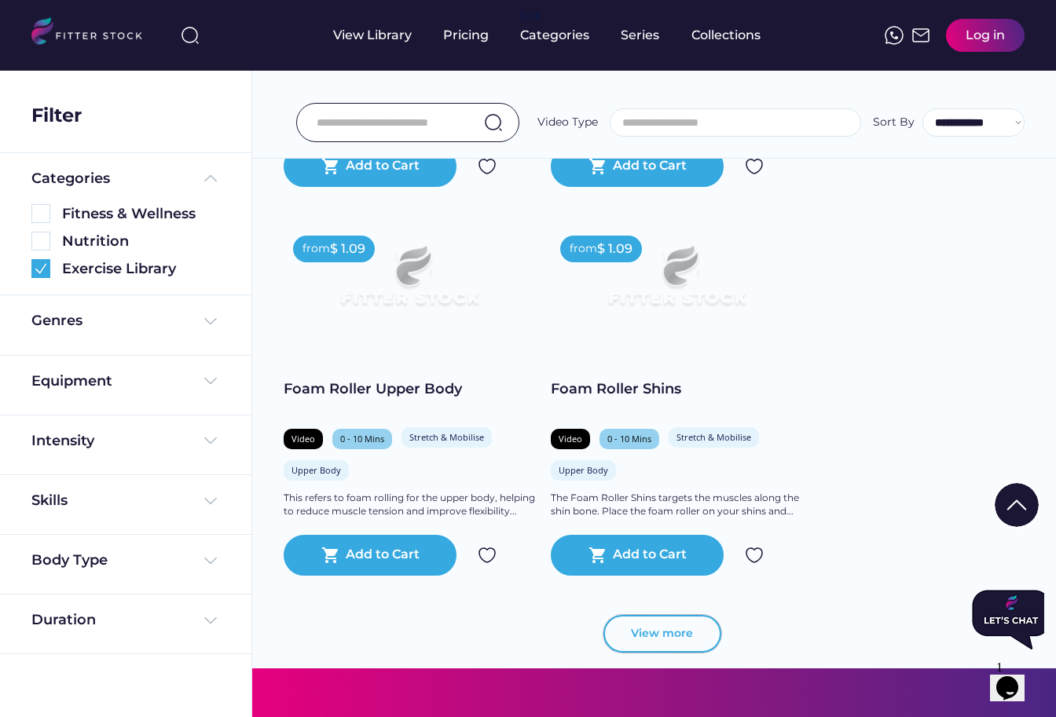
click at [629, 641] on button "View more" at bounding box center [662, 634] width 118 height 38
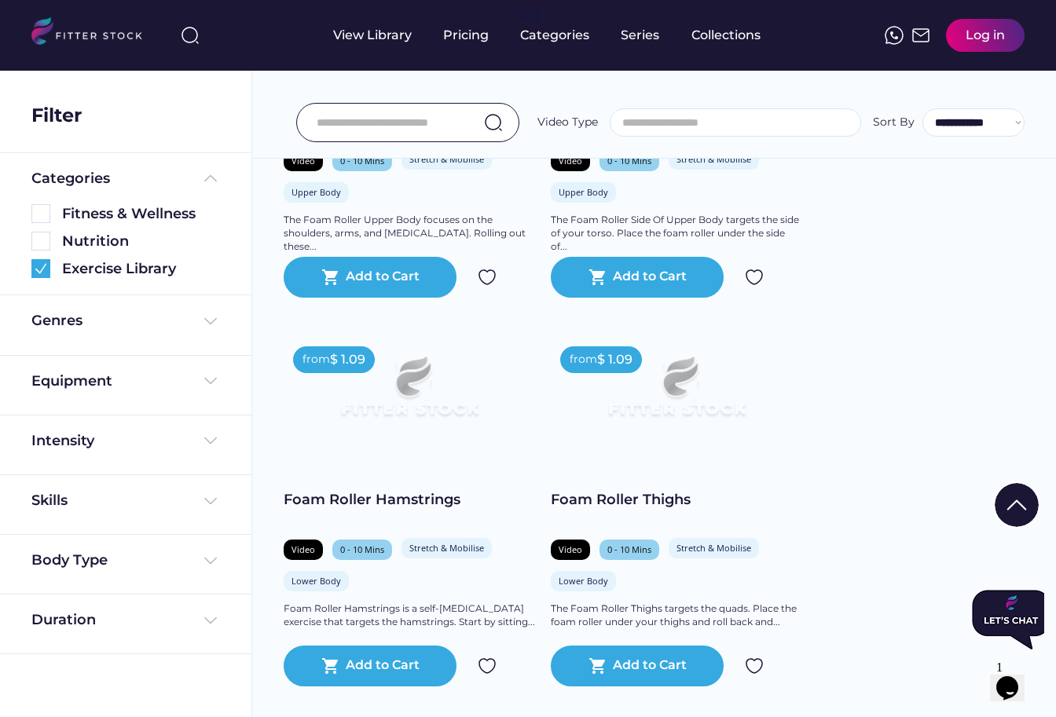
scroll to position [26336, 0]
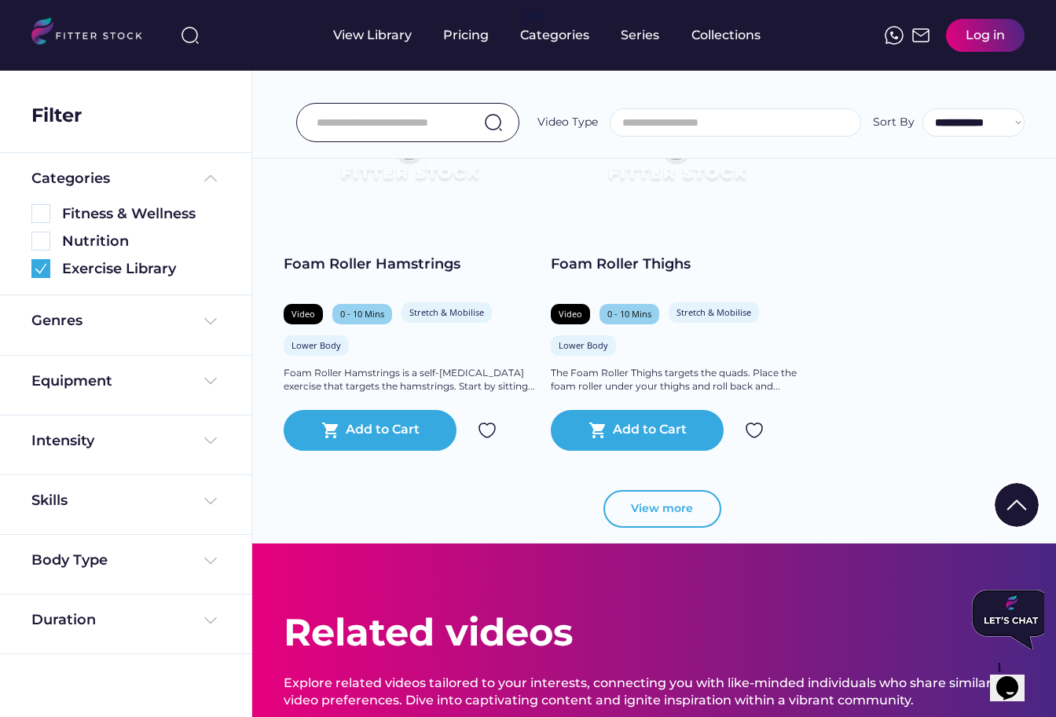
click at [628, 505] on button "View more" at bounding box center [662, 509] width 118 height 38
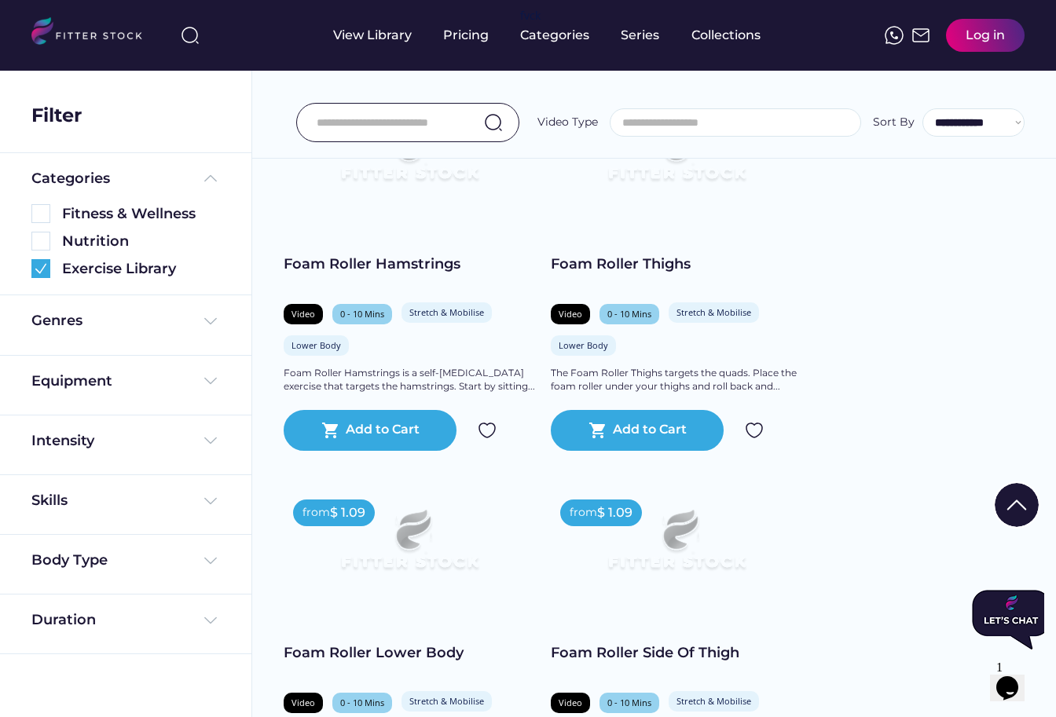
click at [1031, 100] on div "**********" at bounding box center [654, 87] width 804 height 142
click at [114, 329] on div "Genres" at bounding box center [125, 321] width 189 height 20
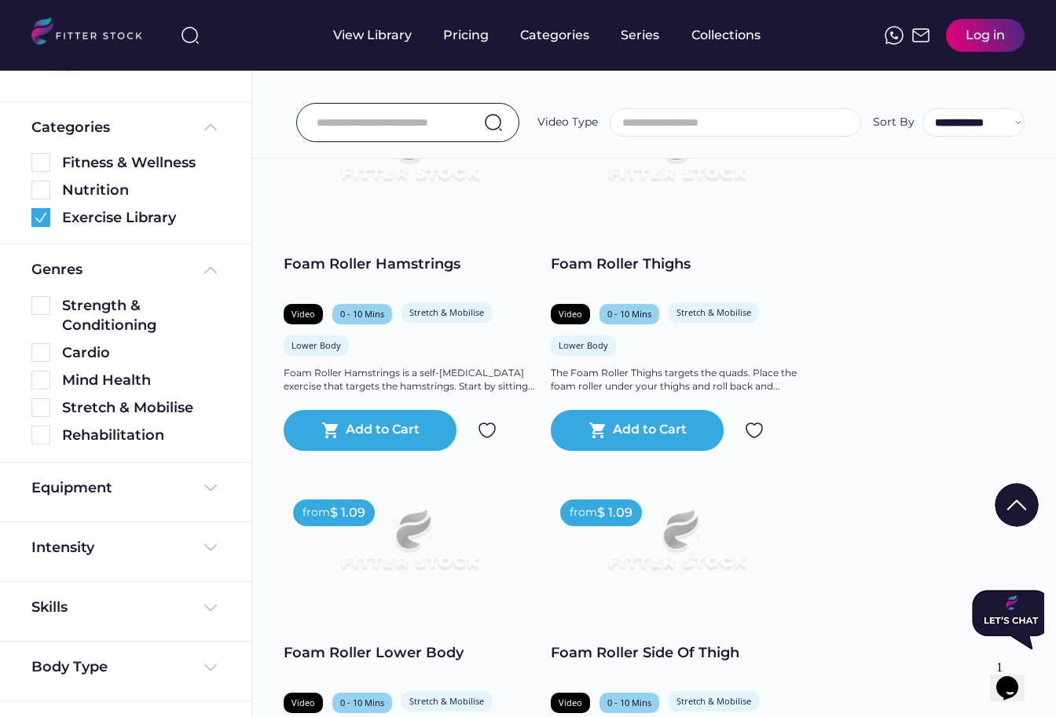
scroll to position [95, 0]
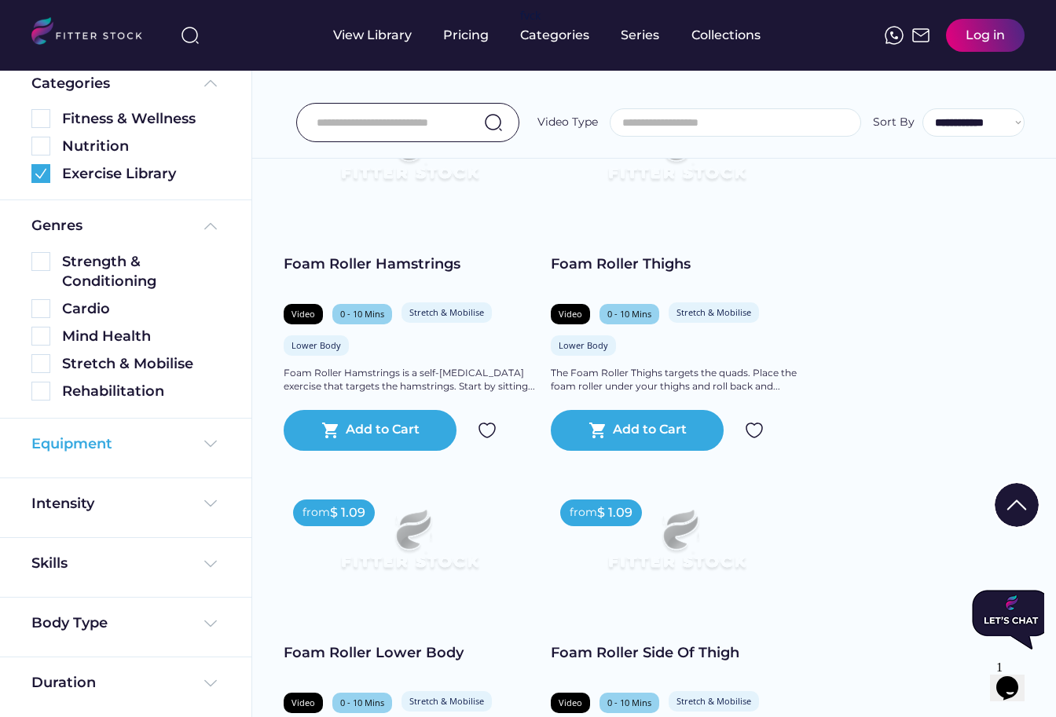
click at [94, 439] on div "Equipment" at bounding box center [71, 444] width 81 height 20
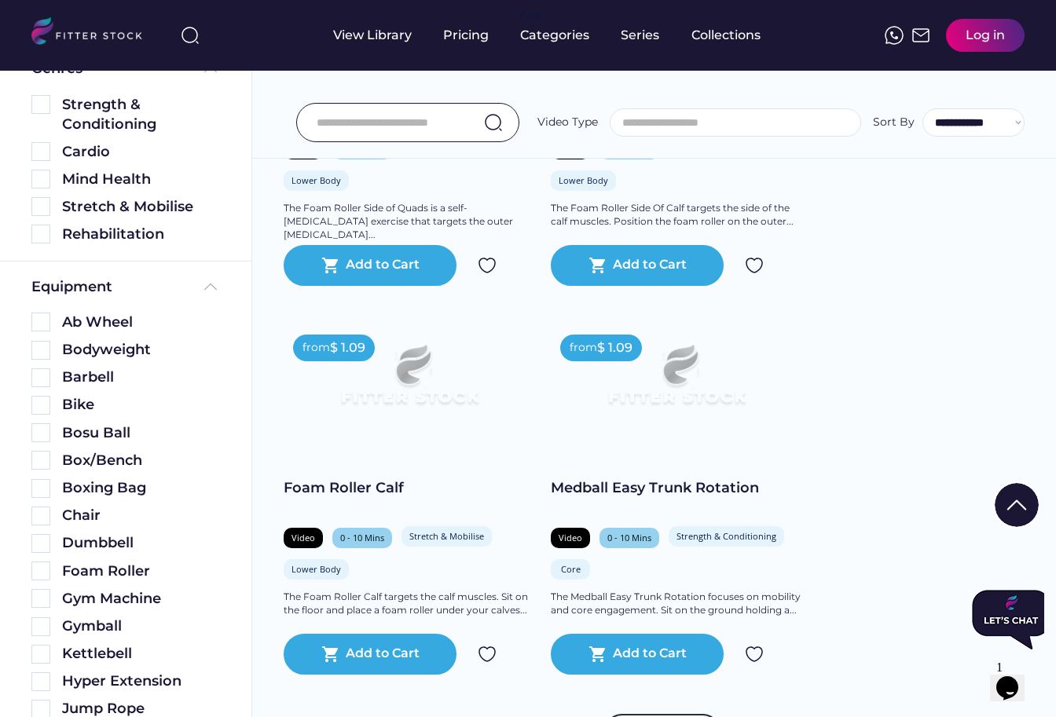
scroll to position [27593, 0]
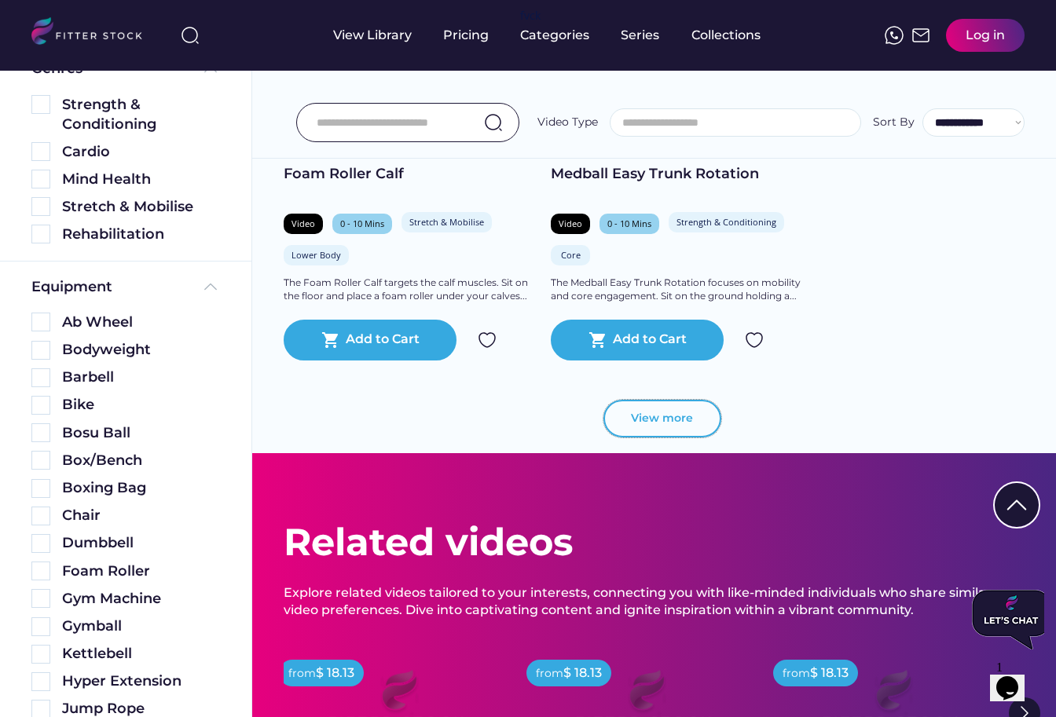
click at [655, 416] on button "View more" at bounding box center [662, 419] width 118 height 38
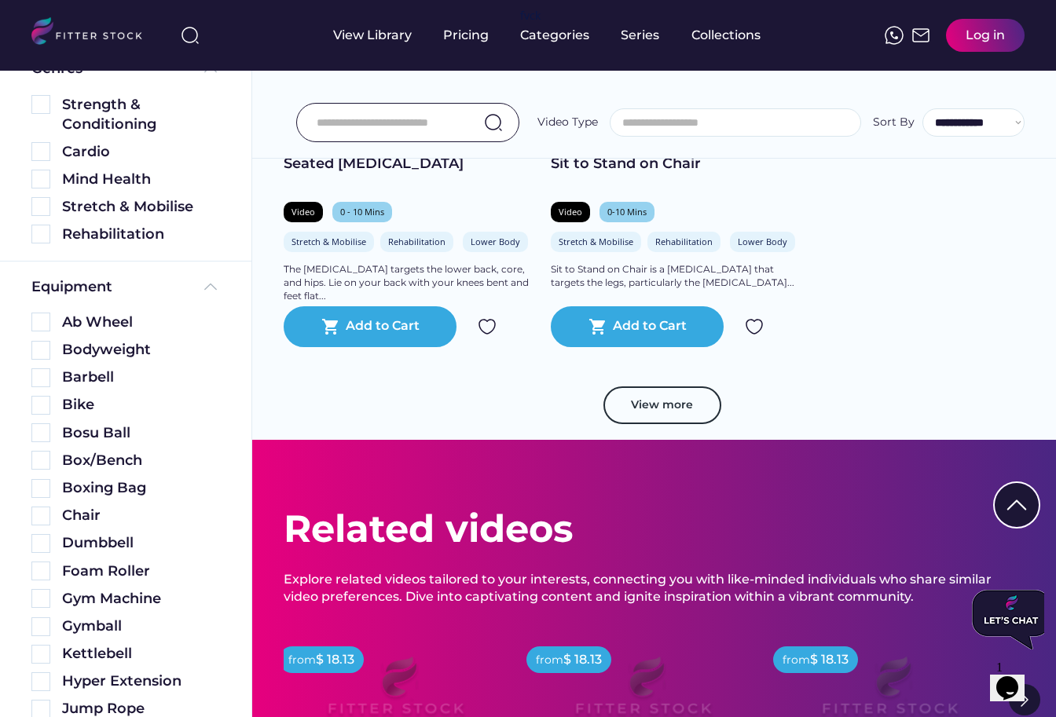
scroll to position [28792, 0]
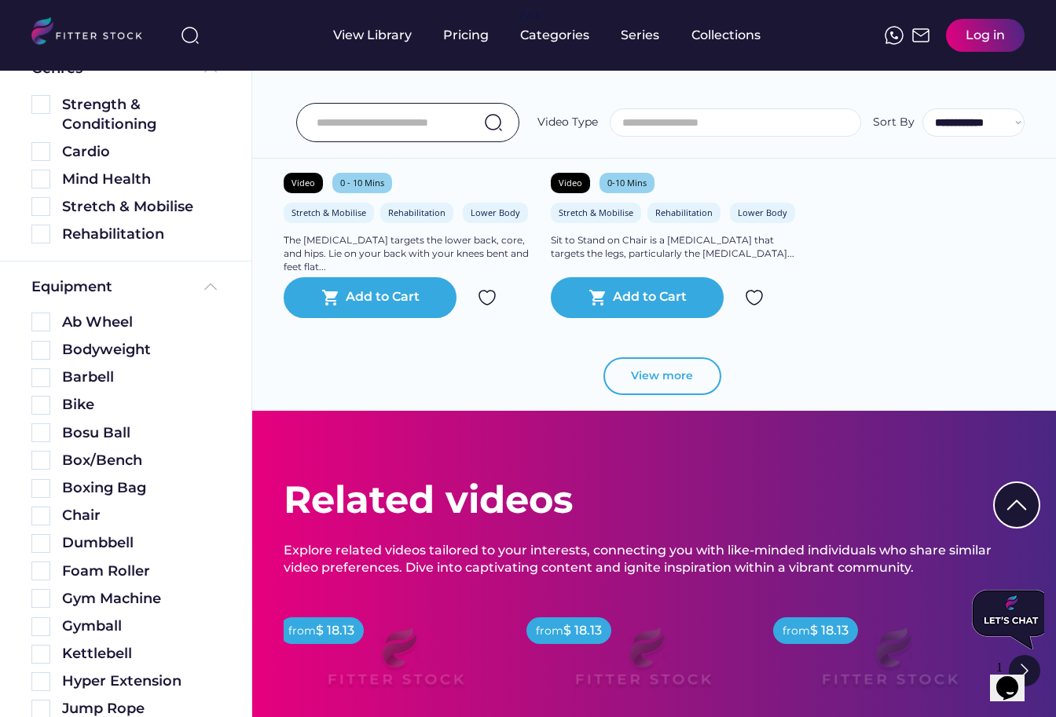
click at [639, 390] on button "View more" at bounding box center [662, 376] width 118 height 38
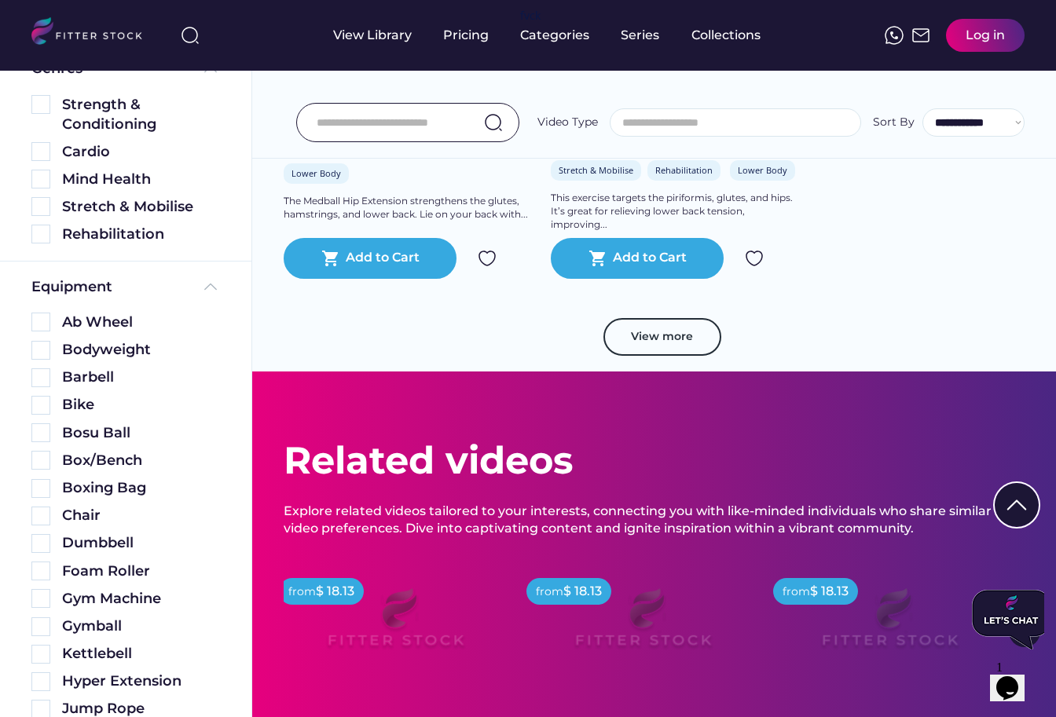
scroll to position [30049, 0]
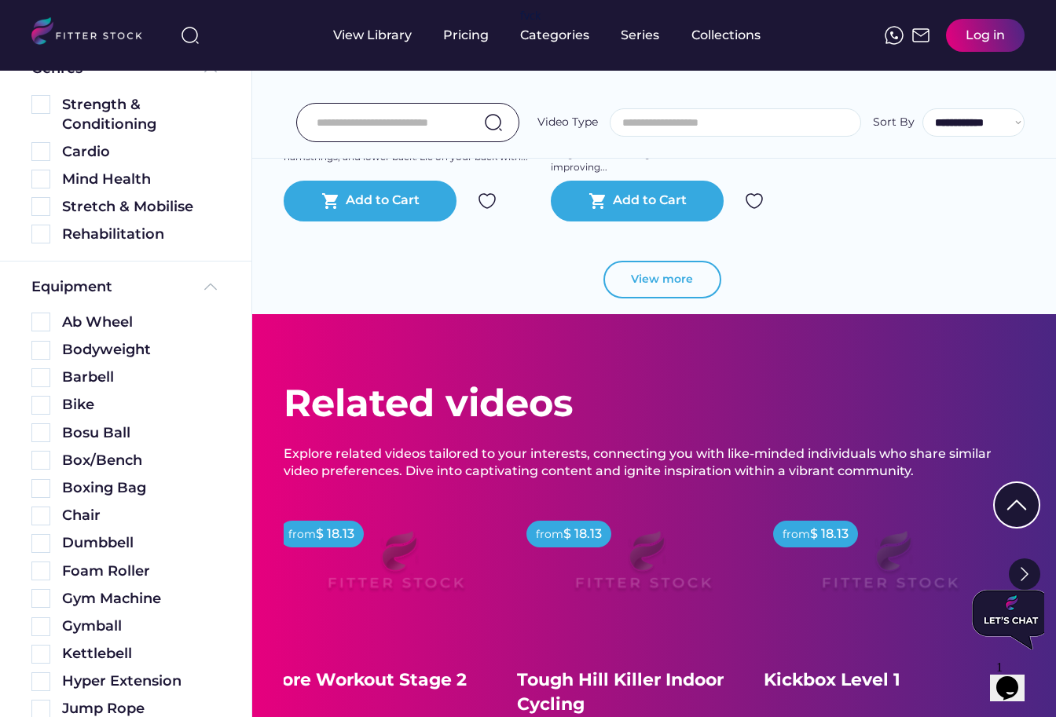
click at [651, 284] on button "View more" at bounding box center [662, 280] width 118 height 38
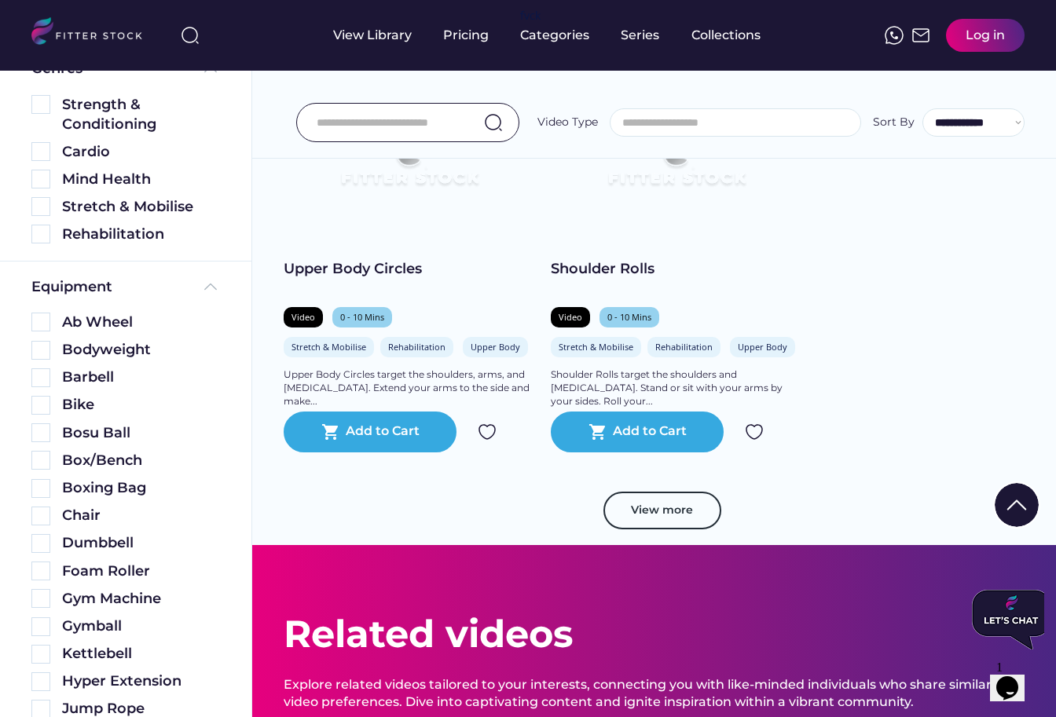
scroll to position [30992, 0]
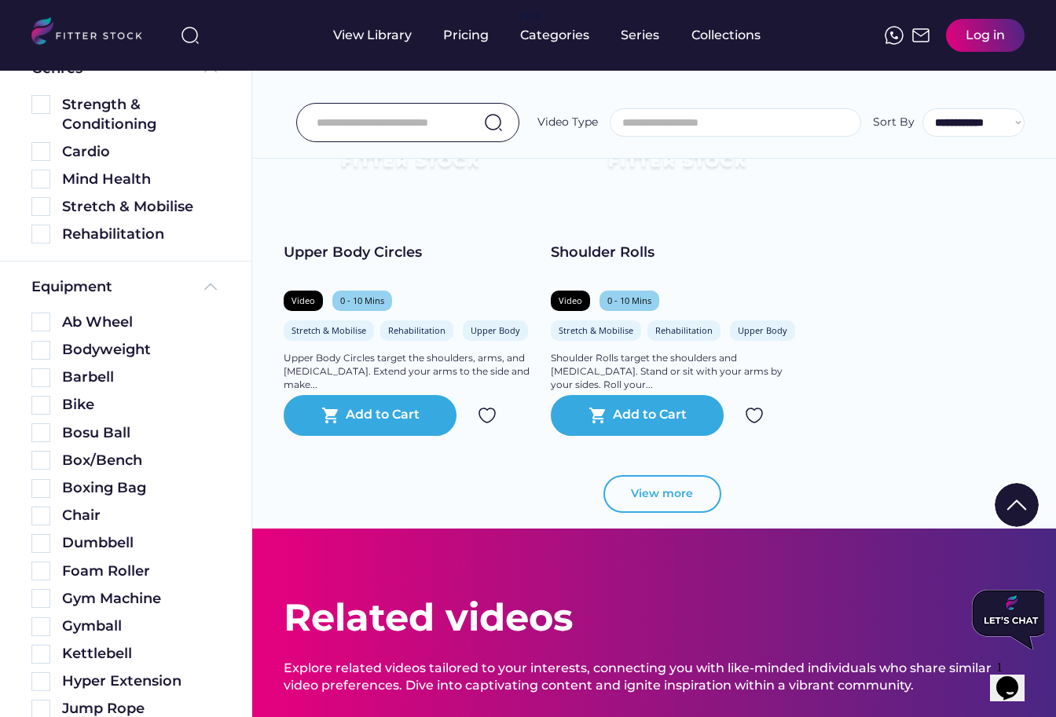
click at [639, 494] on button "View more" at bounding box center [662, 494] width 118 height 38
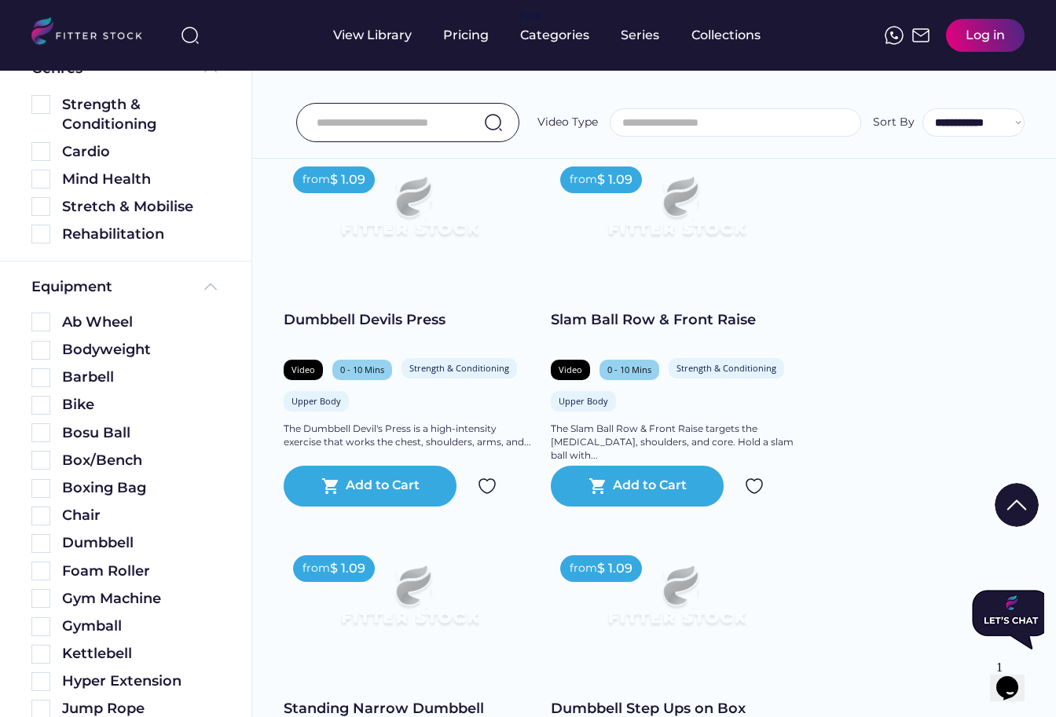
scroll to position [31699, 0]
click at [467, 34] on div "Pricing" at bounding box center [466, 35] width 46 height 17
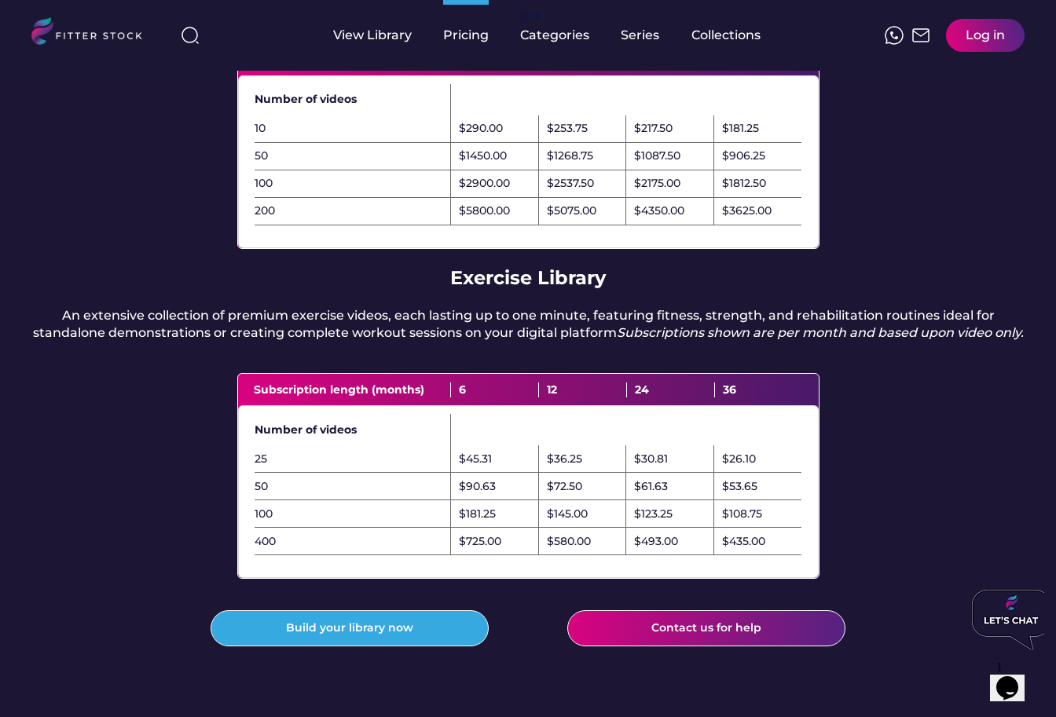
scroll to position [314, 0]
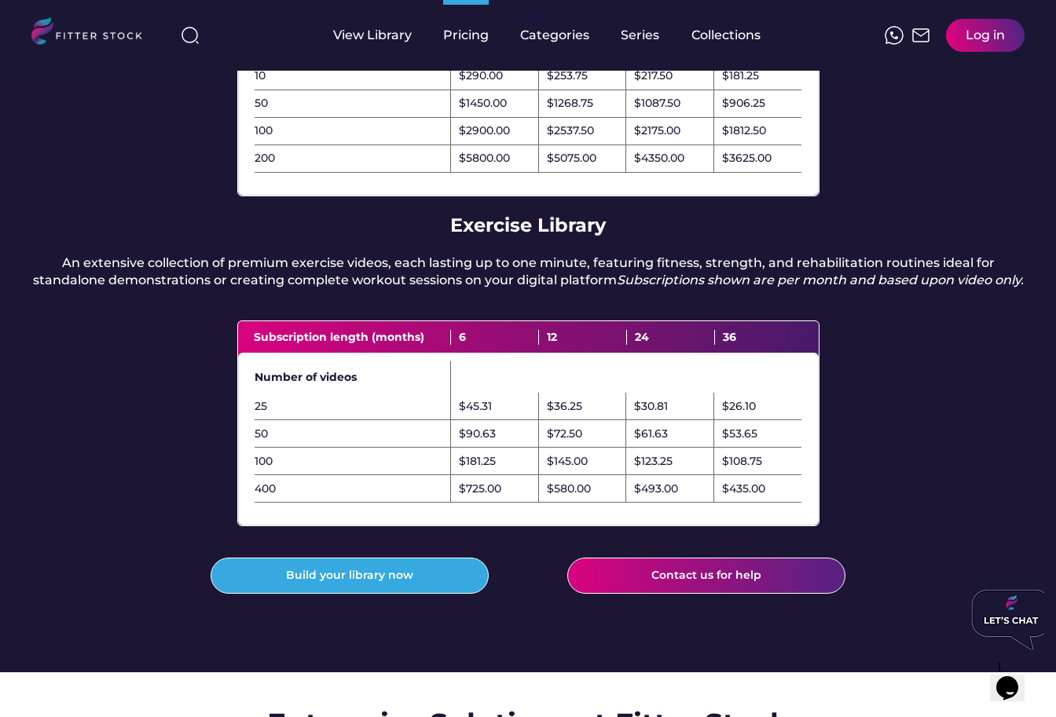
click at [613, 448] on div "$72.50" at bounding box center [583, 433] width 88 height 27
click at [617, 287] on em "Subscriptions shown are per month and based upon video only." at bounding box center [820, 280] width 407 height 15
click at [357, 29] on div "View Library" at bounding box center [372, 35] width 79 height 17
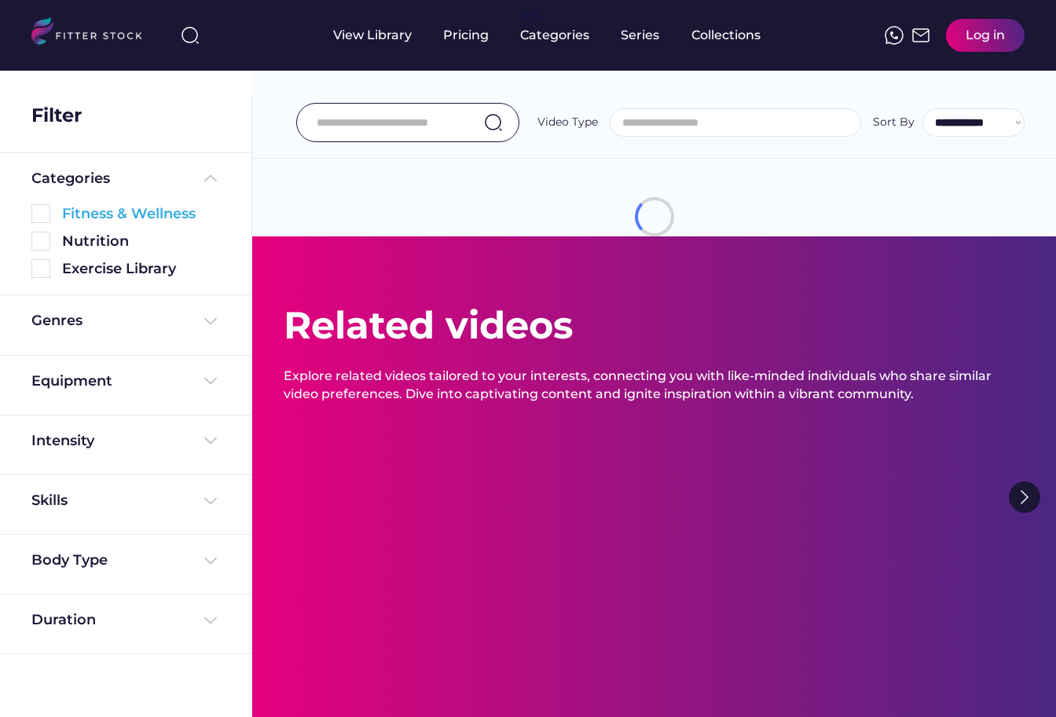
select select
select select "**********"
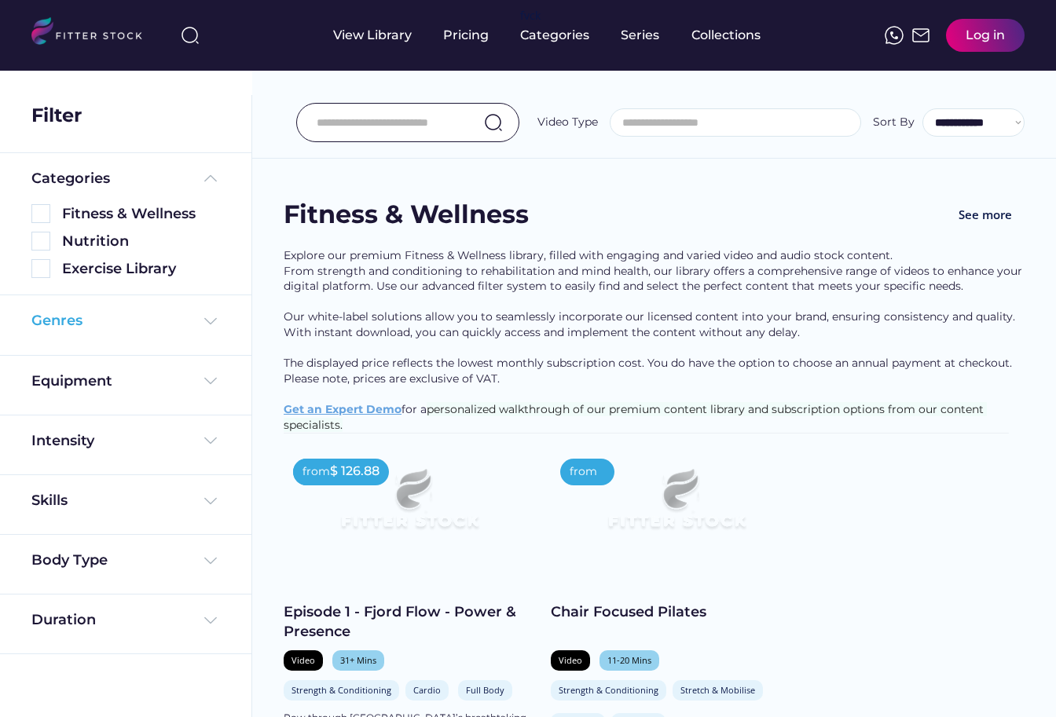
click at [131, 322] on div "Genres" at bounding box center [125, 321] width 189 height 20
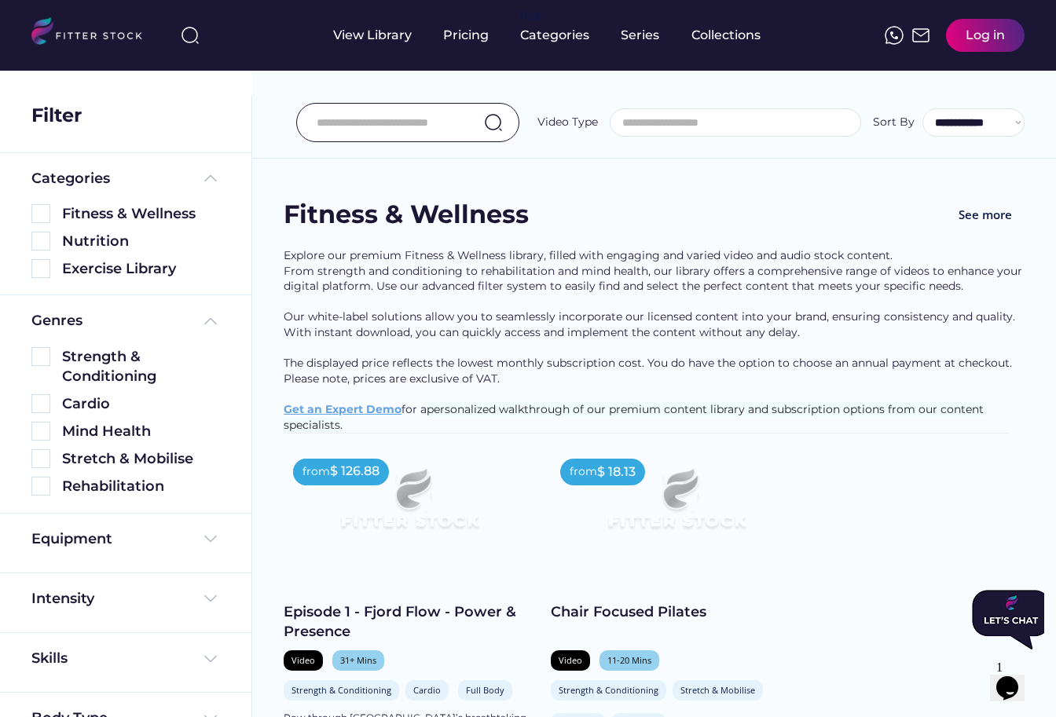
click at [98, 552] on div "Equipment" at bounding box center [125, 542] width 189 height 27
click at [125, 543] on div "Equipment" at bounding box center [125, 539] width 189 height 20
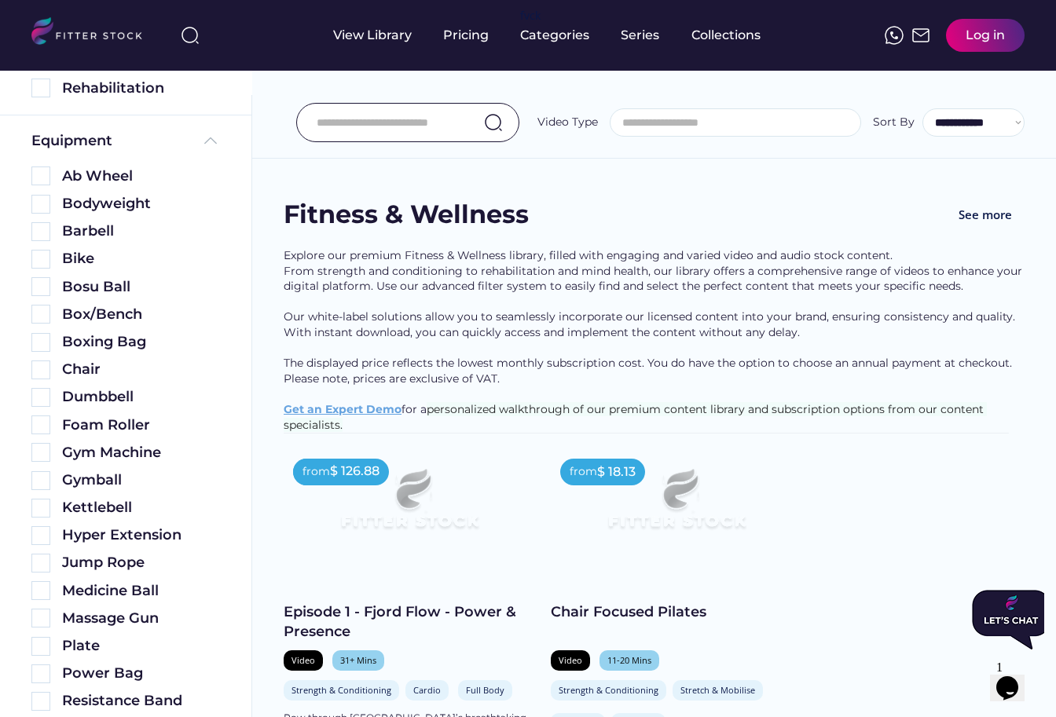
scroll to position [5, 0]
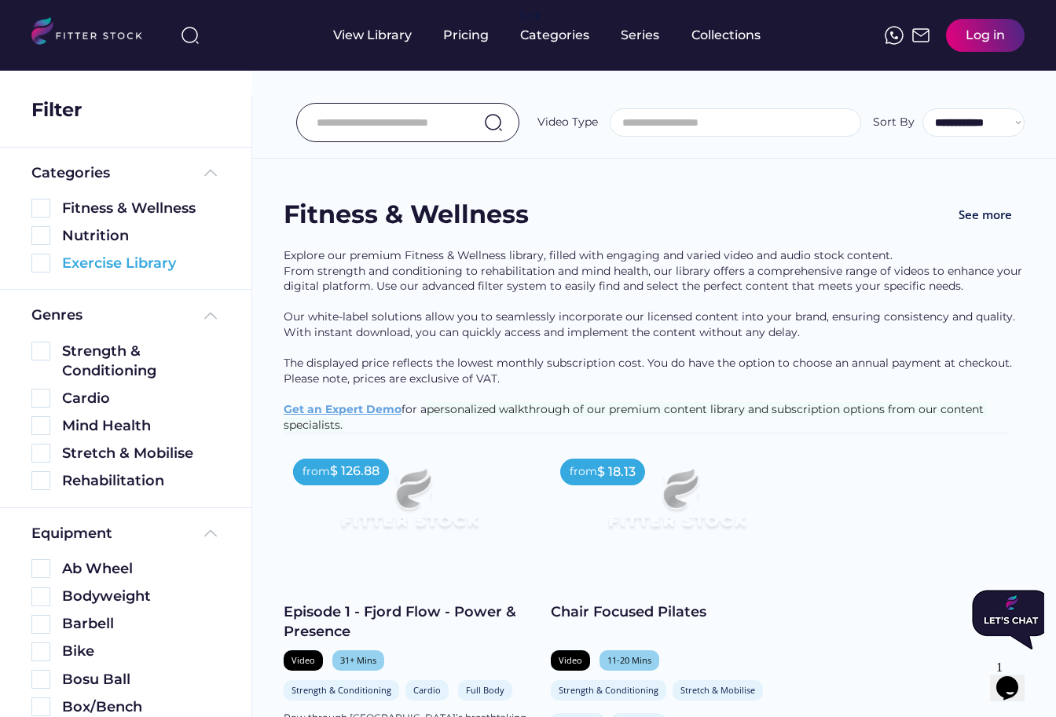
click at [50, 264] on div "Exercise Library" at bounding box center [125, 264] width 189 height 20
click at [34, 268] on img at bounding box center [40, 263] width 19 height 19
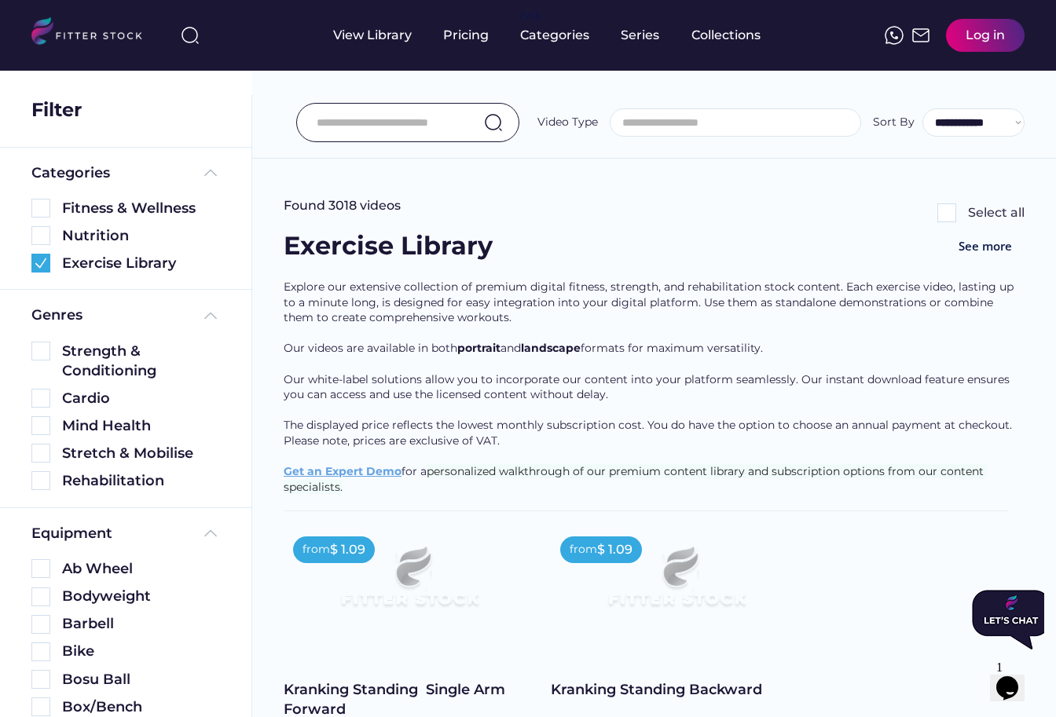
click at [601, 395] on span "Our white-label solutions allow you to incorporate our content into your platfo…" at bounding box center [648, 387] width 729 height 30
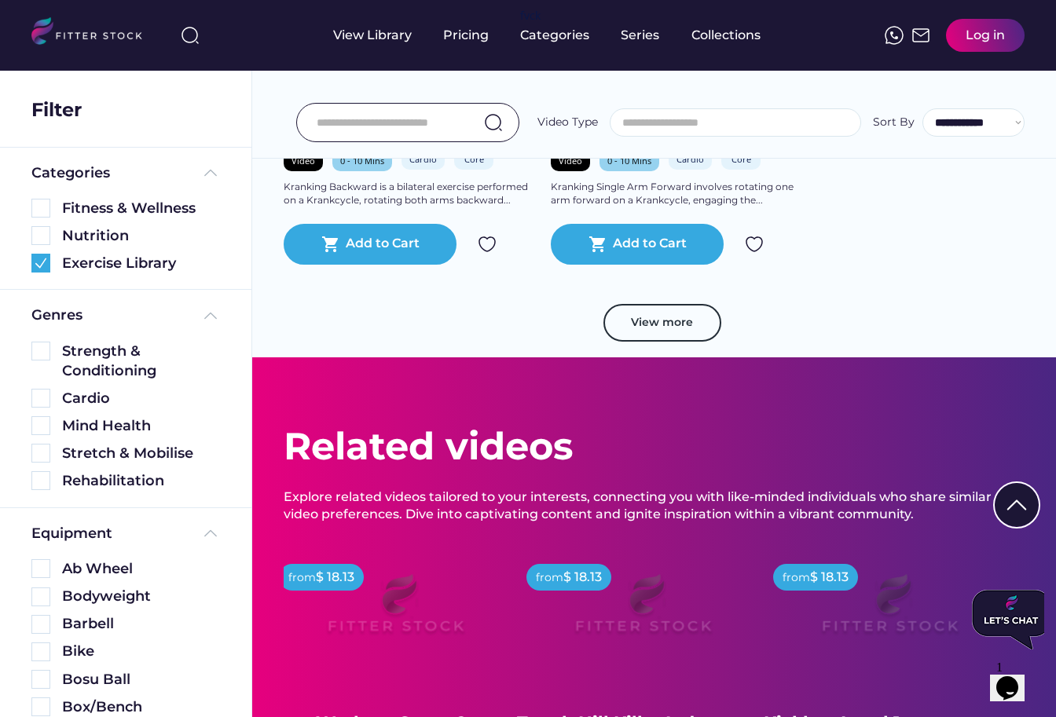
scroll to position [1178, 0]
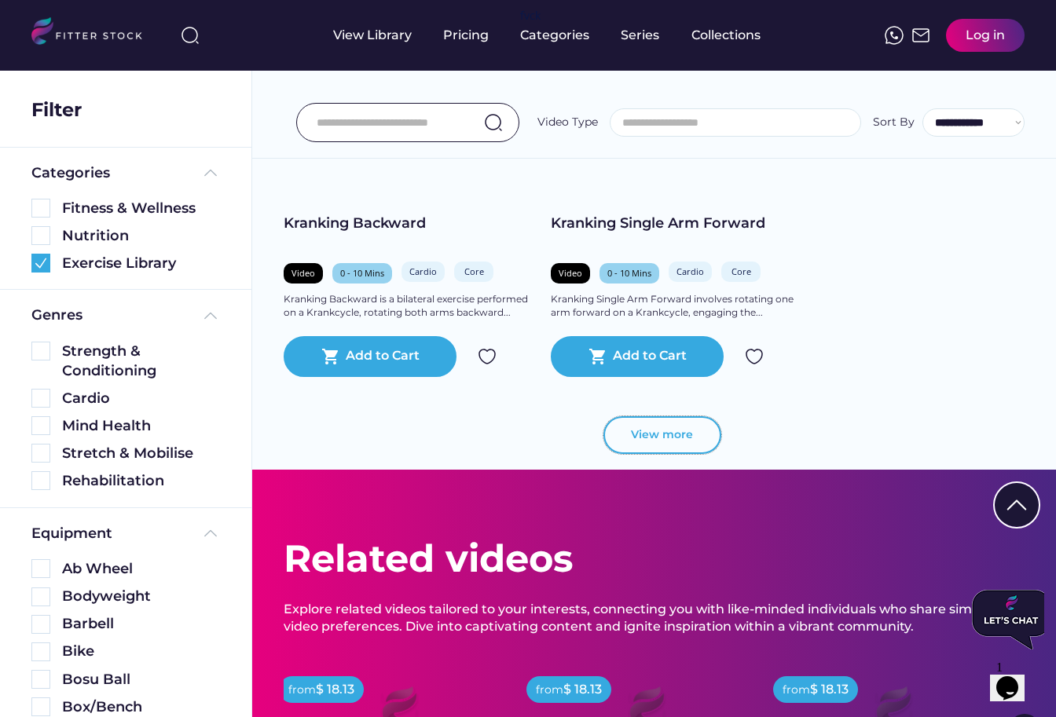
click at [647, 428] on button "View more" at bounding box center [662, 435] width 118 height 38
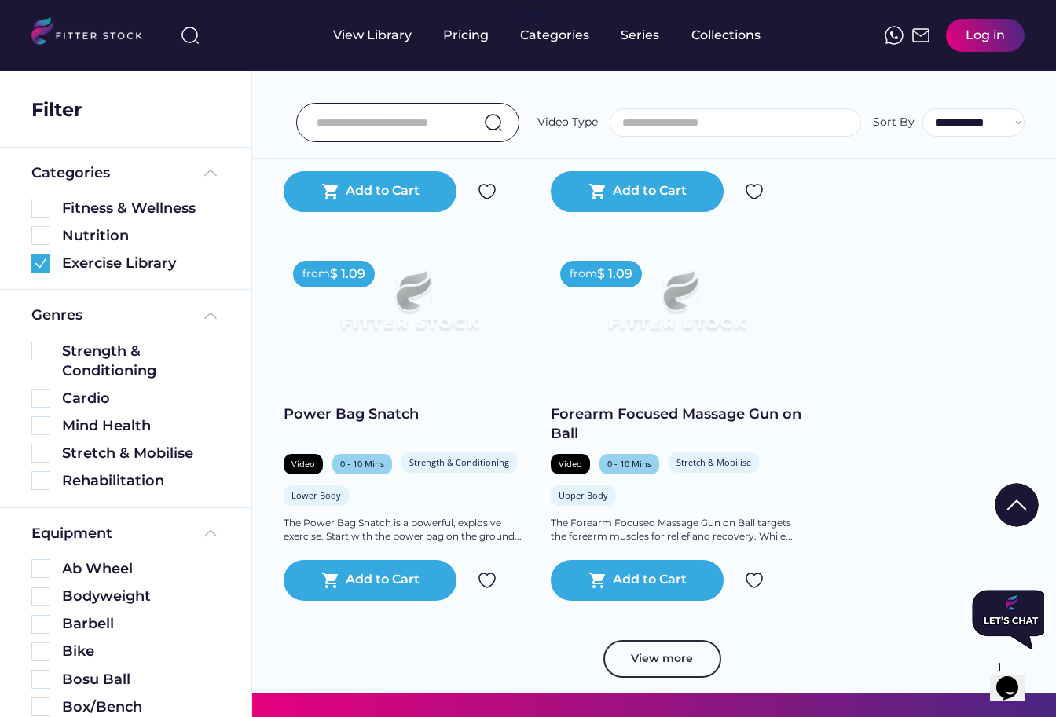
scroll to position [2278, 0]
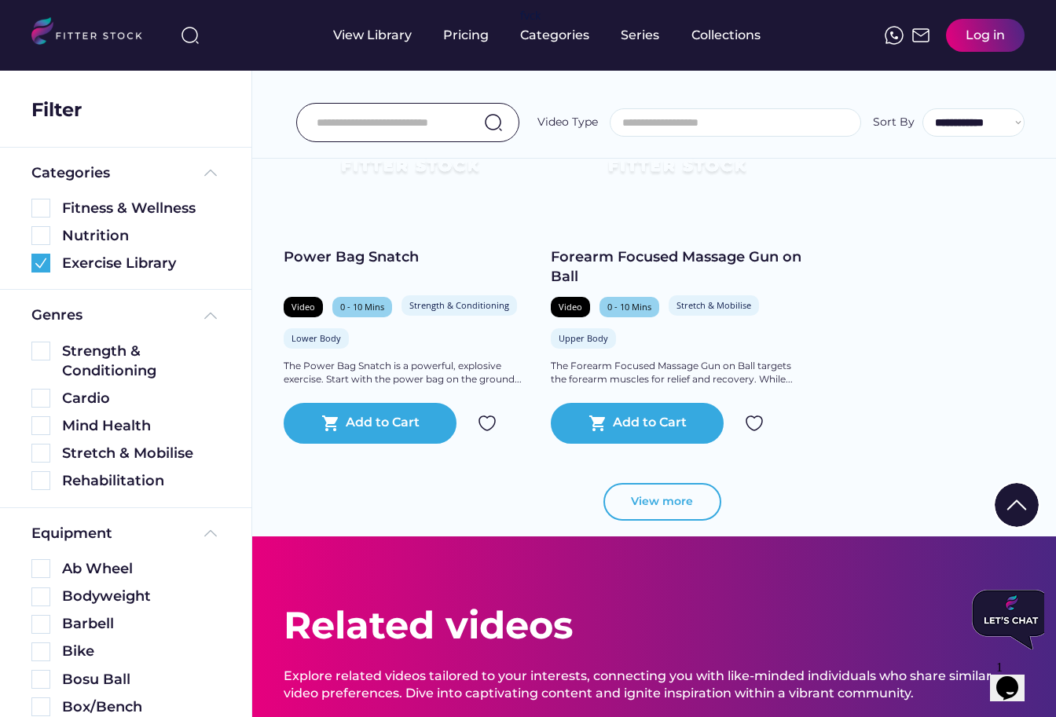
click at [662, 504] on button "View more" at bounding box center [662, 502] width 118 height 38
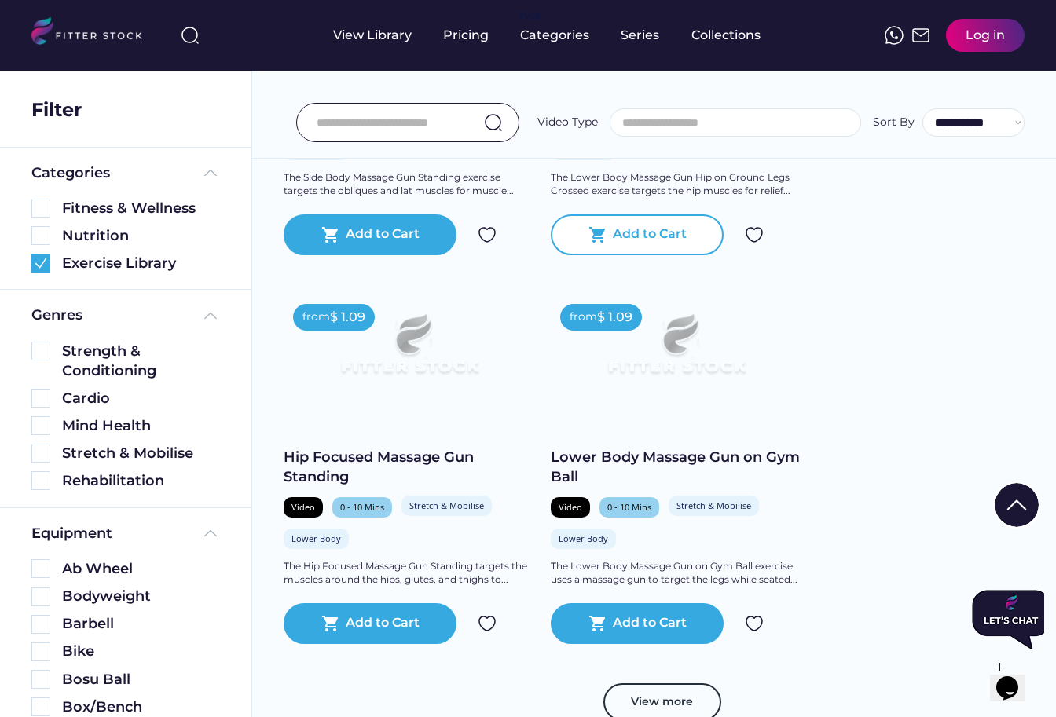
scroll to position [3377, 0]
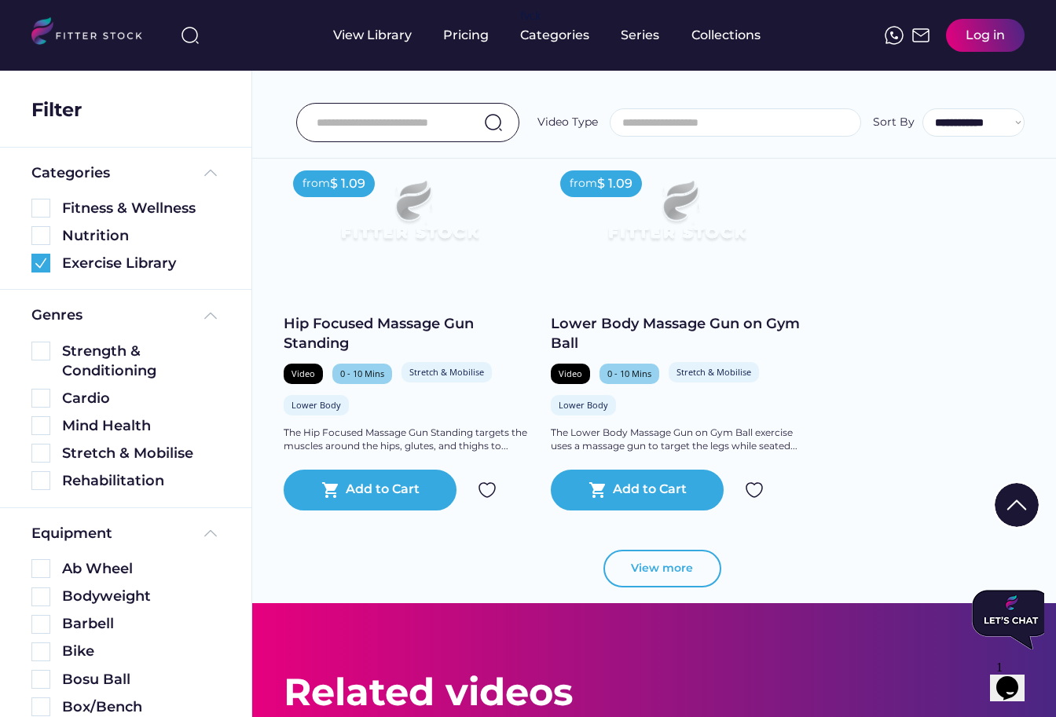
click at [646, 564] on button "View more" at bounding box center [662, 569] width 118 height 38
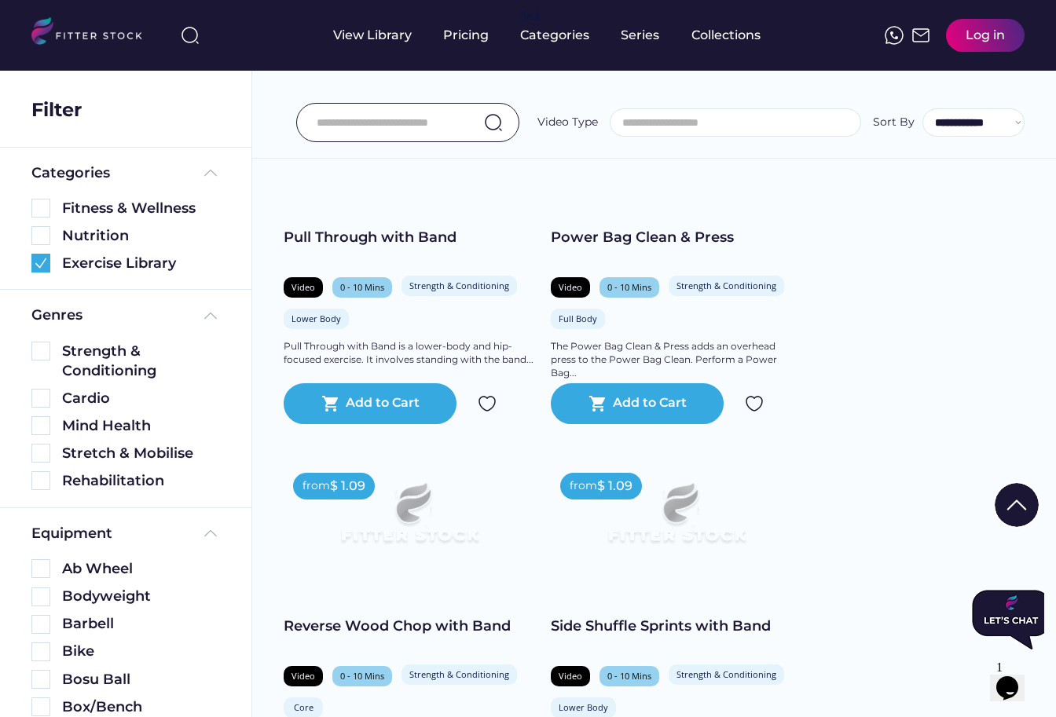
scroll to position [4084, 0]
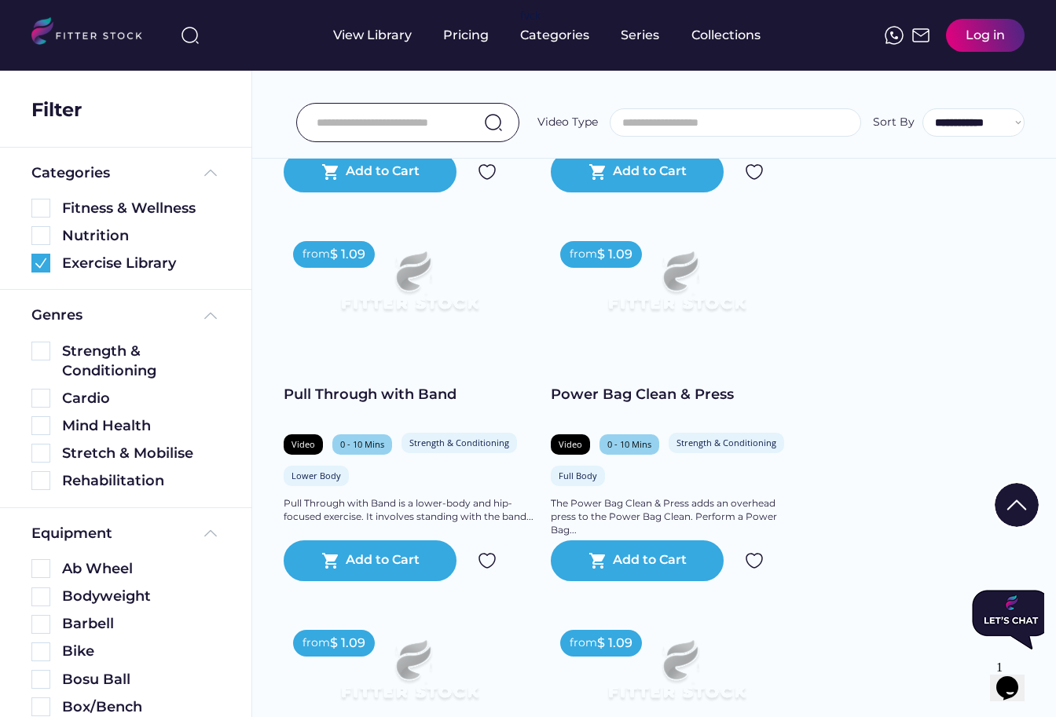
click at [588, 313] on img at bounding box center [676, 288] width 201 height 113
